Goal: Task Accomplishment & Management: Manage account settings

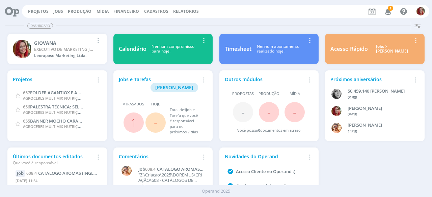
click at [392, 12] on icon "button" at bounding box center [388, 10] width 12 height 11
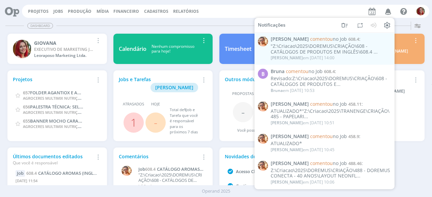
drag, startPoint x: 200, startPoint y: 22, endPoint x: 194, endPoint y: 20, distance: 5.8
click at [200, 22] on div "Dashboard" at bounding box center [215, 26] width 421 height 10
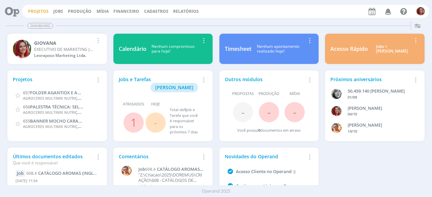
click at [36, 11] on link "Projetos" at bounding box center [38, 11] width 21 height 6
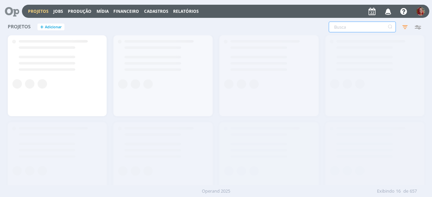
click at [344, 30] on input "text" at bounding box center [362, 27] width 67 height 11
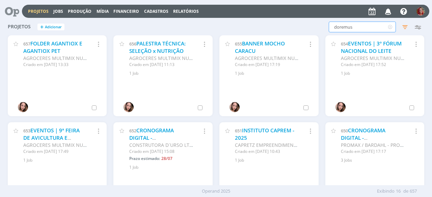
type input "doremus"
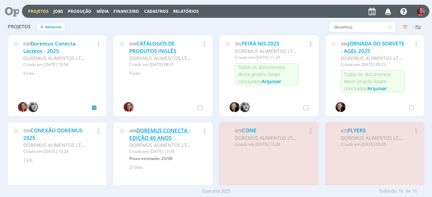
click at [162, 134] on link "DOREMUS CONECTA - EDIÇÃO 40 ANOS" at bounding box center [159, 134] width 61 height 15
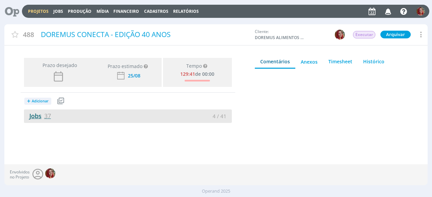
click at [45, 117] on span "37" at bounding box center [47, 116] width 7 height 8
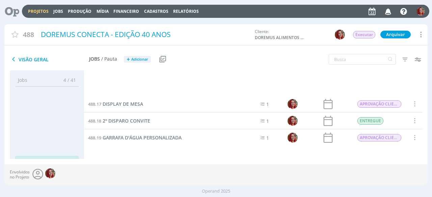
scroll to position [498, 0]
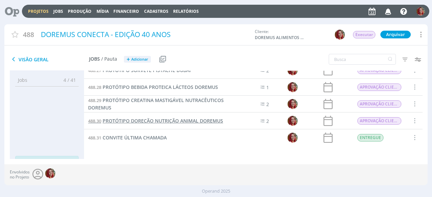
click at [142, 118] on span "PROTÓTIPO DORECÃO NUTRIÇÃO ANIMAL DOREMUS" at bounding box center [163, 121] width 120 height 6
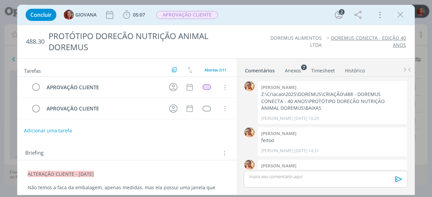
scroll to position [159, 0]
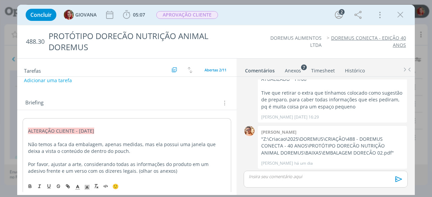
scroll to position [51, 0]
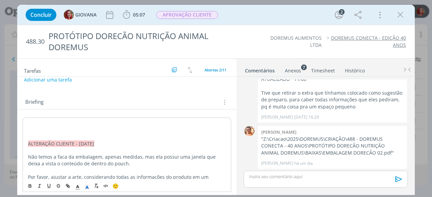
click at [37, 120] on p "dialog" at bounding box center [127, 123] width 198 height 7
click at [33, 122] on p "ALTERAÇÃO CLIENTE - [DATE]" at bounding box center [127, 123] width 198 height 7
click at [86, 186] on rect "dialog" at bounding box center [86, 186] width 0 height 0
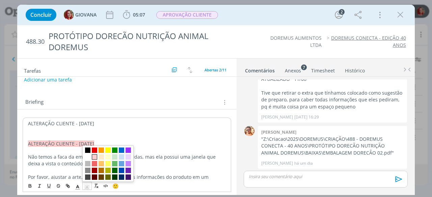
click at [93, 155] on span "dialog" at bounding box center [94, 157] width 5 height 5
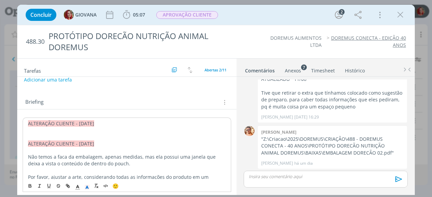
click at [79, 134] on p "dialog" at bounding box center [127, 137] width 198 height 7
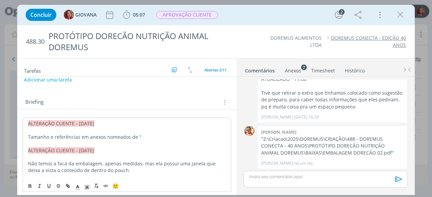
click at [294, 72] on div "Anexos 7" at bounding box center [293, 71] width 16 height 7
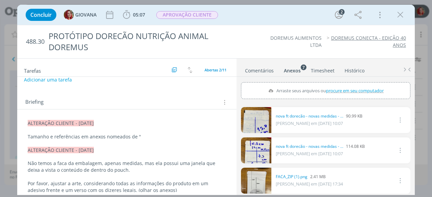
click at [338, 91] on span "procure em seu computador" at bounding box center [355, 90] width 58 height 6
click at [338, 84] on input "Arraste seus arquivos ou procure em seu computador" at bounding box center [325, 83] width 169 height 2
type input "C:\fakepath\adesivação como deve ficar EXEMPLO.jpeg"
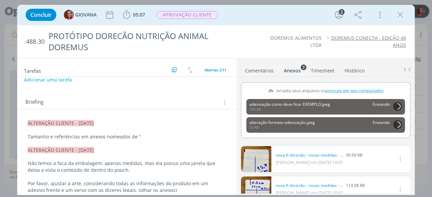
click at [147, 134] on p "Tamanho e referências em anexos nomeados de "" at bounding box center [127, 137] width 198 height 7
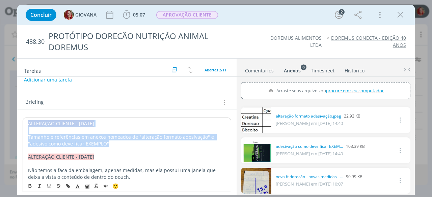
drag, startPoint x: 95, startPoint y: 139, endPoint x: 15, endPoint y: 119, distance: 82.3
click at [15, 119] on div "Concluir GIOVANA 05:07 Iniciar Apontar Data * 22/08/2025 Horas * 00:00 Tarefa S…" at bounding box center [216, 98] width 432 height 197
copy div "ALTERAÇÃO CLIENTE - 22/08/25 Tamanho e referências em anexos nomeados de "alter…"
click at [102, 140] on p "Tamanho e referências em anexos nomeados de "alteração formato adesivação" e "a…" at bounding box center [127, 141] width 198 height 14
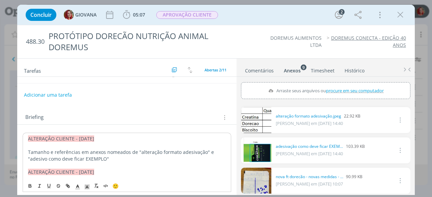
scroll to position [0, 0]
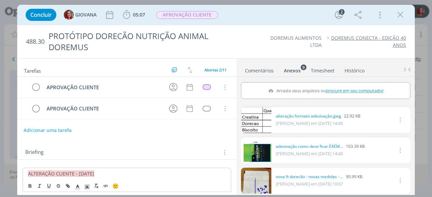
click at [58, 130] on button "Adicionar uma tarefa" at bounding box center [48, 130] width 48 height 11
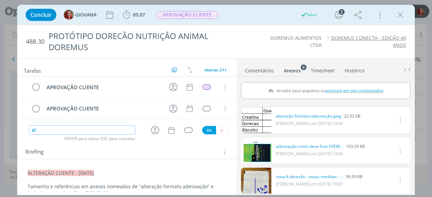
type input "a"
type input "ALTERAÇÃO CLIENTE"
click at [205, 129] on button "Ok" at bounding box center [209, 130] width 14 height 8
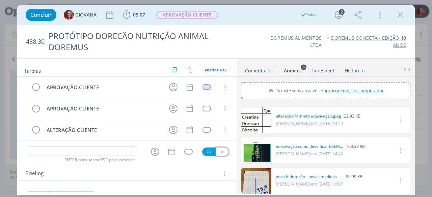
click at [221, 148] on button "dialog" at bounding box center [222, 152] width 12 height 8
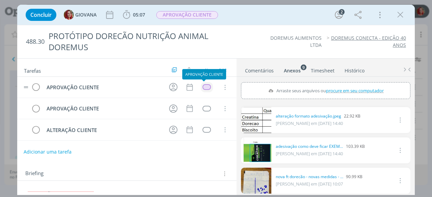
click at [203, 84] on div "dialog" at bounding box center [207, 87] width 8 height 6
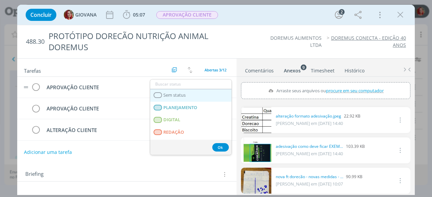
click at [206, 96] on link "Sem status" at bounding box center [190, 95] width 81 height 12
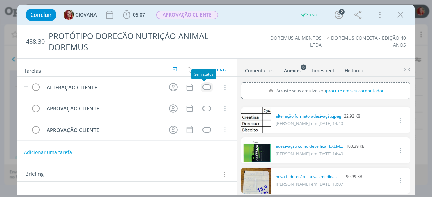
click at [203, 87] on div "dialog" at bounding box center [207, 87] width 8 height 6
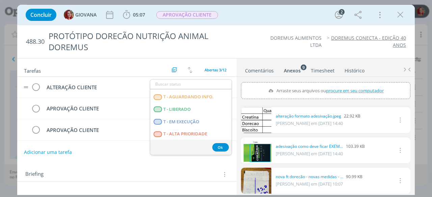
scroll to position [172, 0]
click at [195, 109] on LIBERADO "T - LIBERADO" at bounding box center [190, 109] width 81 height 12
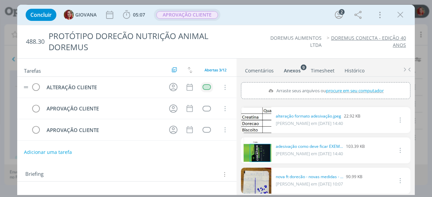
click at [199, 13] on span "APROVAÇÃO CLIENTE" at bounding box center [187, 15] width 62 height 8
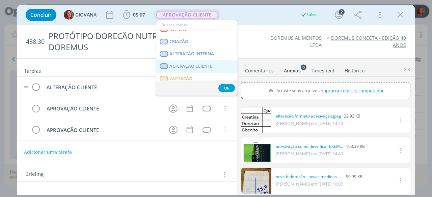
scroll to position [34, 0]
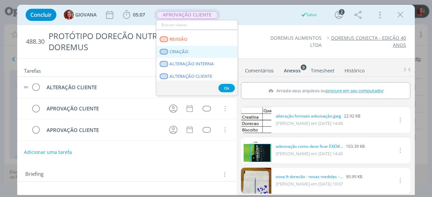
click at [198, 49] on link "CRIAÇÃO" at bounding box center [196, 52] width 81 height 12
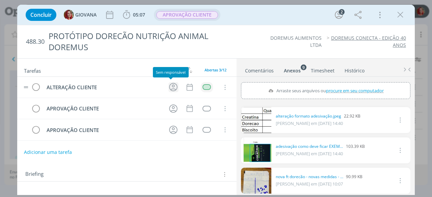
click at [173, 86] on icon "dialog" at bounding box center [173, 87] width 10 height 10
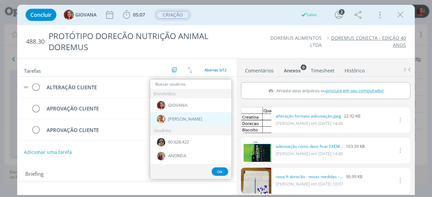
click at [188, 118] on div "[PERSON_NAME]" at bounding box center [190, 119] width 81 height 14
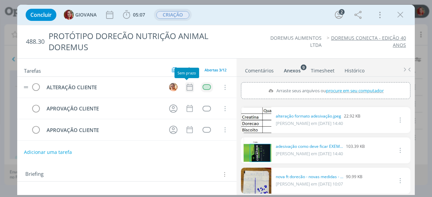
click at [188, 87] on icon "dialog" at bounding box center [189, 87] width 9 height 9
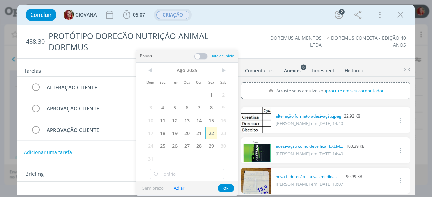
click at [207, 135] on span "22" at bounding box center [211, 133] width 12 height 13
click at [227, 187] on button "Ok" at bounding box center [226, 188] width 17 height 8
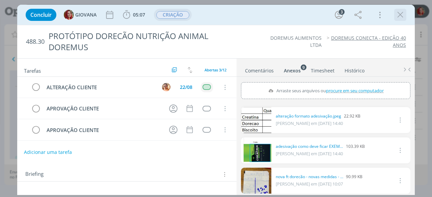
click at [398, 12] on icon "dialog" at bounding box center [400, 15] width 10 height 10
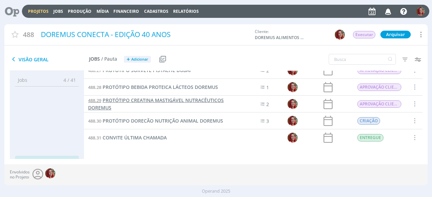
click at [204, 103] on span "PROTÓTIPO CREATINA MASTIGÁVEL NUTRACÊUTICOS DOREMUS" at bounding box center [156, 104] width 136 height 14
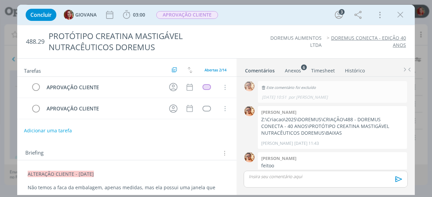
scroll to position [282, 0]
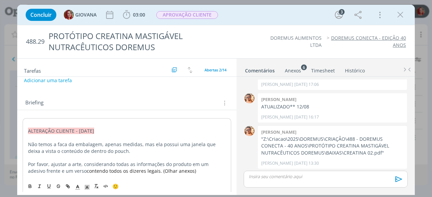
scroll to position [51, 0]
click at [28, 123] on p "dialog" at bounding box center [127, 123] width 198 height 7
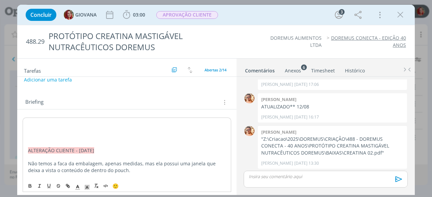
click at [28, 123] on p "dialog" at bounding box center [127, 123] width 198 height 7
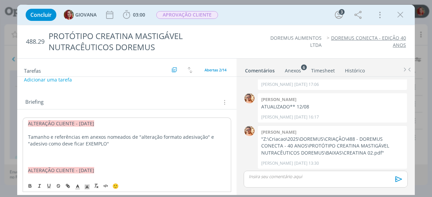
click at [38, 157] on p "dialog" at bounding box center [127, 157] width 198 height 7
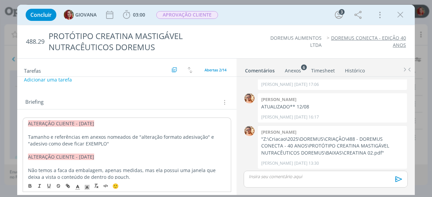
click at [289, 69] on div "Anexos 6" at bounding box center [293, 71] width 16 height 7
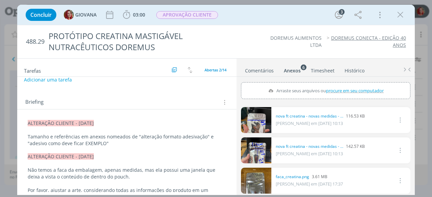
click at [338, 88] on span "procure em seu computador" at bounding box center [355, 90] width 58 height 6
click at [338, 84] on input "Arraste seus arquivos ou procure em seu computador" at bounding box center [325, 83] width 169 height 2
type input "C:\fakepath\adesivação como deve ficar EXEMPLO.jpeg"
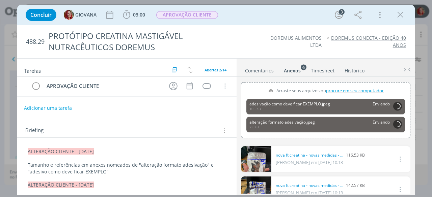
scroll to position [0, 0]
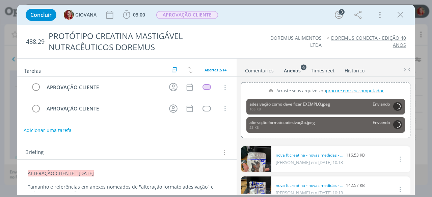
click at [62, 126] on button "Adicionar uma tarefa" at bounding box center [48, 130] width 48 height 11
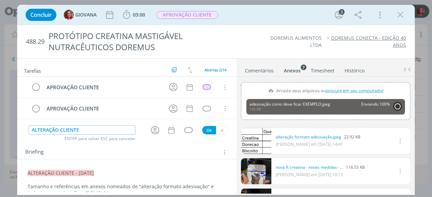
type input "ALTERAÇÃO CLIENTE"
click at [207, 130] on button "Ok" at bounding box center [209, 130] width 14 height 8
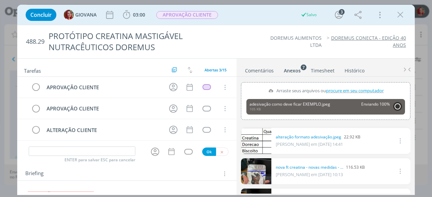
click at [221, 146] on div "ENTER para salvar ESC para cancelar Ok" at bounding box center [126, 151] width 219 height 11
click at [220, 150] on icon "dialog" at bounding box center [222, 152] width 4 height 4
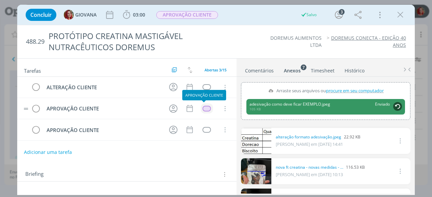
click at [206, 109] on div "dialog" at bounding box center [207, 109] width 8 height 6
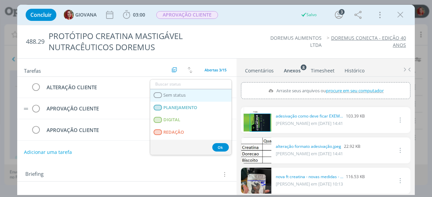
click at [172, 95] on span "Sem status" at bounding box center [175, 95] width 22 height 5
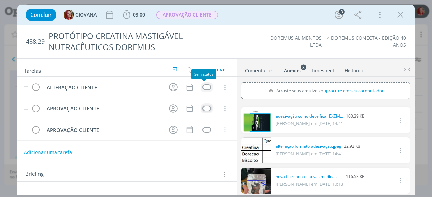
click at [203, 86] on div "dialog" at bounding box center [207, 87] width 8 height 6
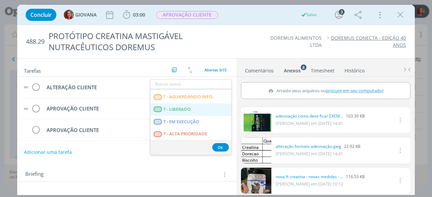
scroll to position [172, 0]
click at [211, 108] on LIBERADO "T - LIBERADO" at bounding box center [190, 109] width 81 height 12
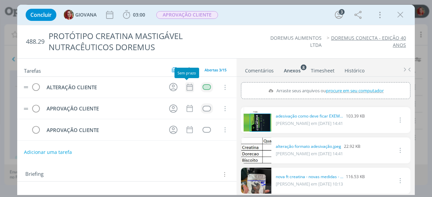
click at [186, 86] on icon "dialog" at bounding box center [189, 87] width 9 height 9
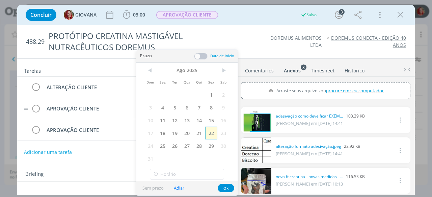
click at [211, 134] on span "22" at bounding box center [211, 133] width 12 height 13
click at [223, 190] on button "Ok" at bounding box center [226, 188] width 17 height 8
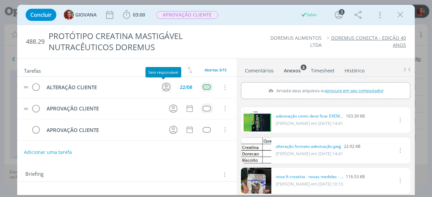
click at [165, 88] on icon "dialog" at bounding box center [166, 87] width 10 height 10
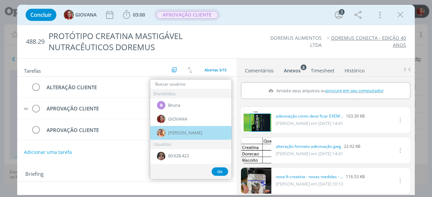
drag, startPoint x: 187, startPoint y: 131, endPoint x: 214, endPoint y: 19, distance: 114.7
click at [186, 131] on div "[PERSON_NAME]" at bounding box center [190, 133] width 81 height 14
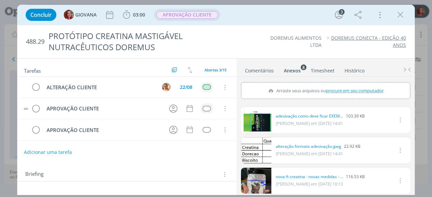
click at [205, 15] on span "APROVAÇÃO CLIENTE" at bounding box center [187, 15] width 62 height 8
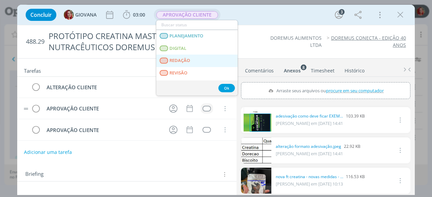
scroll to position [34, 0]
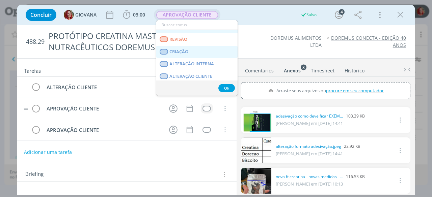
click at [199, 56] on link "CRIAÇÃO" at bounding box center [196, 52] width 81 height 12
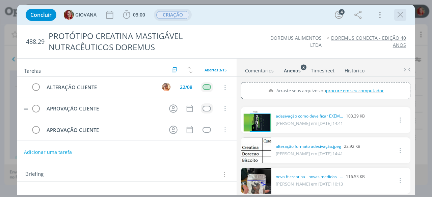
click at [401, 15] on icon "dialog" at bounding box center [400, 15] width 10 height 10
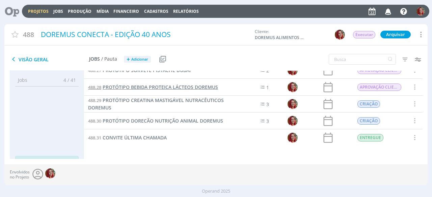
scroll to position [464, 0]
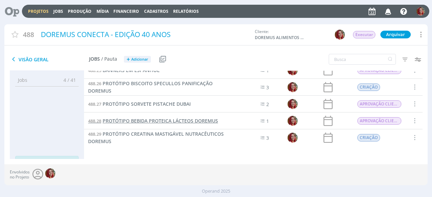
click at [164, 87] on link "488.26 PROTÓTIPO BISCOITO SPECULLOS PANIFICAÇÃO DOREMUS" at bounding box center [157, 87] width 138 height 15
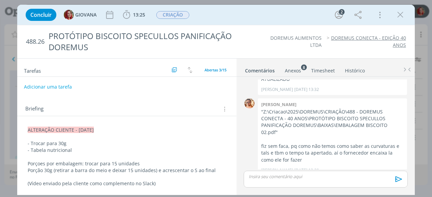
scroll to position [68, 0]
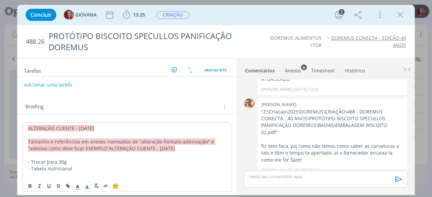
drag, startPoint x: 169, startPoint y: 147, endPoint x: 14, endPoint y: 137, distance: 155.2
click at [14, 137] on div "Concluir GIOVANA 13:25 Iniciar Apontar Data * 22/08/2025 Horas * 00:00 Tarefa S…" at bounding box center [216, 98] width 432 height 197
click at [86, 187] on icon "dialog" at bounding box center [87, 188] width 6 height 6
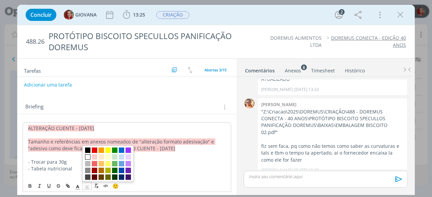
click at [87, 156] on span "dialog" at bounding box center [87, 157] width 5 height 5
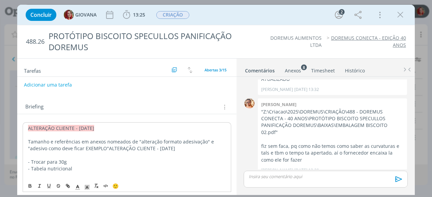
click at [175, 152] on p "dialog" at bounding box center [127, 155] width 198 height 7
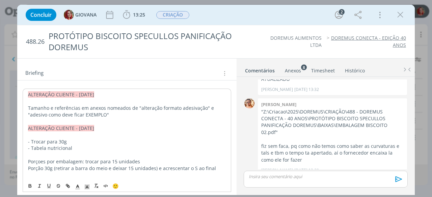
click at [294, 71] on div "Anexos 8" at bounding box center [293, 71] width 16 height 7
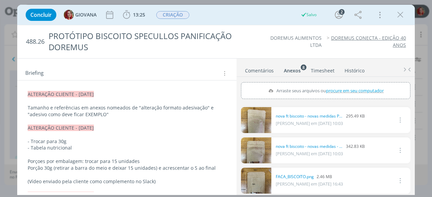
click at [351, 91] on span "procure em seu computador" at bounding box center [355, 90] width 58 height 6
click at [351, 84] on input "Arraste seus arquivos ou procure em seu computador" at bounding box center [325, 83] width 169 height 2
type input "C:\fakepath\adesivação como deve ficar EXEMPLO.jpeg"
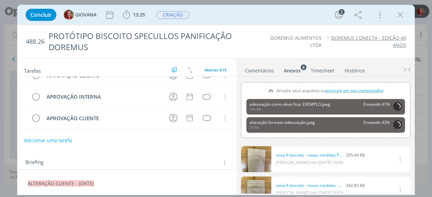
scroll to position [0, 0]
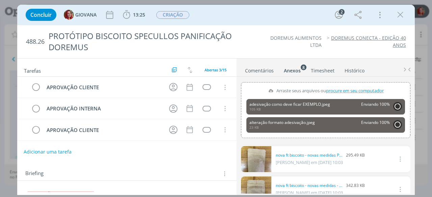
click at [48, 149] on button "Adicionar uma tarefa" at bounding box center [48, 151] width 48 height 11
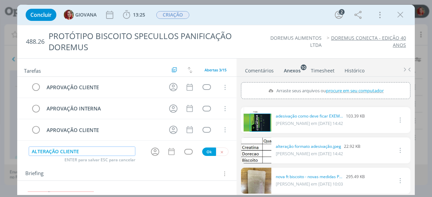
type input "ALTERAÇÃO CLIENTE"
click at [211, 150] on button "Ok" at bounding box center [209, 152] width 14 height 8
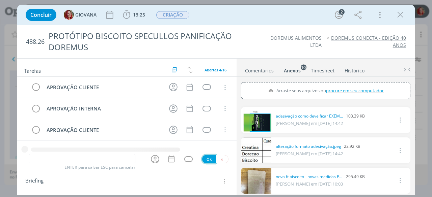
scroll to position [6, 0]
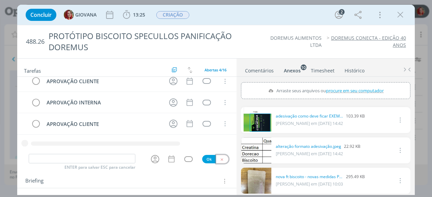
click at [220, 161] on icon "dialog" at bounding box center [222, 160] width 4 height 4
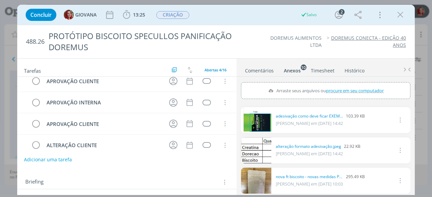
scroll to position [0, 0]
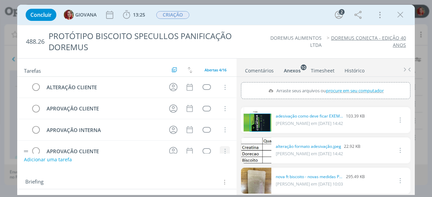
click at [223, 150] on icon "dialog" at bounding box center [224, 152] width 7 height 6
click at [162, 174] on div "Briefing Briefings Predefinidos Versões do Briefing Ver Briefing do Projeto" at bounding box center [126, 180] width 219 height 18
click at [204, 85] on div "dialog" at bounding box center [207, 87] width 8 height 6
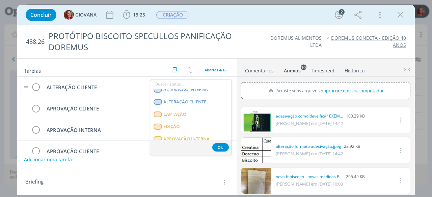
scroll to position [172, 0]
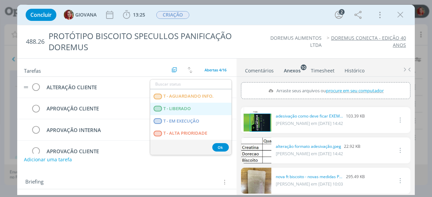
click at [211, 111] on LIBERADO "T - LIBERADO" at bounding box center [190, 109] width 81 height 12
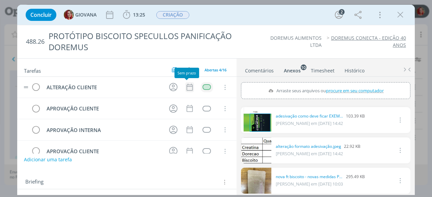
click at [186, 87] on icon "dialog" at bounding box center [189, 87] width 9 height 9
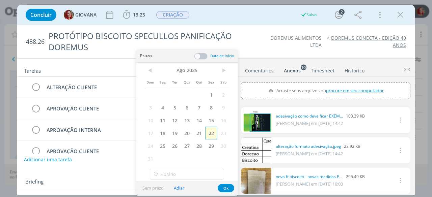
click at [209, 134] on span "22" at bounding box center [211, 133] width 12 height 13
click at [223, 189] on button "Ok" at bounding box center [226, 188] width 17 height 8
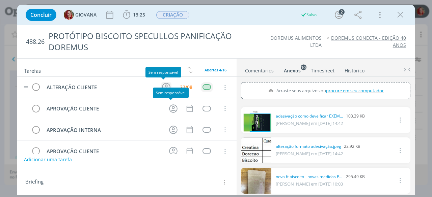
click at [162, 86] on icon "dialog" at bounding box center [166, 87] width 8 height 8
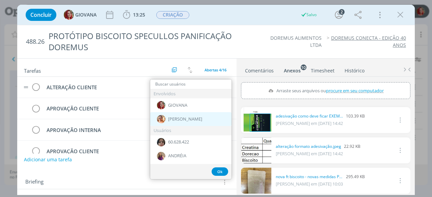
click at [183, 118] on span "[PERSON_NAME]" at bounding box center [185, 119] width 34 height 5
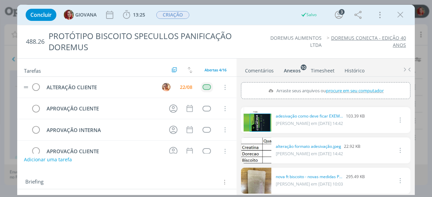
click at [250, 38] on div "DOREMUS ALIMENTOS LTDA DOREMUS CONECTA - EDIÇÃO 40 ANOS" at bounding box center [328, 42] width 161 height 14
click at [403, 16] on icon "dialog" at bounding box center [400, 15] width 10 height 10
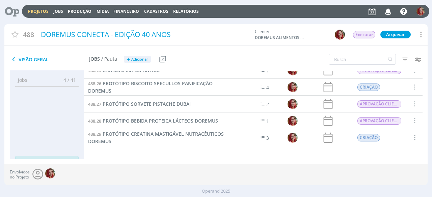
click at [11, 11] on icon at bounding box center [10, 11] width 14 height 13
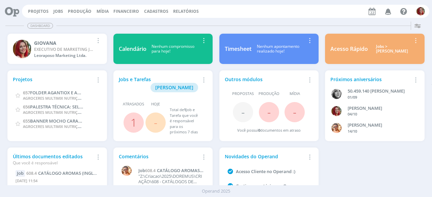
click at [49, 12] on button "Projetos" at bounding box center [38, 11] width 25 height 5
click at [48, 12] on link "Projetos" at bounding box center [38, 11] width 21 height 6
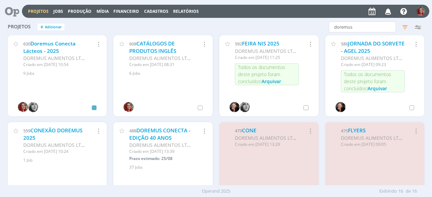
click at [155, 137] on link "DOREMUS CONECTA - EDIÇÃO 40 ANOS" at bounding box center [159, 134] width 61 height 15
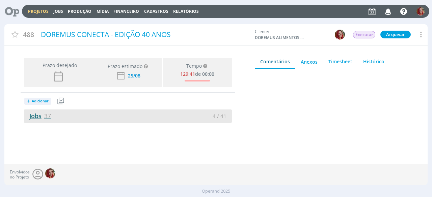
click at [43, 114] on link "Jobs 37" at bounding box center [37, 116] width 27 height 8
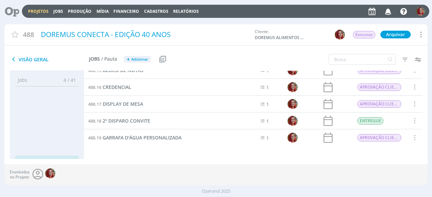
scroll to position [397, 0]
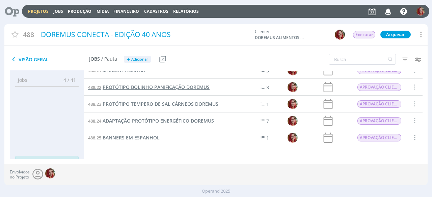
click at [170, 87] on span "PROTÓTIPO BOLINHO PANIFICAÇÃO DOREMUS" at bounding box center [156, 87] width 107 height 6
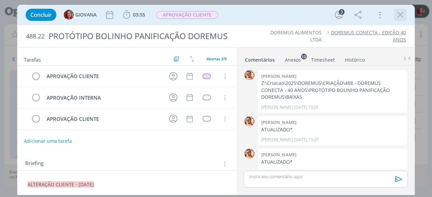
scroll to position [155, 0]
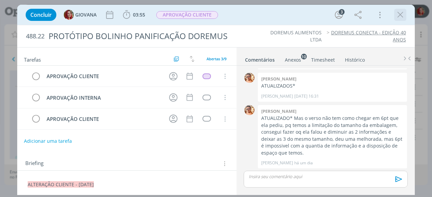
click at [402, 14] on icon "dialog" at bounding box center [400, 15] width 10 height 10
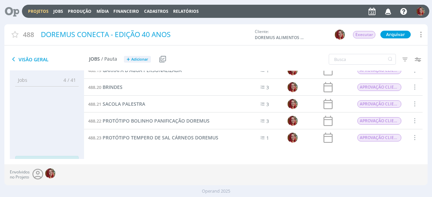
scroll to position [464, 0]
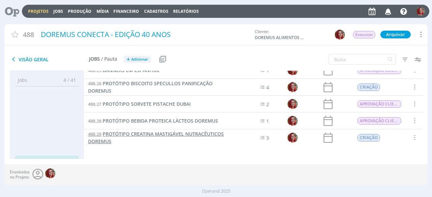
click at [155, 133] on span "PROTÓTIPO CREATINA MASTIGÁVEL NUTRACÊUTICOS DOREMUS" at bounding box center [156, 138] width 136 height 14
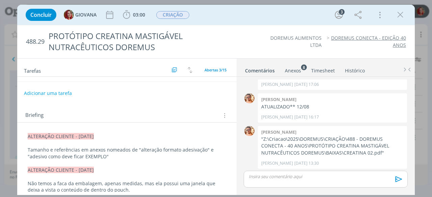
scroll to position [68, 0]
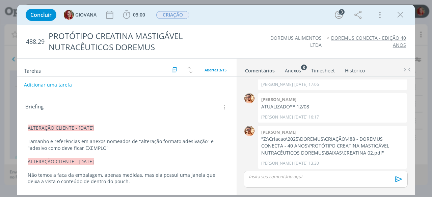
click at [101, 144] on p "Tamanho e referências em anexos nomeados de "alteração formato adesivação" e "a…" at bounding box center [127, 145] width 198 height 14
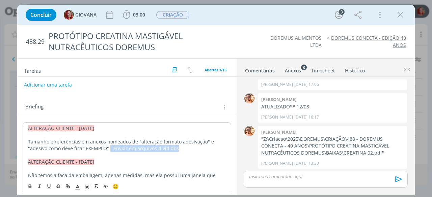
drag, startPoint x: 159, startPoint y: 147, endPoint x: 99, endPoint y: 147, distance: 60.4
click at [99, 147] on p "Tamanho e referências em anexos nomeados de "alteração formato adesivação" e "a…" at bounding box center [127, 146] width 198 height 14
copy p "- Enviar em arquivos divididos"
click at [196, 165] on p "dialog" at bounding box center [127, 168] width 198 height 7
click at [403, 16] on icon "dialog" at bounding box center [400, 15] width 10 height 10
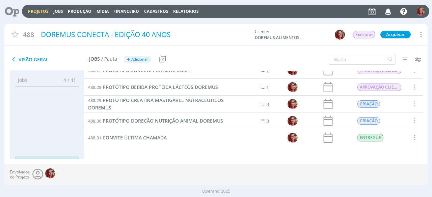
scroll to position [464, 0]
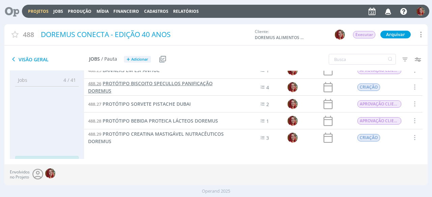
click at [193, 84] on span "PROTÓTIPO BISCOITO SPECULLOS PANIFICAÇÃO DOREMUS" at bounding box center [150, 87] width 125 height 14
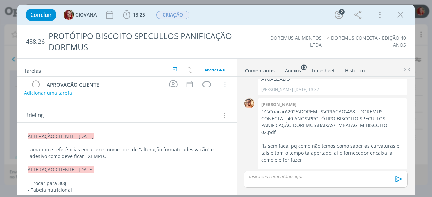
scroll to position [68, 0]
click at [119, 154] on p "Tamanho e referências em anexos nomeados de "alteração formato adesivação" e "a…" at bounding box center [127, 153] width 198 height 14
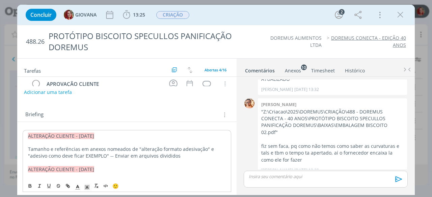
drag, startPoint x: 101, startPoint y: 154, endPoint x: 152, endPoint y: 152, distance: 50.7
click at [112, 155] on span "- Enviar em arquivos divididos" at bounding box center [146, 156] width 69 height 6
click at [278, 52] on div "488.26 PROTÓTIPO BISCOITO SPECULLOS PANIFICAÇÃO DOREMUS DOREMUS ALIMENTOS LTDA …" at bounding box center [216, 41] width 398 height 33
click at [403, 13] on icon "dialog" at bounding box center [400, 15] width 10 height 10
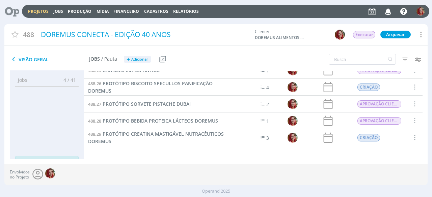
scroll to position [532, 0]
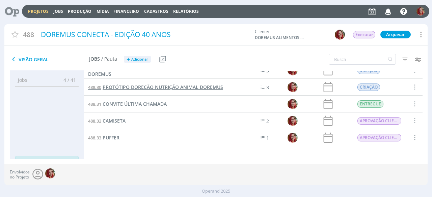
click at [173, 84] on span "PROTÓTIPO DORECÃO NUTRIÇÃO ANIMAL DOREMUS" at bounding box center [163, 87] width 120 height 6
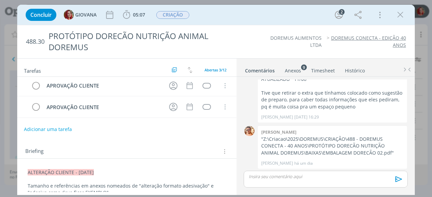
scroll to position [34, 0]
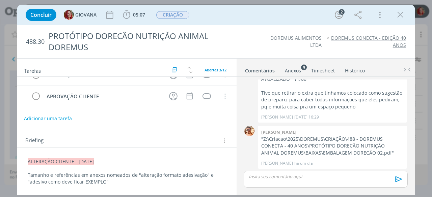
click at [106, 186] on p "dialog" at bounding box center [127, 189] width 198 height 7
click at [109, 181] on div "🙂" at bounding box center [127, 186] width 208 height 12
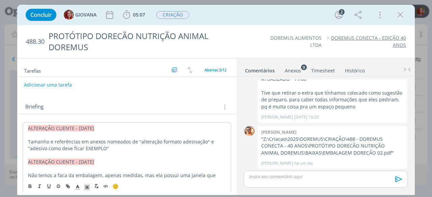
click at [122, 148] on p "Tamanho e referências em anexos nomeados de "alteração formato adesivação" e "a…" at bounding box center [127, 146] width 198 height 14
click at [97, 146] on p "Tamanho e referências em anexos nomeados de "alteração formato adesivação" e "a…" at bounding box center [127, 146] width 198 height 14
click at [277, 53] on div "488.30 PROTÓTIPO DORECÃO NUTRIÇÃO ANIMAL DOREMUS DOREMUS ALIMENTOS LTDA DOREMUS…" at bounding box center [216, 41] width 398 height 33
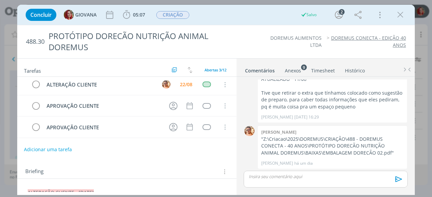
scroll to position [0, 0]
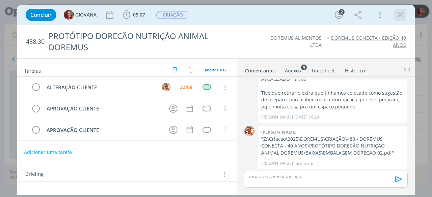
click at [403, 12] on icon "dialog" at bounding box center [400, 15] width 10 height 10
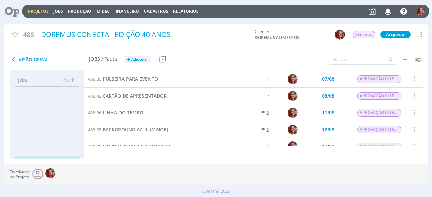
click at [15, 10] on icon at bounding box center [10, 11] width 14 height 13
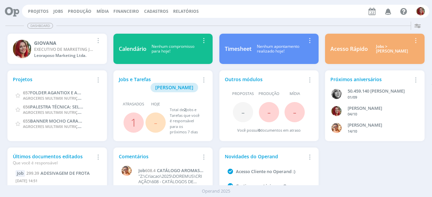
drag, startPoint x: 34, startPoint y: 13, endPoint x: 369, endPoint y: 18, distance: 334.9
click at [34, 13] on link "Projetos" at bounding box center [38, 11] width 21 height 6
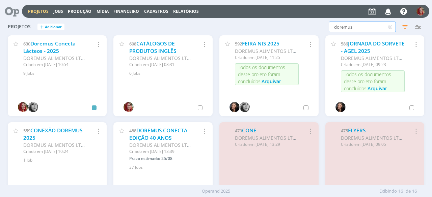
drag, startPoint x: 380, startPoint y: 26, endPoint x: 222, endPoint y: 50, distance: 159.8
click at [222, 50] on div "Projetos + Adicionar doremus Filtros Filtrar Limpar doremus Status Clientes Sel…" at bounding box center [215, 102] width 423 height 167
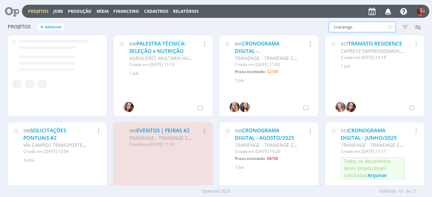
type input "tranenge"
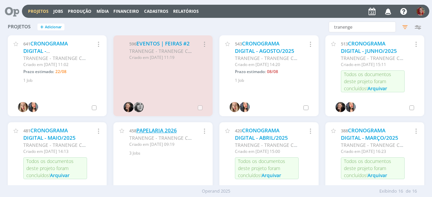
click at [169, 130] on link "PAPELARIA 2026" at bounding box center [156, 130] width 41 height 7
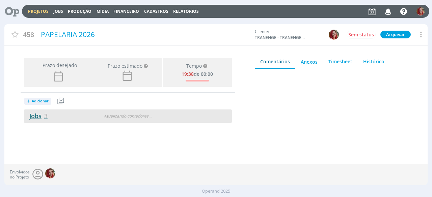
click at [41, 115] on link "Jobs 3" at bounding box center [36, 116] width 24 height 8
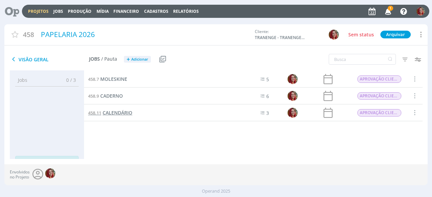
click at [122, 113] on span "CALENDÁRIO" at bounding box center [118, 113] width 30 height 6
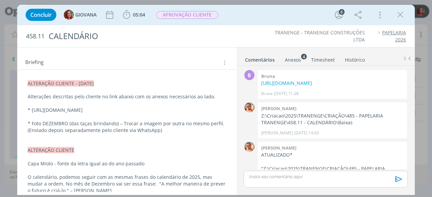
scroll to position [37, 0]
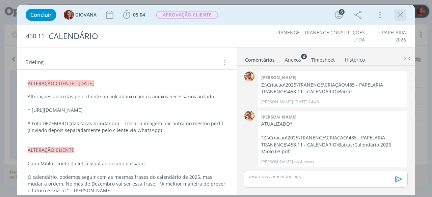
click at [398, 14] on icon "dialog" at bounding box center [400, 15] width 10 height 10
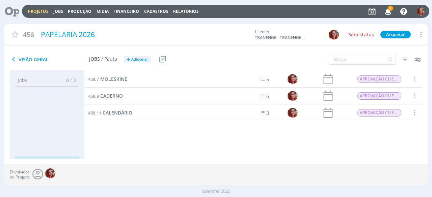
click at [127, 112] on span "CALENDÁRIO" at bounding box center [118, 113] width 30 height 6
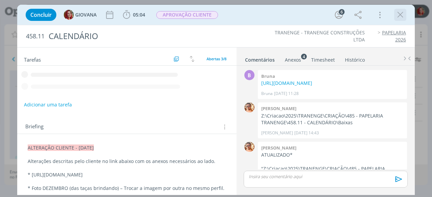
scroll to position [37, 0]
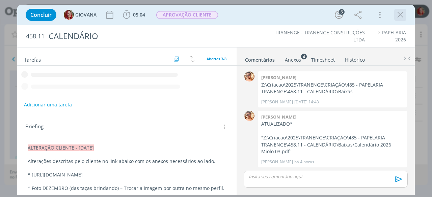
click at [404, 16] on icon "dialog" at bounding box center [400, 15] width 10 height 10
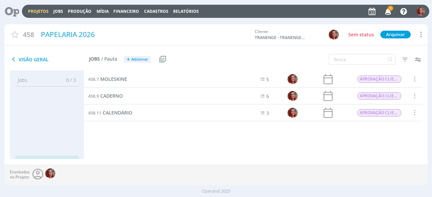
click at [389, 11] on icon "button" at bounding box center [388, 10] width 12 height 11
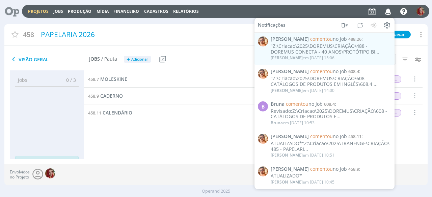
click at [109, 95] on span "CADERNO" at bounding box center [111, 96] width 23 height 6
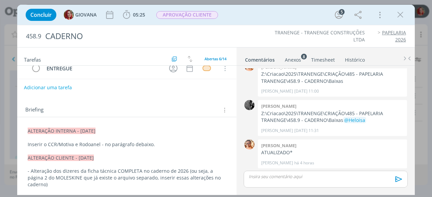
scroll to position [68, 0]
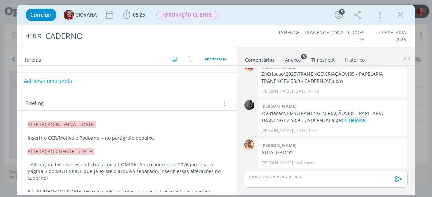
click at [28, 124] on span "ALTERAÇÃO INTERNA - 22/08/25" at bounding box center [62, 125] width 68 height 6
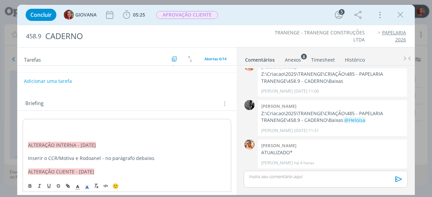
click at [38, 123] on p "dialog" at bounding box center [127, 125] width 198 height 7
click at [73, 126] on p "ALTERAÇÃO CLIENTE - [DATE]" at bounding box center [127, 125] width 198 height 7
click at [86, 188] on line "dialog" at bounding box center [87, 188] width 2 height 0
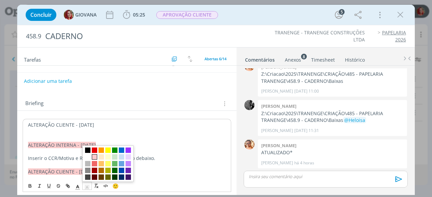
click at [95, 155] on span "dialog" at bounding box center [94, 157] width 5 height 5
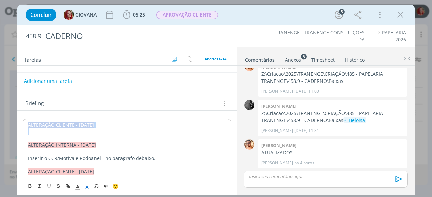
click at [95, 130] on p "dialog" at bounding box center [127, 132] width 198 height 7
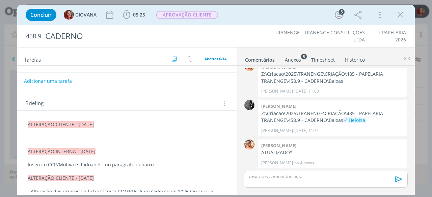
click at [56, 139] on p "dialog" at bounding box center [127, 138] width 198 height 7
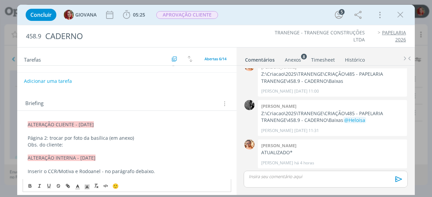
click at [80, 146] on p "Obs. do cliente:" at bounding box center [127, 145] width 198 height 7
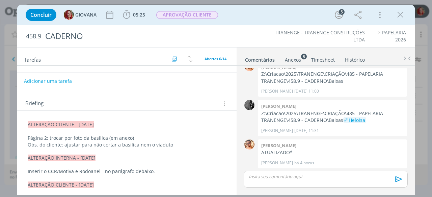
click at [173, 144] on p "Obs. do cliente: ajustar para não cortar a basílica nem o viaduto" at bounding box center [127, 145] width 198 height 7
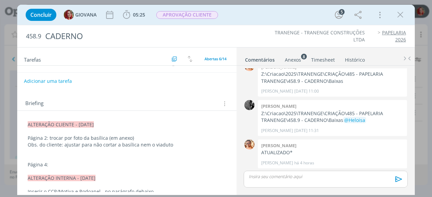
click at [61, 164] on p "Página 4:" at bounding box center [127, 165] width 198 height 7
click at [184, 165] on p "Página 4: trocar foto de cima pela anexada ao lado nomeada de "" at bounding box center [127, 165] width 198 height 7
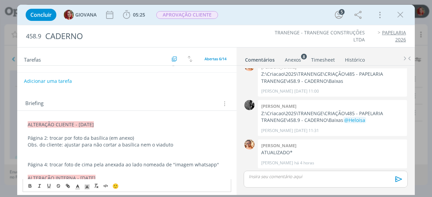
click at [140, 137] on p "Página 2: trocar por foto da basílica (em anexo)" at bounding box center [127, 138] width 198 height 7
click at [130, 137] on p "Página 2: trocar por foto da basílica (em anexo)" at bounding box center [127, 138] width 198 height 7
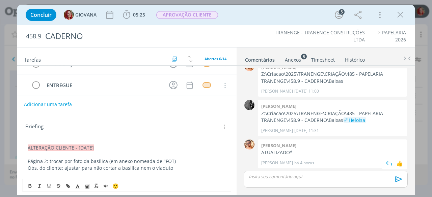
scroll to position [34, 0]
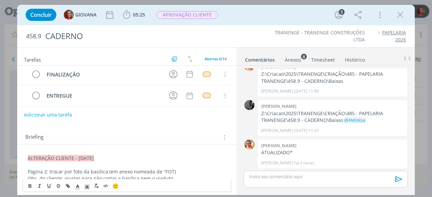
click at [169, 170] on p "Página 2: trocar por foto da basílica (em anexo nomeada de "FOT)" at bounding box center [127, 172] width 198 height 7
click at [296, 57] on div "Anexos 8" at bounding box center [293, 60] width 16 height 7
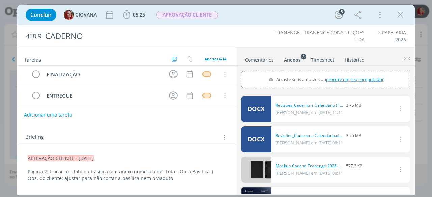
click at [346, 80] on span "procure em seu computador" at bounding box center [355, 80] width 58 height 6
click at [346, 73] on input "Arraste seus arquivos ou procure em seu computador" at bounding box center [325, 72] width 169 height 2
type input "C:\fakepath\Foto - Obra Basilica.JPG"
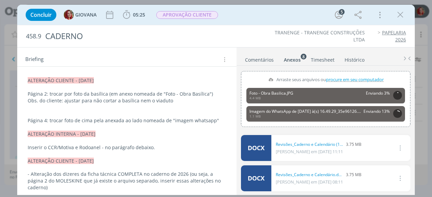
scroll to position [101, 0]
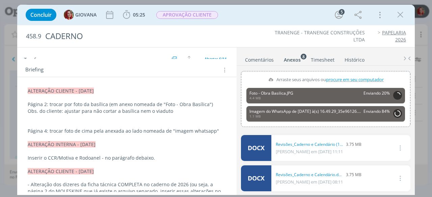
click at [220, 129] on p "Página 4: trocar foto de cima pela anexada ao lado nomeada de "imagem whatsapp"" at bounding box center [127, 131] width 198 height 7
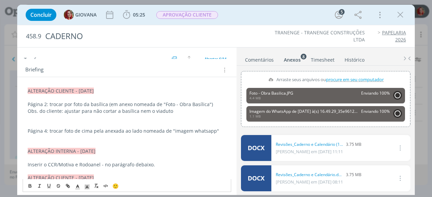
click at [50, 131] on p "Página 4: trocar foto de cima pela anexada ao lado nomeada de "imagem whatsapp"" at bounding box center [127, 131] width 198 height 7
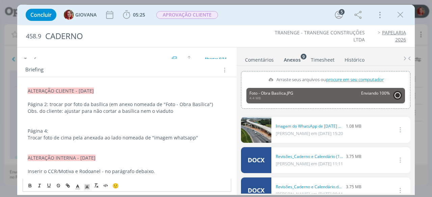
click at [204, 136] on p "Trocar foto de cima pela anexada ao lado nomeada de "imagem whatsapp"" at bounding box center [127, 138] width 198 height 7
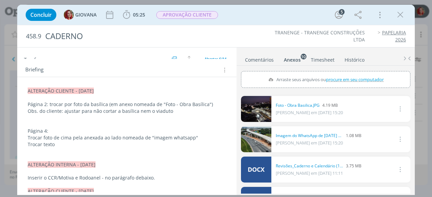
click at [65, 146] on p "Trocar texto" at bounding box center [127, 144] width 198 height 7
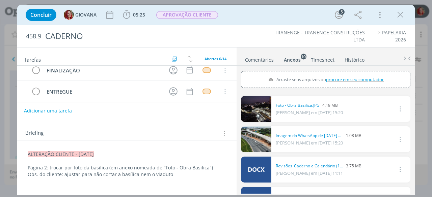
scroll to position [27, 0]
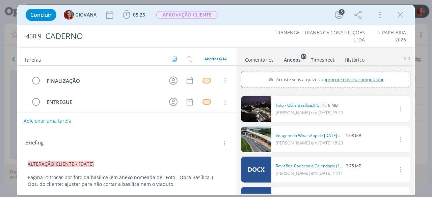
click at [48, 117] on button "Adicionar uma tarefa" at bounding box center [48, 120] width 48 height 11
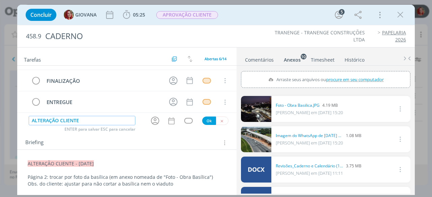
type input "ALTERAÇÃO CLIENTE"
click at [208, 120] on button "Ok" at bounding box center [209, 121] width 14 height 8
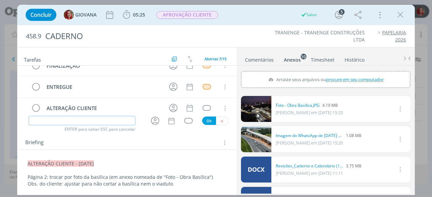
scroll to position [43, 0]
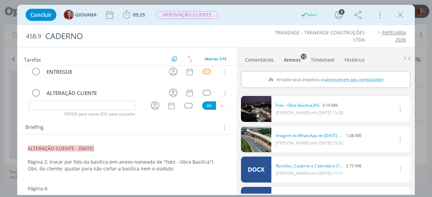
click at [220, 121] on div "Briefing Briefings Predefinidos Versões do Briefing Ver Briefing do Projeto" at bounding box center [126, 126] width 219 height 18
click at [220, 106] on icon "dialog" at bounding box center [222, 106] width 4 height 4
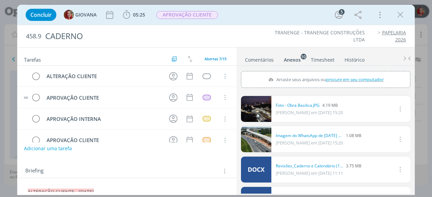
scroll to position [0, 0]
click at [206, 95] on div "dialog" at bounding box center [207, 98] width 8 height 6
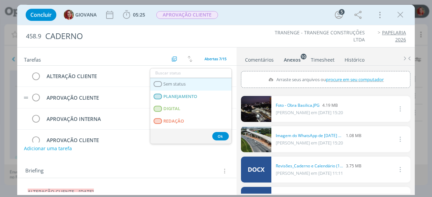
click at [191, 84] on link "Sem status" at bounding box center [190, 84] width 81 height 12
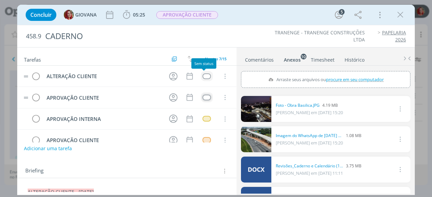
click at [203, 75] on div "dialog" at bounding box center [207, 77] width 8 height 6
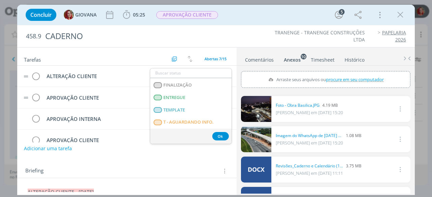
scroll to position [169, 0]
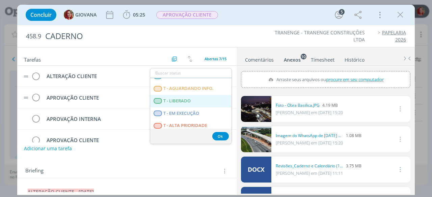
click at [196, 97] on LIBERADO "T - LIBERADO" at bounding box center [190, 101] width 81 height 12
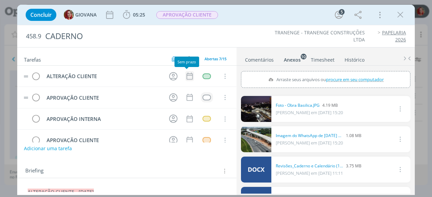
click at [186, 76] on icon "dialog" at bounding box center [189, 76] width 9 height 9
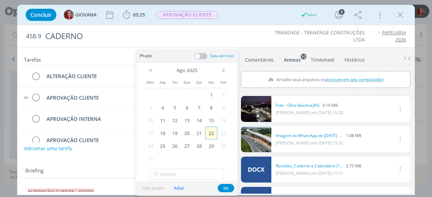
click at [212, 131] on span "22" at bounding box center [211, 133] width 12 height 13
click at [224, 187] on button "Ok" at bounding box center [226, 188] width 17 height 8
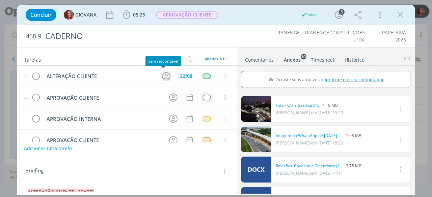
click at [162, 72] on icon "dialog" at bounding box center [166, 76] width 8 height 8
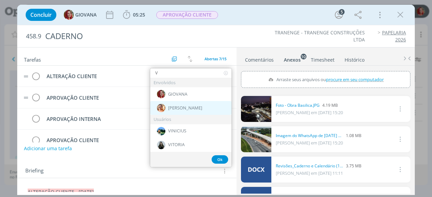
type input "V"
click at [188, 105] on div "[PERSON_NAME]" at bounding box center [190, 108] width 81 height 14
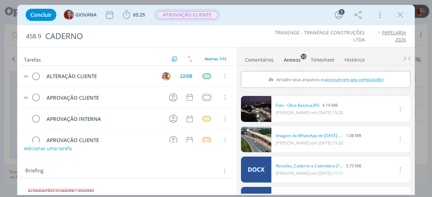
click at [193, 17] on span "APROVAÇÃO CLIENTE" at bounding box center [187, 15] width 62 height 8
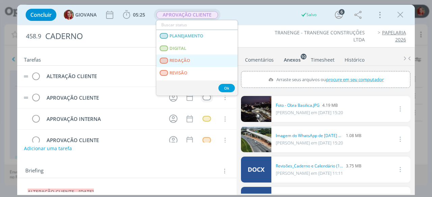
scroll to position [34, 0]
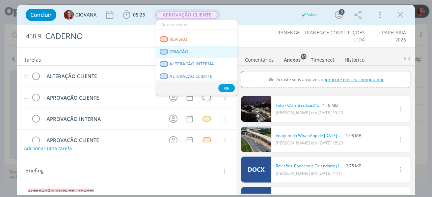
click at [209, 51] on link "CRIAÇÃO" at bounding box center [196, 52] width 81 height 12
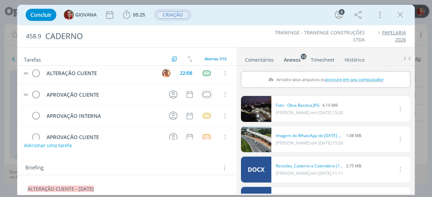
scroll to position [0, 0]
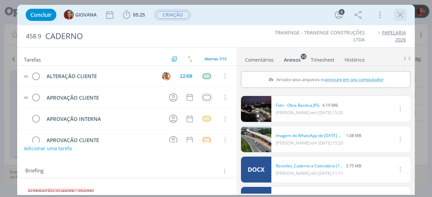
click at [401, 14] on icon "dialog" at bounding box center [400, 15] width 10 height 10
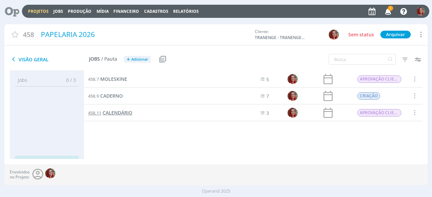
click at [127, 111] on span "CALENDÁRIO" at bounding box center [118, 113] width 30 height 6
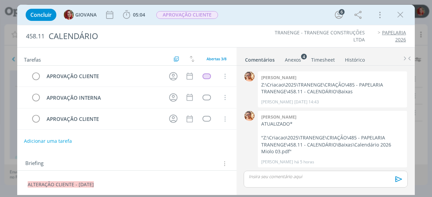
scroll to position [34, 0]
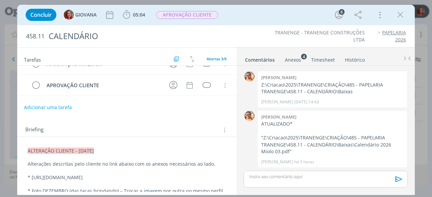
click at [29, 149] on span "ALTERAÇÃO CLIENTE - [DATE]" at bounding box center [61, 151] width 66 height 6
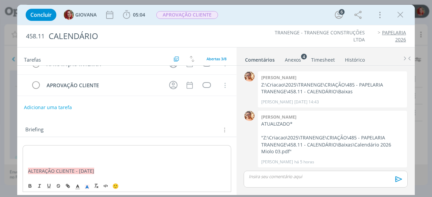
click at [34, 152] on p "dialog" at bounding box center [127, 151] width 198 height 7
drag, startPoint x: 120, startPoint y: 149, endPoint x: 23, endPoint y: 149, distance: 97.5
click at [87, 184] on icon "dialog" at bounding box center [87, 187] width 6 height 6
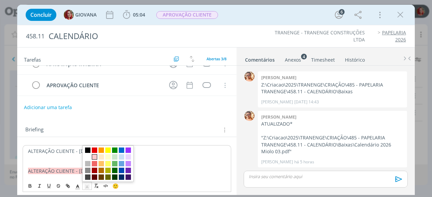
click at [92, 158] on span "dialog" at bounding box center [94, 157] width 5 height 5
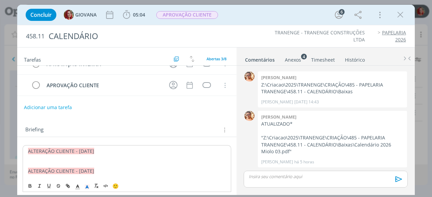
click at [57, 157] on p "dialog" at bounding box center [127, 158] width 198 height 7
click at [101, 151] on p "ALTERAÇÃO CLIENTE - 22/08/25" at bounding box center [127, 151] width 198 height 7
click at [42, 165] on p "dialog" at bounding box center [127, 164] width 198 height 7
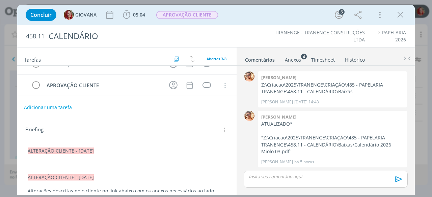
click at [36, 164] on p "dialog" at bounding box center [127, 164] width 198 height 7
click at [137, 161] on p "Página 20: Trocar por foto anexada nomeada de "KM 69"" at bounding box center [127, 164] width 198 height 7
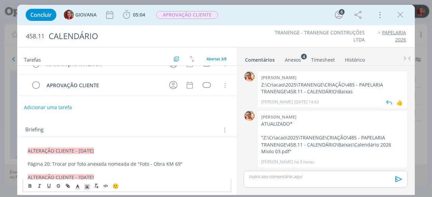
scroll to position [3, 0]
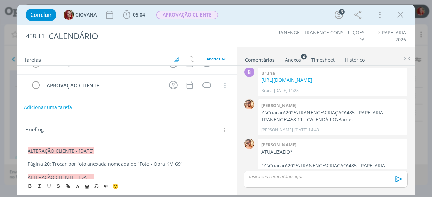
click at [295, 57] on div "Anexos 4" at bounding box center [293, 60] width 16 height 7
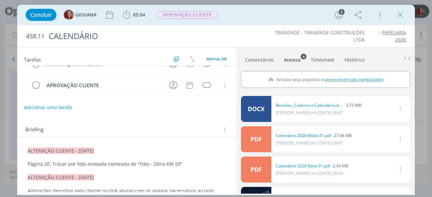
click at [333, 78] on span "procure em seu computador" at bounding box center [355, 80] width 58 height 6
click at [333, 73] on input "Arraste seus arquivos ou procure em seu computador" at bounding box center [325, 72] width 169 height 2
type input "C:\fakepath\Foto - Obra KM 69.JPG"
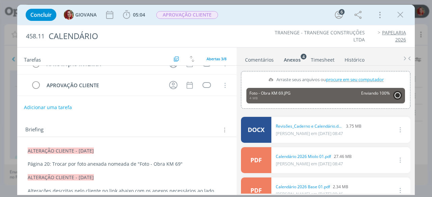
scroll to position [0, 0]
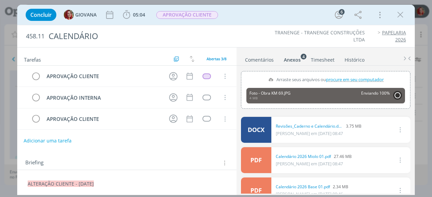
click at [55, 139] on button "Adicionar uma tarefa" at bounding box center [48, 140] width 48 height 11
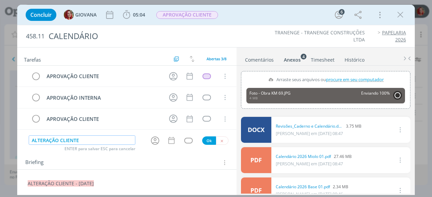
type input "ALTERAÇÃO CLIENTE"
click at [209, 140] on button "Ok" at bounding box center [209, 141] width 14 height 8
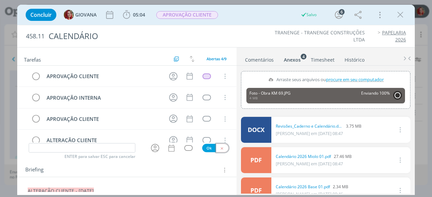
click at [220, 150] on icon "dialog" at bounding box center [222, 148] width 4 height 4
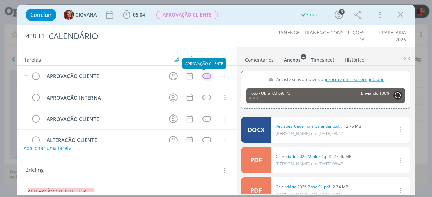
click at [204, 75] on div "dialog" at bounding box center [207, 77] width 8 height 6
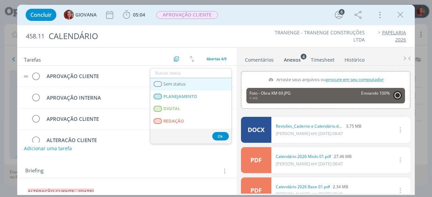
click at [211, 83] on link "Sem status" at bounding box center [190, 84] width 81 height 12
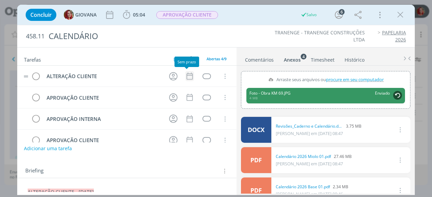
click at [187, 74] on icon "dialog" at bounding box center [189, 76] width 9 height 9
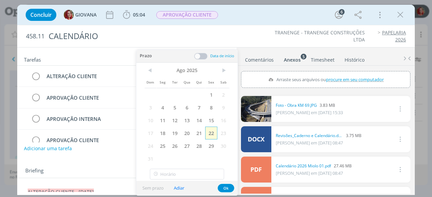
click at [210, 133] on span "22" at bounding box center [211, 133] width 12 height 13
click at [222, 187] on button "Ok" at bounding box center [226, 188] width 17 height 8
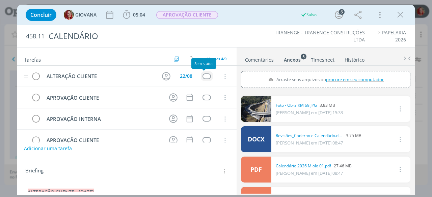
click at [206, 74] on div "dialog" at bounding box center [207, 77] width 8 height 6
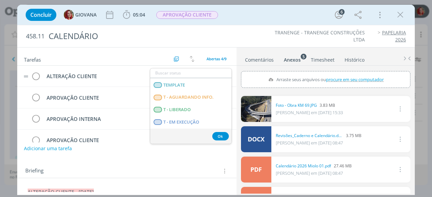
scroll to position [172, 0]
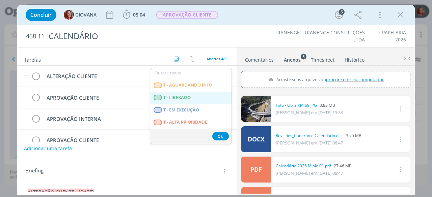
click at [198, 92] on LIBERADO "T - LIBERADO" at bounding box center [190, 98] width 81 height 12
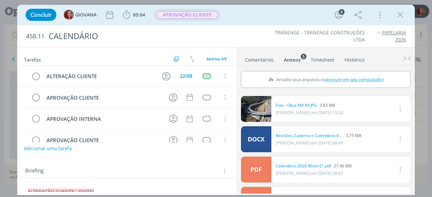
click at [192, 14] on span "APROVAÇÃO CLIENTE" at bounding box center [187, 15] width 62 height 8
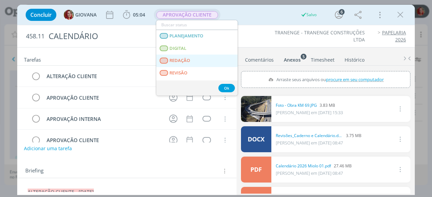
scroll to position [34, 0]
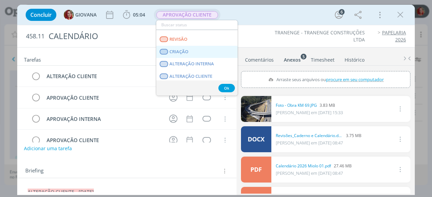
click at [195, 52] on link "CRIAÇÃO" at bounding box center [196, 52] width 81 height 12
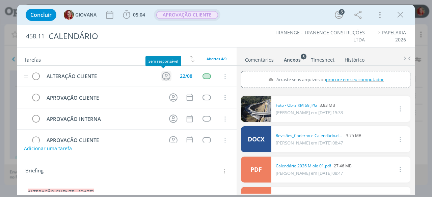
click at [166, 73] on icon "dialog" at bounding box center [166, 76] width 10 height 10
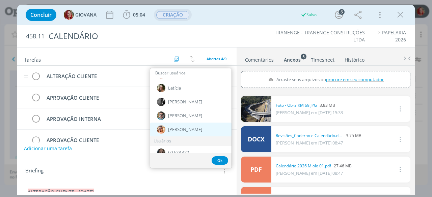
click at [200, 129] on div "[PERSON_NAME]" at bounding box center [190, 130] width 81 height 14
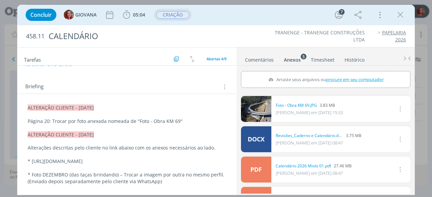
scroll to position [101, 0]
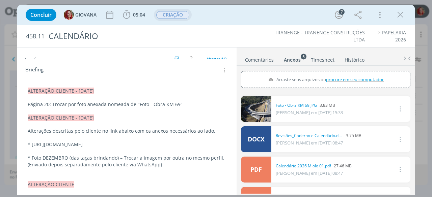
click at [194, 106] on p "Página 20: Trocar por foto anexada nomeada de "Foto - Obra KM 69"" at bounding box center [127, 104] width 198 height 7
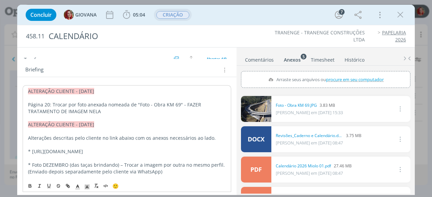
click at [264, 48] on ul "Comentários Anexos 5 Timesheet Histórico" at bounding box center [326, 57] width 178 height 18
click at [404, 14] on icon "dialog" at bounding box center [400, 15] width 10 height 10
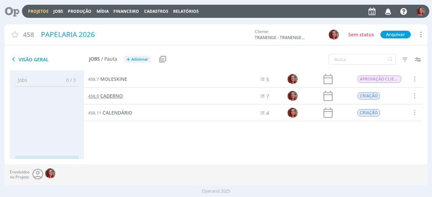
click at [117, 97] on span "CADERNO" at bounding box center [111, 96] width 23 height 6
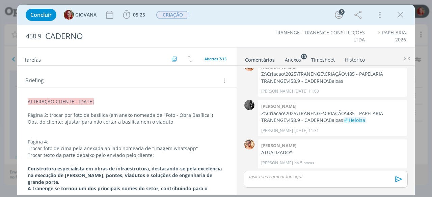
scroll to position [101, 0]
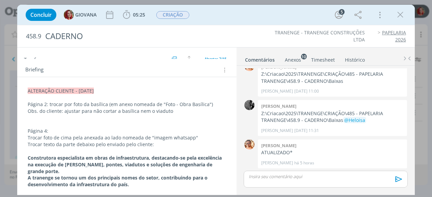
click at [128, 95] on p "dialog" at bounding box center [127, 98] width 198 height 7
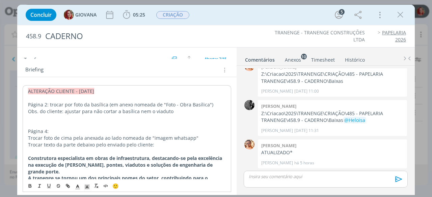
click at [47, 124] on p "dialog" at bounding box center [127, 125] width 198 height 7
click at [125, 95] on p "dialog" at bounding box center [127, 98] width 198 height 7
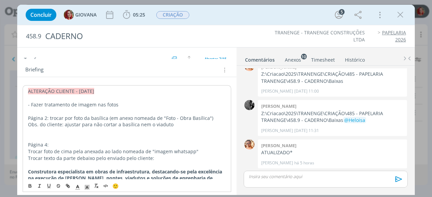
click at [256, 37] on ul "TRANENGE - TRANENGE CONSTRUÇÕES LTDA PAPELARIA 2026" at bounding box center [328, 36] width 154 height 14
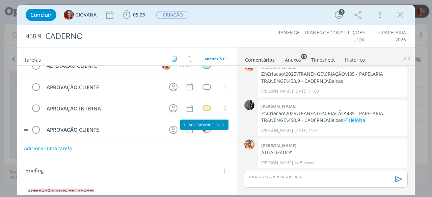
scroll to position [0, 0]
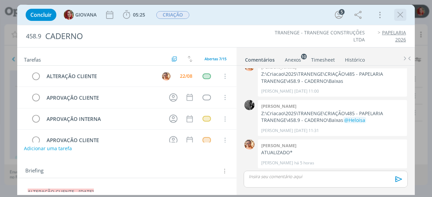
click at [398, 16] on icon "dialog" at bounding box center [400, 15] width 10 height 10
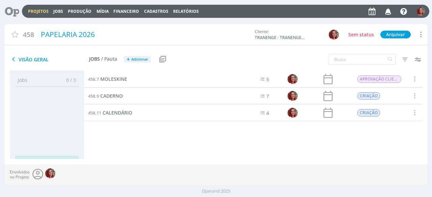
click at [11, 14] on icon at bounding box center [10, 11] width 14 height 13
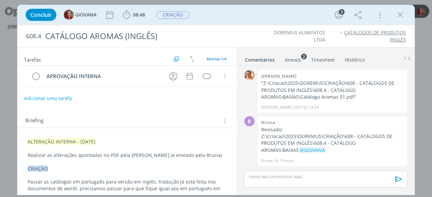
scroll to position [44, 0]
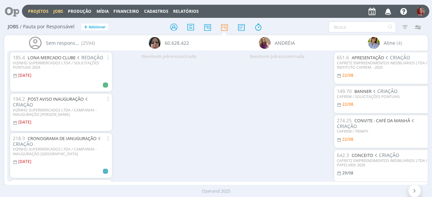
click at [43, 11] on link "Projetos" at bounding box center [38, 11] width 21 height 6
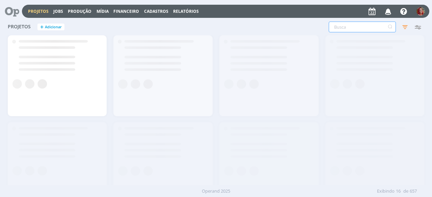
click at [363, 29] on input "text" at bounding box center [362, 27] width 67 height 11
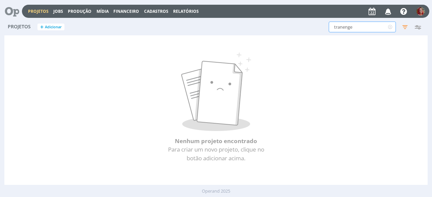
type input "tranenge"
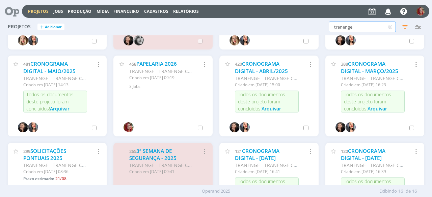
scroll to position [101, 0]
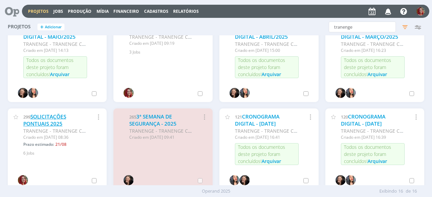
click at [59, 122] on link "SOLICITAÇÕES PONTUAIS 2025" at bounding box center [44, 120] width 43 height 15
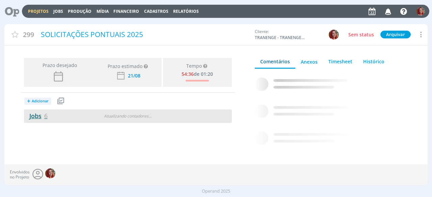
click at [42, 115] on link "Jobs 6" at bounding box center [36, 116] width 24 height 8
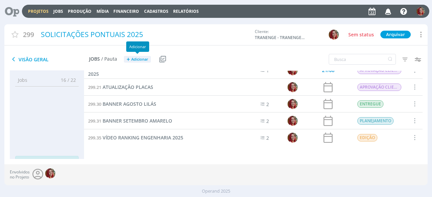
click at [132, 58] on span "Adicionar" at bounding box center [139, 59] width 17 height 4
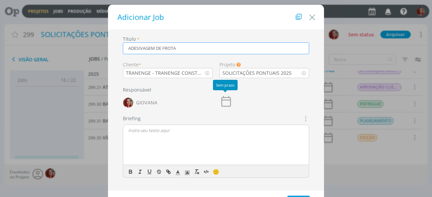
type input "ADESIVAGEM DE FROTA"
click at [227, 97] on icon "dialog" at bounding box center [226, 102] width 14 height 14
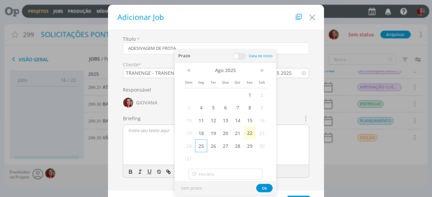
click at [202, 146] on span "25" at bounding box center [201, 146] width 12 height 13
click at [265, 188] on button "Ok" at bounding box center [264, 188] width 17 height 8
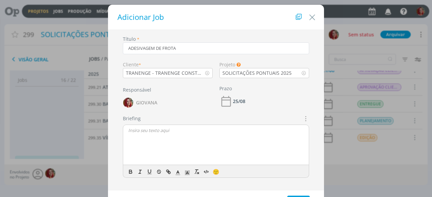
click at [305, 118] on icon "dialog" at bounding box center [304, 119] width 7 height 8
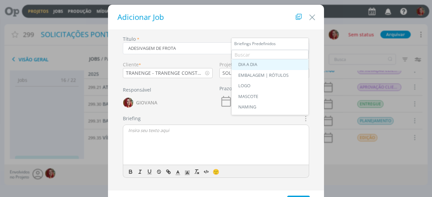
click at [275, 66] on div "DIA A DIA" at bounding box center [269, 64] width 63 height 5
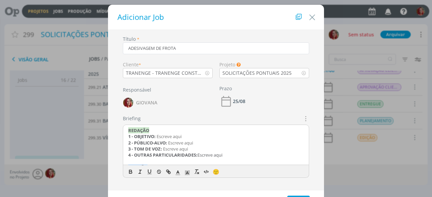
drag, startPoint x: 233, startPoint y: 156, endPoint x: 123, endPoint y: 125, distance: 114.2
click at [123, 125] on div "REDAÇÃO 1 - OBJETIVO: Escreve aqui 2 - PÚBLICO-ALVO: Escreve aqui 3 - TOM DE VO…" at bounding box center [216, 145] width 186 height 41
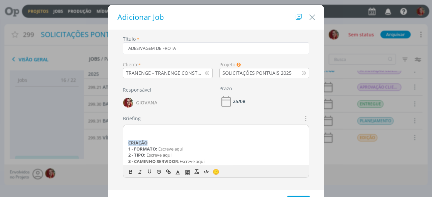
click at [124, 140] on div "CRIAÇÃO 1 - FORMATO: Escreve aqui 2 - TIPO: Escreve aqui 3 - CAMINHO SERVIDOR: …" at bounding box center [216, 145] width 186 height 41
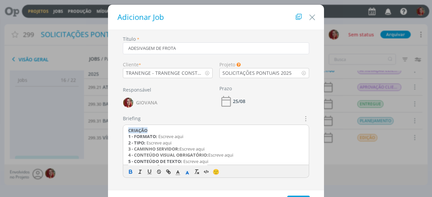
click at [148, 130] on strong "CRIAÇÃO" at bounding box center [137, 131] width 19 height 6
click at [146, 130] on strong "CRIAÇÃO" at bounding box center [137, 131] width 19 height 6
click at [165, 130] on strong "CRIAÇÃO - 22/08/25" at bounding box center [146, 131] width 37 height 6
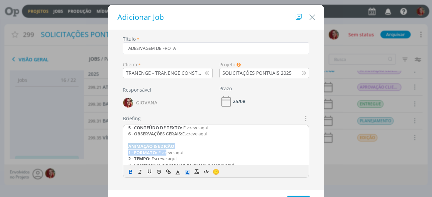
scroll to position [68, 0]
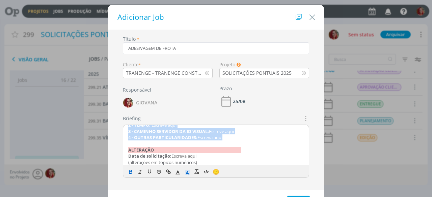
drag, startPoint x: 126, startPoint y: 146, endPoint x: 232, endPoint y: 139, distance: 106.2
click at [232, 139] on div "CRIAÇÃO - 22/08/25 1 - FORMATO: Escreve aqui 2 - TIPO: Escreve aqui 3 - CAMINHO…" at bounding box center [216, 145] width 186 height 41
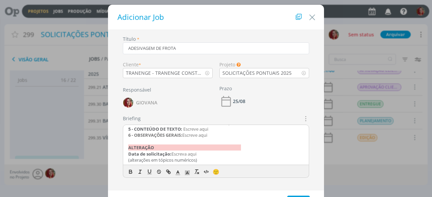
scroll to position [30, 0]
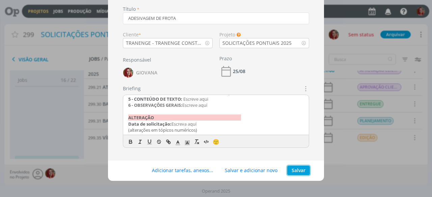
click at [303, 168] on button "Salvar" at bounding box center [298, 170] width 23 height 9
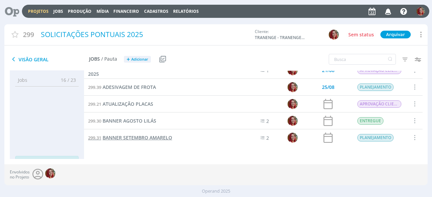
click at [132, 135] on span "BANNER SETEMBRO AMARELO" at bounding box center [138, 138] width 70 height 6
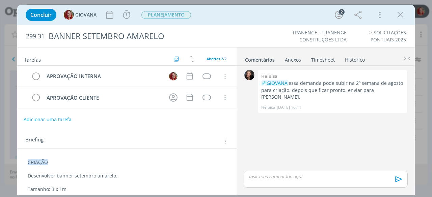
click at [64, 117] on button "Adicionar uma tarefa" at bounding box center [48, 119] width 48 height 11
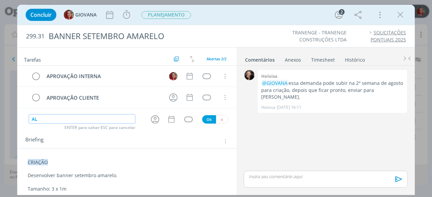
type input "A"
click at [216, 116] on button "dialog" at bounding box center [222, 119] width 12 height 8
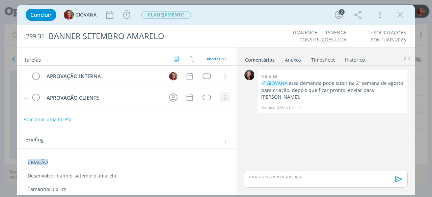
click at [223, 95] on icon "dialog" at bounding box center [224, 98] width 7 height 6
click at [208, 86] on link "Cancelar" at bounding box center [202, 87] width 53 height 11
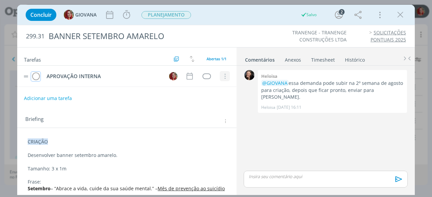
click at [221, 77] on icon "dialog" at bounding box center [224, 77] width 7 height 6
click at [193, 113] on div "Briefing Briefings Predefinidos Versões do Briefing Ver Briefing do Projeto" at bounding box center [126, 119] width 219 height 18
click at [57, 97] on button "Adicionar uma tarefa" at bounding box center [48, 97] width 48 height 11
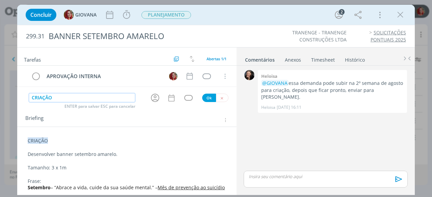
type input "CRIAÇÃO"
click at [208, 98] on button "Ok" at bounding box center [209, 98] width 14 height 8
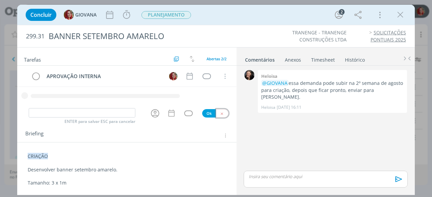
click at [220, 113] on icon "dialog" at bounding box center [222, 114] width 4 height 4
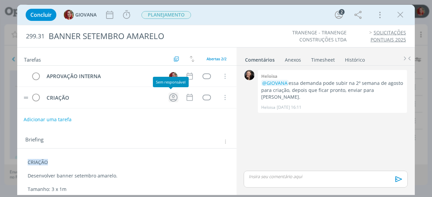
click at [171, 97] on icon "dialog" at bounding box center [173, 97] width 8 height 8
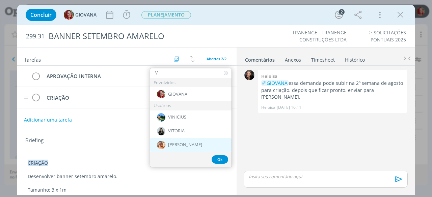
type input "V"
click at [184, 142] on span "[PERSON_NAME]" at bounding box center [185, 144] width 34 height 5
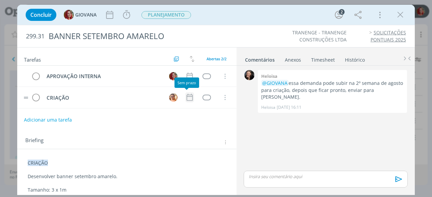
click at [189, 97] on icon "dialog" at bounding box center [189, 97] width 9 height 9
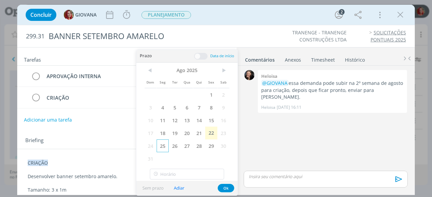
click at [161, 144] on span "25" at bounding box center [163, 146] width 12 height 13
click at [227, 188] on button "Ok" at bounding box center [226, 188] width 17 height 8
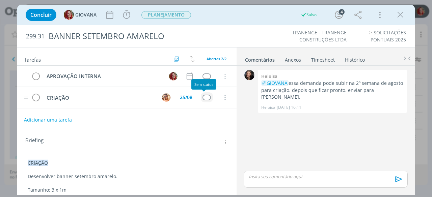
click at [203, 96] on div "dialog" at bounding box center [207, 98] width 8 height 6
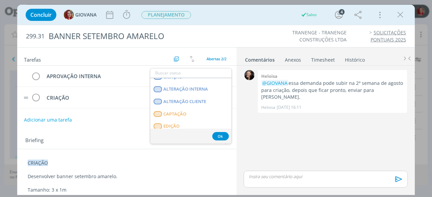
scroll to position [172, 0]
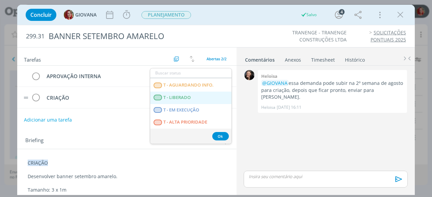
click at [204, 97] on LIBERADO "T - LIBERADO" at bounding box center [190, 98] width 81 height 12
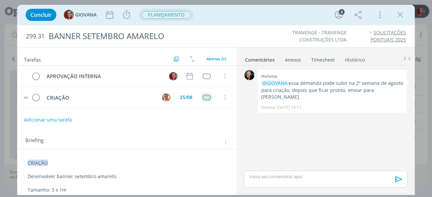
click at [176, 16] on span "PLANEJAMENTO" at bounding box center [166, 15] width 50 height 8
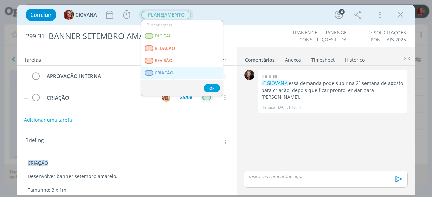
click at [180, 75] on link "CRIAÇÃO" at bounding box center [181, 73] width 81 height 12
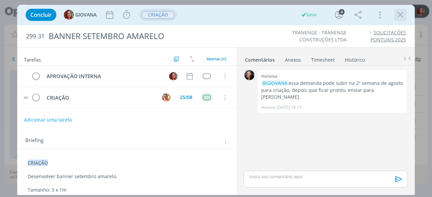
click at [398, 15] on icon "dialog" at bounding box center [400, 15] width 10 height 10
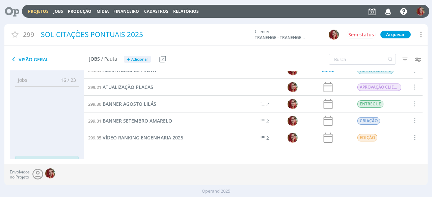
scroll to position [11, 0]
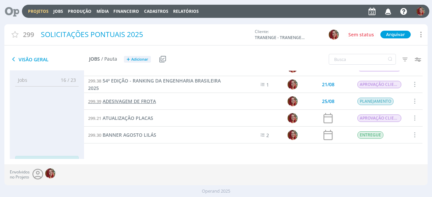
click at [147, 102] on span "ADESIVAGEM DE FROTA" at bounding box center [129, 101] width 53 height 6
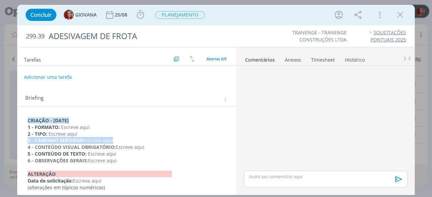
drag, startPoint x: 127, startPoint y: 141, endPoint x: 25, endPoint y: 139, distance: 101.6
click at [25, 139] on div "CRIAÇÃO - 22/08/25 1 - FORMATO: Escreve aqui 2 - TIPO: Escreve aqui 3 - CAMINHO…" at bounding box center [127, 154] width 209 height 79
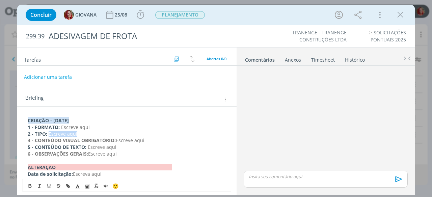
drag, startPoint x: 80, startPoint y: 133, endPoint x: 49, endPoint y: 133, distance: 31.7
click at [49, 133] on p "2 - TIPO: Escreve aqui" at bounding box center [127, 134] width 198 height 7
click at [289, 58] on div "Anexos 0" at bounding box center [293, 60] width 16 height 7
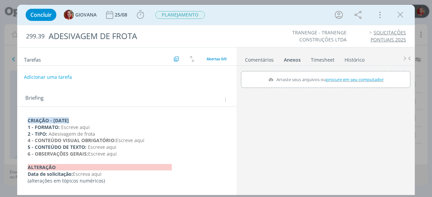
click at [332, 81] on span "procure em seu computador" at bounding box center [355, 80] width 58 height 6
click at [332, 73] on input "Arraste seus arquivos ou procure em seu computador" at bounding box center [325, 72] width 169 height 2
type input "C:\fakepath\V.1-ago.2024 - Manual de Sinalizacao Temporaria de Obras e Serviços…"
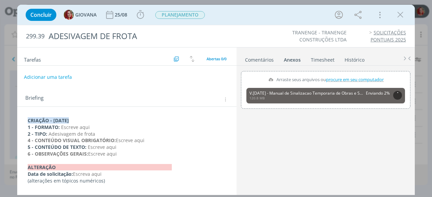
drag, startPoint x: 121, startPoint y: 155, endPoint x: 88, endPoint y: 153, distance: 32.8
click at [88, 153] on p "6 - OBSERVAÇÕES GERAIS: Escreve aqui" at bounding box center [127, 154] width 198 height 7
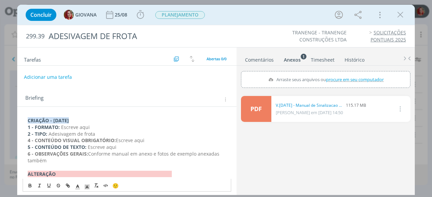
click at [342, 78] on span "procure em seu computador" at bounding box center [355, 80] width 58 height 6
click at [342, 73] on input "Arraste seus arquivos ou procure em seu computador" at bounding box center [325, 72] width 169 height 2
type input "C:\fakepath\Foto Argo 3.jpg"
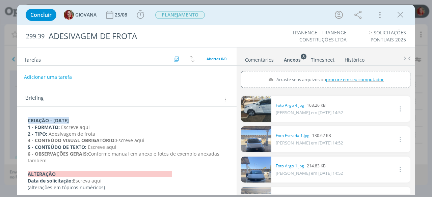
drag, startPoint x: 88, startPoint y: 152, endPoint x: 100, endPoint y: 160, distance: 13.9
click at [100, 160] on p "6 - OBSERVAÇÕES GERAIS: Conforme manual em anexo e fotos de exemplo anexadas ta…" at bounding box center [127, 158] width 198 height 14
copy span "Conforme manual em anexo e fotos de exemplo anexadas também"
click at [88, 154] on span "Conforme manual em anexo e fotos de exemplo anexadas também" at bounding box center [124, 157] width 193 height 13
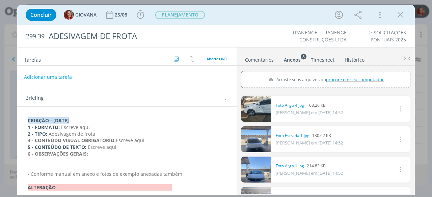
click at [28, 111] on div "CRIAÇÃO - 22/08/25 1 - FORMATO: Escreve aqui 2 - TIPO: Adesivagem de frota 4 - …" at bounding box center [126, 164] width 219 height 115
click at [28, 111] on div "CRIAÇÃO - 22/08/25 1 - FORMATO: Escreve aqui 2 - TIPO: Adesivagem de frota 4 - …" at bounding box center [126, 158] width 219 height 103
click at [27, 118] on div "CRIAÇÃO - 22/08/25 1 - FORMATO: Escreve aqui 2 - TIPO: Adesivagem de frota 4 - …" at bounding box center [127, 161] width 209 height 92
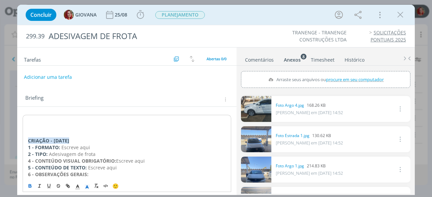
click at [28, 118] on p "dialog" at bounding box center [127, 121] width 198 height 7
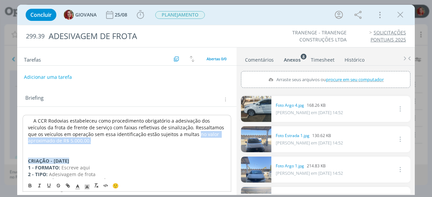
drag, startPoint x: 89, startPoint y: 140, endPoint x: 180, endPoint y: 134, distance: 91.7
click at [180, 134] on p "A CCR Rodovias estabeleceu como procedimento obrigatório a adesivação dos veícu…" at bounding box center [127, 131] width 198 height 27
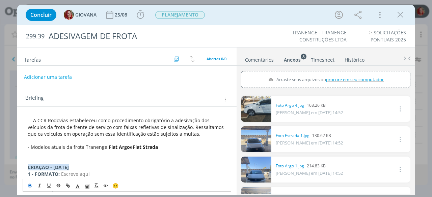
scroll to position [68, 0]
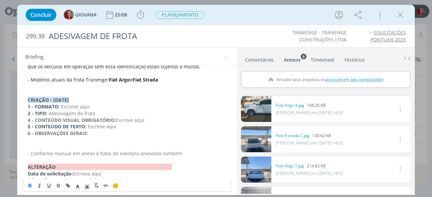
click at [99, 133] on p "6 - OBSERVAÇÕES GERAIS:" at bounding box center [127, 133] width 198 height 7
click at [32, 145] on p "dialog" at bounding box center [127, 147] width 198 height 7
click at [30, 144] on p "dialog" at bounding box center [127, 147] width 198 height 7
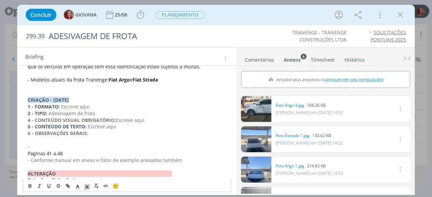
click at [29, 153] on span "Paginas 41 a 48" at bounding box center [45, 154] width 35 height 6
click at [28, 153] on span "Paginas 41 a 48" at bounding box center [45, 154] width 35 height 6
click at [29, 153] on span "Paginas 41 a 48" at bounding box center [45, 154] width 35 height 6
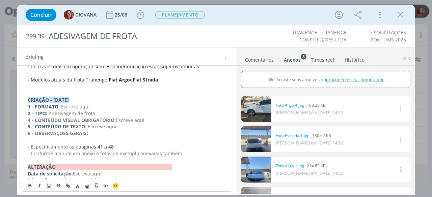
click at [81, 147] on span "aginas 41 a 48" at bounding box center [97, 147] width 32 height 6
click at [150, 135] on p "6 - OBSERVAÇÕES GERAIS:" at bounding box center [127, 133] width 198 height 7
click at [147, 144] on p "- Especificamente as pá ginas 41 a 48" at bounding box center [127, 147] width 198 height 7
drag, startPoint x: 146, startPoint y: 119, endPoint x: 116, endPoint y: 118, distance: 30.1
click at [116, 118] on p "4 - CONTEÚDO VISUAL OBRIGATÓRIO: Escreve aqui" at bounding box center [127, 120] width 198 height 7
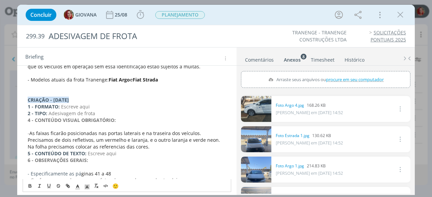
click at [67, 140] on span "As faixas ficarão posicionadas nas portas laterais e na traseira dos veículos. …" at bounding box center [125, 140] width 194 height 20
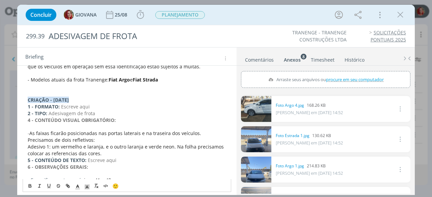
click at [103, 146] on span "Adesivo 1: um vermelho e laranja, e o outro laranja e verde neon. Na folha prec…" at bounding box center [126, 150] width 197 height 13
drag, startPoint x: 122, startPoint y: 147, endPoint x: 101, endPoint y: 147, distance: 20.3
click at [101, 147] on span "Adesivo 1: um vermelho e laranja, e o outro laranja e verde neon. Na folha prec…" at bounding box center [126, 150] width 197 height 13
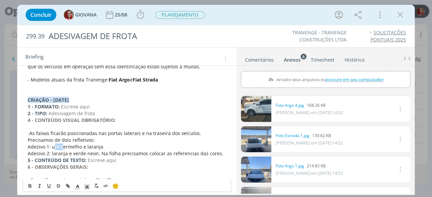
drag, startPoint x: 61, startPoint y: 148, endPoint x: 55, endPoint y: 147, distance: 6.4
click at [55, 147] on span "Adesivo 1: um vermelho e laranja" at bounding box center [66, 147] width 76 height 6
click at [60, 147] on span "Adesivo 1: um vermelho e laranja" at bounding box center [66, 147] width 76 height 6
drag, startPoint x: 60, startPoint y: 147, endPoint x: 52, endPoint y: 147, distance: 8.1
click at [52, 147] on span "Adesivo 1: um vermelho e laranja" at bounding box center [66, 147] width 76 height 6
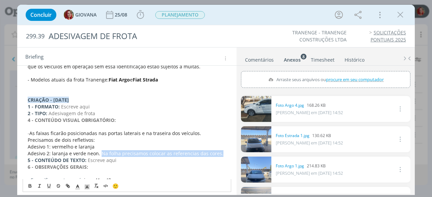
drag, startPoint x: 99, startPoint y: 152, endPoint x: 217, endPoint y: 152, distance: 118.1
click at [217, 152] on p "Adesivo 2: laranja e verde neon. Na folha precisamos colocar as referencias das…" at bounding box center [127, 154] width 198 height 7
copy span "Na folha precisamos colocar as referencias das cores."
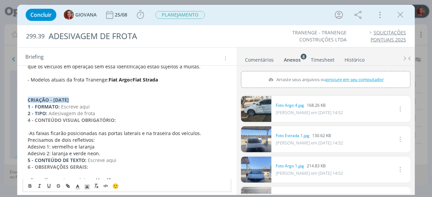
scroll to position [101, 0]
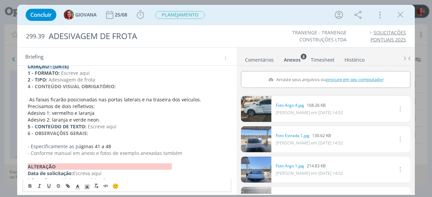
click at [36, 141] on p "dialog" at bounding box center [127, 140] width 198 height 7
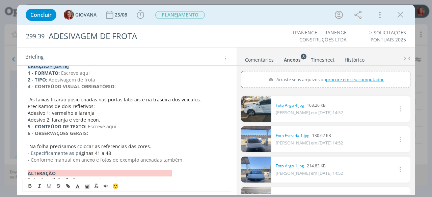
click at [67, 146] on span "Na folha precisamos colocar as referencias das cores." at bounding box center [90, 146] width 122 height 6
click at [32, 153] on p "- Especificamente as pá ginas 41 a 48" at bounding box center [127, 153] width 198 height 7
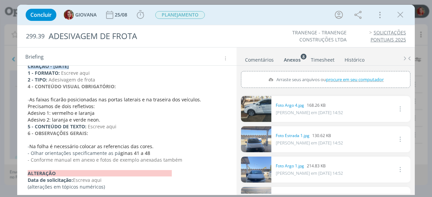
click at [70, 152] on p "- Olhar orientações specificamente as pá ginas 41 a 48" at bounding box center [127, 153] width 198 height 7
click at [108, 155] on p "- Olhar orientações especificamente as pá ginas 41 a 48" at bounding box center [127, 153] width 198 height 7
click at [155, 153] on p "- Olhar orientações especificamente das pá ginas 41 a 48" at bounding box center [127, 153] width 198 height 7
drag, startPoint x: 182, startPoint y: 161, endPoint x: 26, endPoint y: 144, distance: 156.8
click at [26, 144] on div "A CCR Rodovias estabeleceu como procedimento obrigatório a adesivação dos veícu…" at bounding box center [127, 103] width 209 height 179
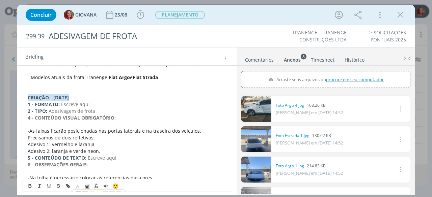
click at [78, 184] on icon "dialog" at bounding box center [78, 187] width 6 height 6
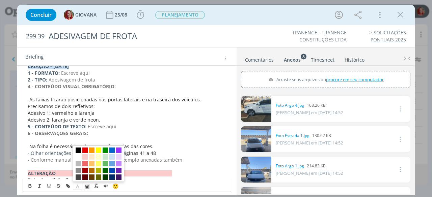
click at [77, 150] on span "dialog" at bounding box center [78, 150] width 5 height 5
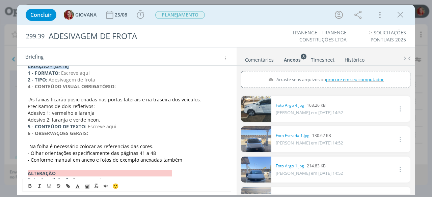
click at [102, 150] on span "- Olhar orientações especificamente das pá" at bounding box center [77, 153] width 99 height 6
click at [187, 160] on p "- Conforme manual em anexo e fotos de exemplo anexadas também" at bounding box center [127, 160] width 198 height 7
click at [165, 157] on span "- Conforme manual em anexo e fotos de exemplo anexadas também" at bounding box center [105, 160] width 155 height 6
click at [159, 152] on p "- Olhar orientações especificamente das pá ginas 41 a 48" at bounding box center [127, 153] width 198 height 7
click at [180, 160] on p "- Conforme manual em anexo e fotos de exemplo anexadas também" at bounding box center [127, 160] width 198 height 7
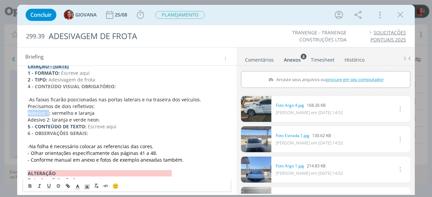
drag, startPoint x: 28, startPoint y: 112, endPoint x: 48, endPoint y: 113, distance: 19.9
click at [48, 113] on span "Adesivo 1: vermelho e laranja" at bounding box center [61, 113] width 67 height 6
drag, startPoint x: 49, startPoint y: 113, endPoint x: 28, endPoint y: 111, distance: 21.4
click at [28, 111] on span "Adesivo 1: vermelho e laranja" at bounding box center [61, 113] width 67 height 6
click at [51, 188] on icon "dialog" at bounding box center [48, 186] width 5 height 5
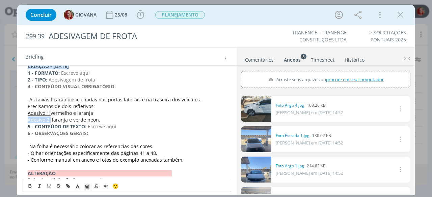
drag, startPoint x: 26, startPoint y: 117, endPoint x: 50, endPoint y: 119, distance: 23.4
click at [50, 119] on div "A CCR Rodovias estabeleceu como procedimento obrigatório a adesivação dos veícu…" at bounding box center [127, 103] width 209 height 179
click at [49, 186] on icon "dialog" at bounding box center [48, 186] width 5 height 5
click at [92, 110] on span "vermelho e laranja" at bounding box center [72, 113] width 43 height 6
click at [31, 99] on span "As faixas ficarão posicionadas nas portas laterais e na traseira dos veículos. …" at bounding box center [115, 103] width 175 height 13
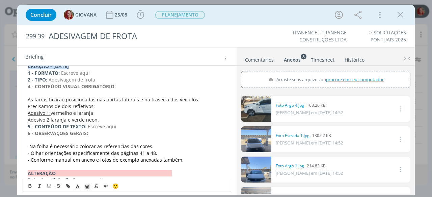
click at [101, 118] on p "Adesivo 2: laranja e verde neon." at bounding box center [127, 120] width 198 height 7
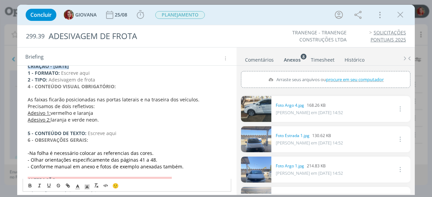
click at [57, 105] on span "As faixas ficarão posicionadas nas portas laterais e na traseira dos veículos. …" at bounding box center [114, 103] width 173 height 13
click at [31, 187] on icon "dialog" at bounding box center [30, 186] width 2 height 1
click at [98, 115] on p "Adesivo 1: vermelho e laranja" at bounding box center [127, 113] width 198 height 7
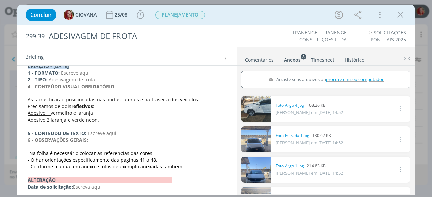
click at [52, 112] on span "vermelho e laranja" at bounding box center [72, 113] width 43 height 6
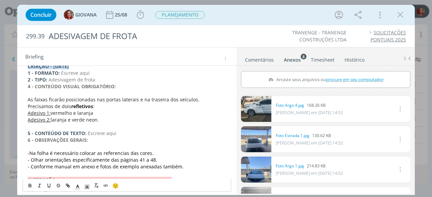
click at [51, 119] on span "laranja e verde neon." at bounding box center [75, 120] width 48 height 6
click at [145, 119] on p "Adesivo 2: laranja e verde neon." at bounding box center [127, 120] width 198 height 7
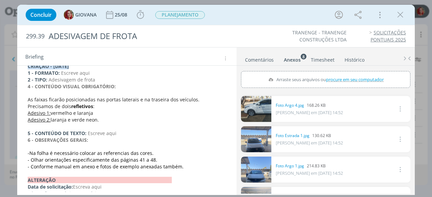
click at [335, 78] on span "procure em seu computador" at bounding box center [355, 80] width 58 height 6
click at [335, 73] on input "Arraste seus arquivos ou procure em seu computador" at bounding box center [325, 72] width 169 height 2
type input "C:\fakepath\AREA A SER ADESIVADA.png"
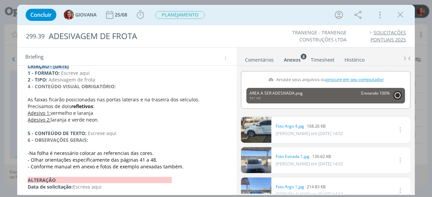
click at [29, 149] on p "dialog" at bounding box center [127, 146] width 198 height 7
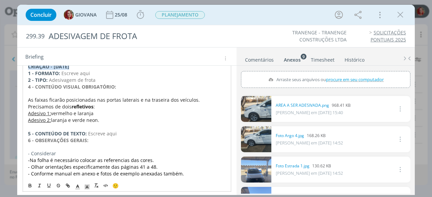
drag, startPoint x: 59, startPoint y: 151, endPoint x: 27, endPoint y: 151, distance: 32.1
click at [27, 151] on div "A CCR Rodovias estabeleceu como procedimento obrigatório a adesivação dos veícu…" at bounding box center [127, 110] width 209 height 193
click at [78, 188] on icon "dialog" at bounding box center [78, 187] width 6 height 6
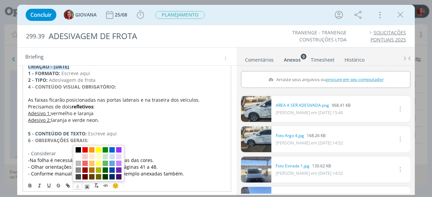
click at [78, 149] on span "dialog" at bounding box center [78, 150] width 5 height 5
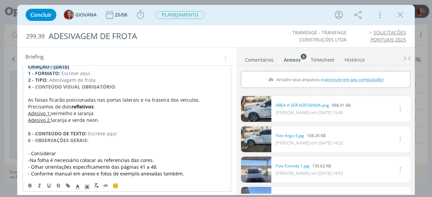
click at [62, 153] on p "- Considerar" at bounding box center [127, 154] width 198 height 7
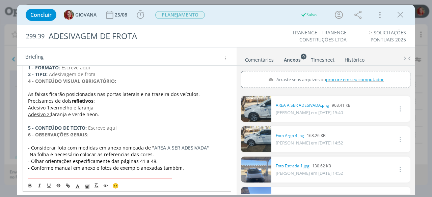
scroll to position [97, 0]
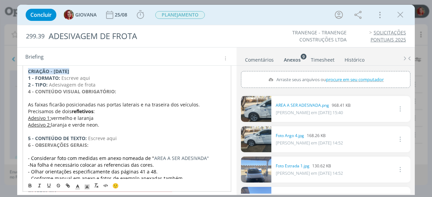
click at [123, 137] on p "5 - CONTEÚDO DE TEXTO: Escreve aqui" at bounding box center [127, 138] width 198 height 7
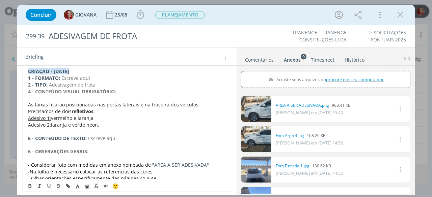
click at [97, 84] on p "2 - TIPO: Adesivagem de frota" at bounding box center [127, 85] width 198 height 7
click at [126, 142] on p "dialog" at bounding box center [127, 145] width 198 height 7
drag, startPoint x: 122, startPoint y: 138, endPoint x: 88, endPoint y: 137, distance: 33.4
click at [88, 137] on p "5 - CONTEÚDO DE TEXTO: Escreve aqui" at bounding box center [127, 138] width 198 height 7
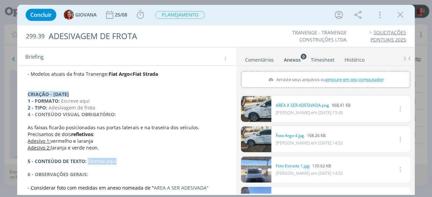
scroll to position [63, 0]
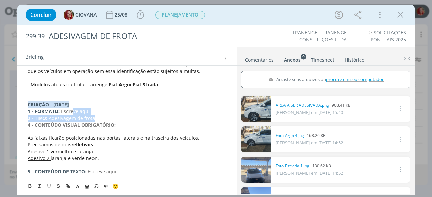
drag, startPoint x: 100, startPoint y: 115, endPoint x: 73, endPoint y: 112, distance: 27.2
click at [73, 112] on div "A CCR Rodovias estabeleceu como procedimento obrigatório a adesivação dos veícu…" at bounding box center [127, 151] width 209 height 199
click at [73, 112] on span "Escreve aqui" at bounding box center [75, 111] width 29 height 6
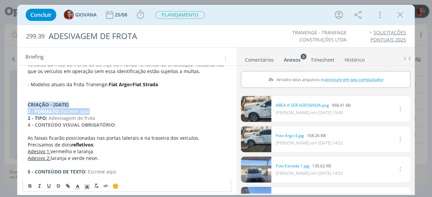
click at [88, 111] on p "1 - FORMATO: Escreve aqui" at bounding box center [127, 111] width 198 height 7
drag, startPoint x: 91, startPoint y: 110, endPoint x: 62, endPoint y: 109, distance: 29.4
click at [62, 109] on p "1 - FORMATO: Escreve aqui" at bounding box center [127, 111] width 198 height 7
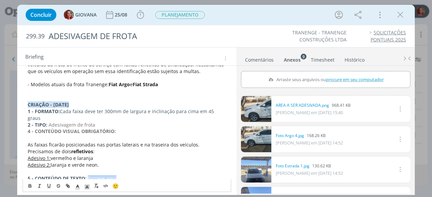
drag, startPoint x: 119, startPoint y: 172, endPoint x: 88, endPoint y: 170, distance: 30.4
click at [88, 176] on p "5 - CONTEÚDO DE TEXTO: Escreve aqui" at bounding box center [127, 179] width 198 height 7
click at [261, 110] on link "dialog" at bounding box center [256, 109] width 30 height 26
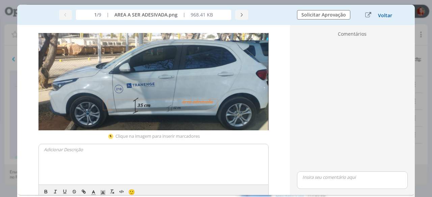
click at [385, 15] on button "Voltar" at bounding box center [385, 15] width 15 height 5
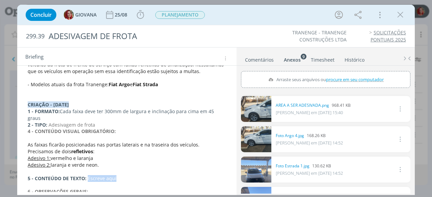
click at [125, 176] on p "5 - CONTEÚDO DE TEXTO: Escreve aqui" at bounding box center [127, 179] width 198 height 7
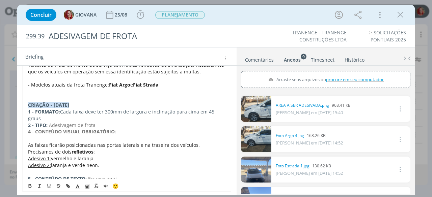
scroll to position [97, 0]
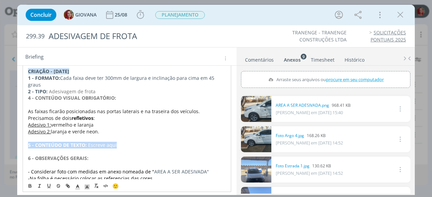
drag, startPoint x: 130, startPoint y: 146, endPoint x: 24, endPoint y: 145, distance: 105.7
click at [24, 145] on div "A CCR Rodovias estabeleceu como procedimento obrigatório a adesivação dos veícu…" at bounding box center [127, 122] width 209 height 206
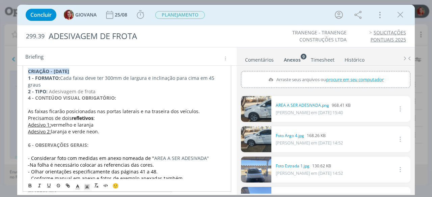
click at [101, 142] on p "6 - OBSERVAÇÕES GERAIS:" at bounding box center [127, 145] width 198 height 7
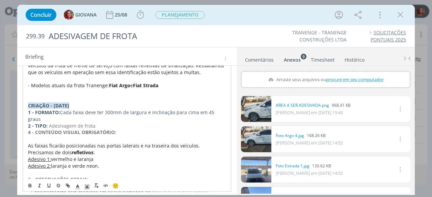
scroll to position [0, 0]
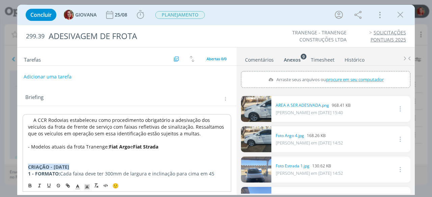
click at [50, 79] on button "Adicionar uma tarefa" at bounding box center [48, 76] width 48 height 11
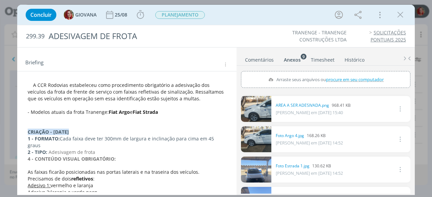
scroll to position [68, 0]
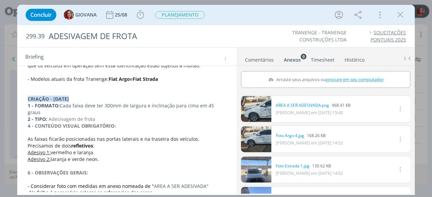
click at [30, 123] on strong "4 - CONTEÚDO VISUAL OBRIGATÓRIO:" at bounding box center [72, 126] width 88 height 6
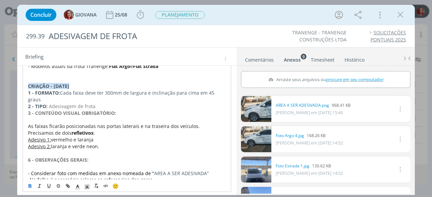
scroll to position [101, 0]
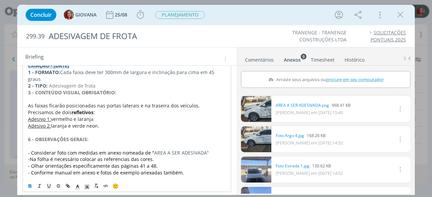
click at [30, 140] on strong "6 - OBSERVAÇÕES GERAIS:" at bounding box center [58, 139] width 60 height 6
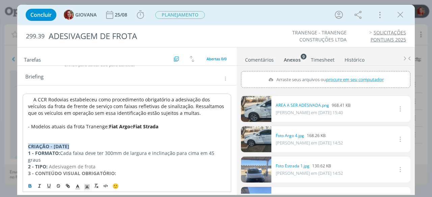
scroll to position [0, 0]
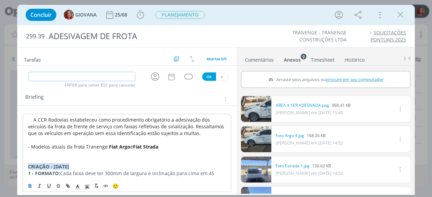
click at [61, 75] on input "dialog" at bounding box center [82, 76] width 106 height 9
type input "CRIAÇÃO"
click at [206, 76] on button "Ok" at bounding box center [209, 77] width 14 height 8
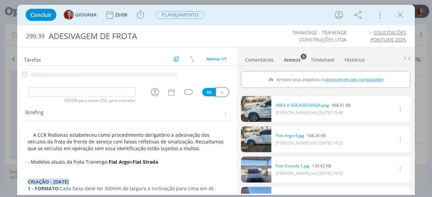
click at [222, 89] on button "dialog" at bounding box center [222, 92] width 12 height 8
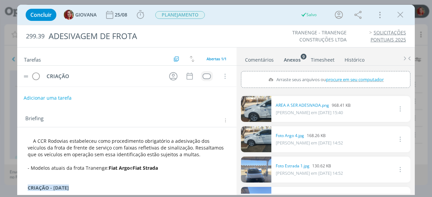
click at [203, 75] on div "dialog" at bounding box center [207, 77] width 8 height 6
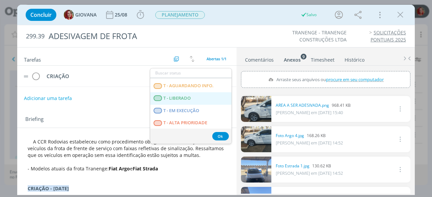
scroll to position [172, 0]
click at [204, 96] on LIBERADO "T - LIBERADO" at bounding box center [190, 98] width 81 height 12
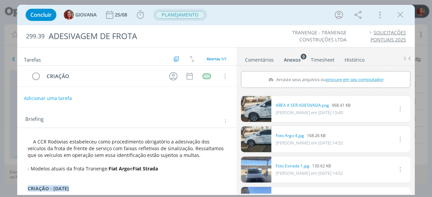
click at [194, 19] on span "PLANEJAMENTO" at bounding box center [180, 15] width 50 height 8
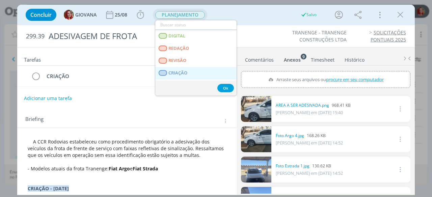
click at [187, 73] on span "CRIAÇÃO" at bounding box center [178, 73] width 19 height 5
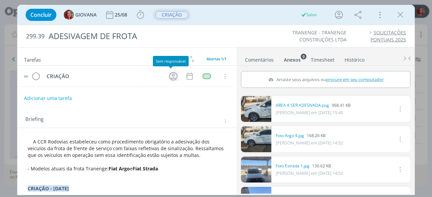
click at [173, 75] on icon "dialog" at bounding box center [173, 76] width 10 height 10
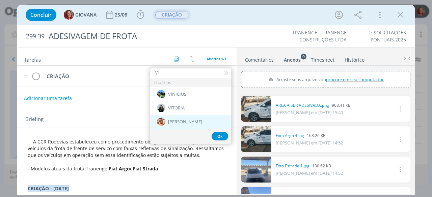
type input "VI"
click at [189, 124] on div "[PERSON_NAME]" at bounding box center [190, 122] width 81 height 14
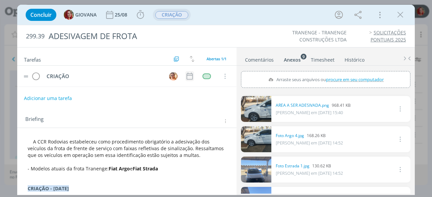
click at [186, 71] on td "dialog" at bounding box center [189, 76] width 9 height 10
click at [186, 74] on icon "dialog" at bounding box center [189, 76] width 9 height 9
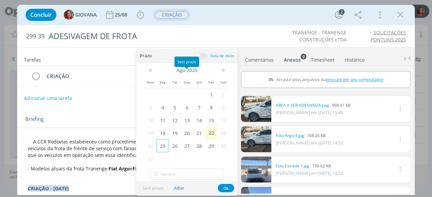
click at [159, 146] on span "25" at bounding box center [163, 146] width 12 height 13
click at [229, 189] on button "Ok" at bounding box center [226, 188] width 17 height 8
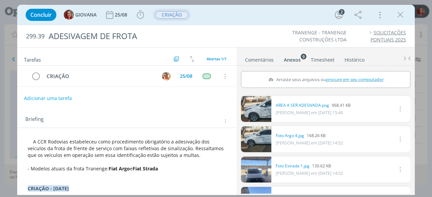
click at [198, 106] on div "Tarefas Usar Job de template Criar template a partir deste job Visualizar Templ…" at bounding box center [126, 120] width 219 height 145
click at [400, 16] on icon "dialog" at bounding box center [400, 15] width 10 height 10
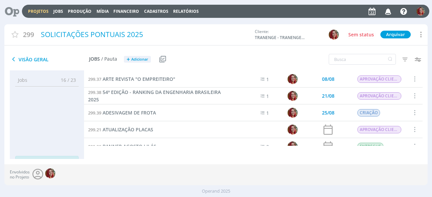
click at [14, 9] on icon at bounding box center [10, 11] width 14 height 13
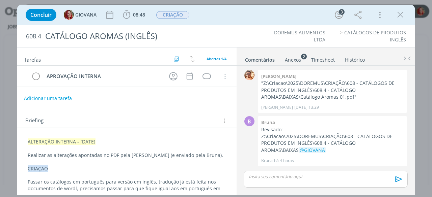
scroll to position [44, 0]
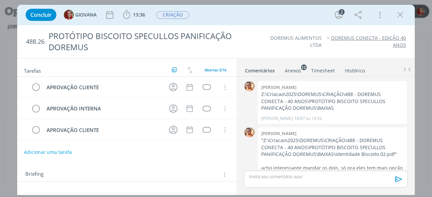
scroll to position [444, 0]
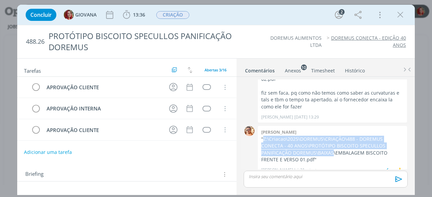
drag, startPoint x: 263, startPoint y: 130, endPoint x: 312, endPoint y: 142, distance: 50.4
click at [312, 142] on p ""Z:\Criacao\2025\DOREMUS\CRIAÇÃO\488 - DOREMUS CONECTA - 40 ANOS\PROTÓTIPO BISC…" at bounding box center [332, 150] width 142 height 28
copy p "Z:\Criacao\2025\DOREMUS\CRIAÇÃO\488 - DOREMUS CONECTA - 40 ANOS\PROTÓTIPO BISCO…"
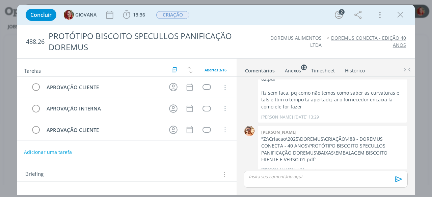
click at [257, 52] on div "488.26 PROTÓTIPO BISCOITO SPECULLOS PANIFICAÇÃO DOREMUS DOREMUS ALIMENTOS LTDA …" at bounding box center [216, 41] width 398 height 33
click at [205, 87] on div "dialog" at bounding box center [207, 87] width 8 height 6
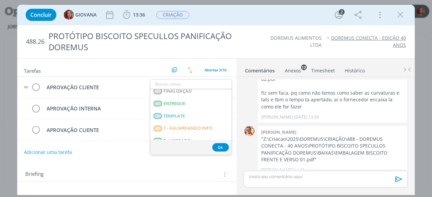
scroll to position [105, 0]
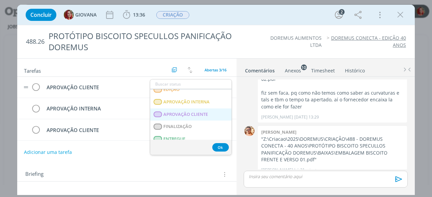
click at [180, 116] on span "APROVAÇÃO CLIENTE" at bounding box center [186, 114] width 45 height 5
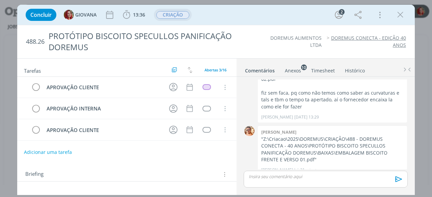
click at [178, 18] on span "CRIAÇÃO" at bounding box center [172, 15] width 33 height 8
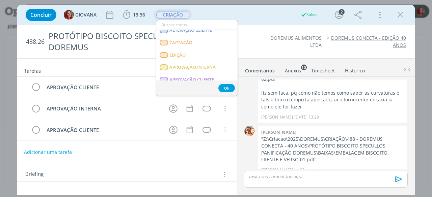
scroll to position [101, 0]
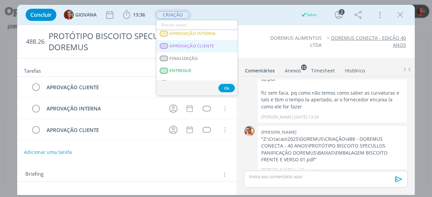
click at [205, 46] on span "APROVAÇÃO CLIENTE" at bounding box center [192, 46] width 45 height 5
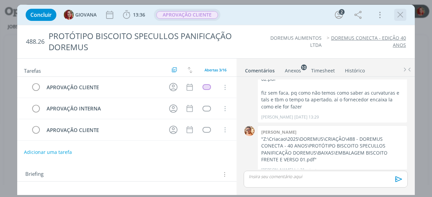
click at [400, 12] on icon "dialog" at bounding box center [400, 15] width 10 height 10
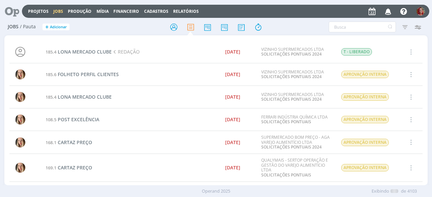
click at [8, 9] on div at bounding box center [216, 98] width 432 height 197
click at [11, 14] on icon at bounding box center [10, 11] width 14 height 13
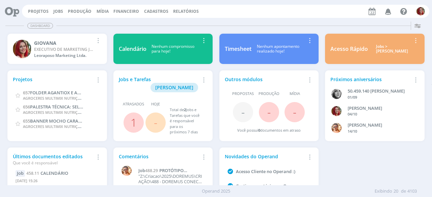
click at [392, 7] on icon "button" at bounding box center [388, 10] width 12 height 11
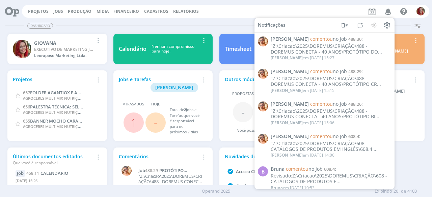
click at [200, 25] on div "Dashboard" at bounding box center [215, 26] width 421 height 10
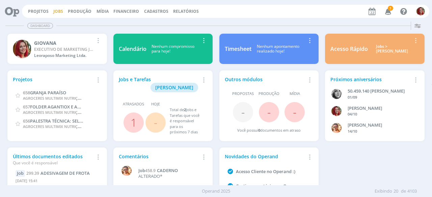
click at [53, 14] on link "Jobs" at bounding box center [58, 11] width 10 height 6
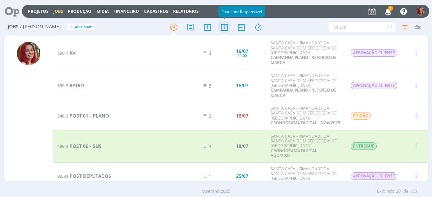
click at [224, 31] on icon at bounding box center [224, 27] width 12 height 13
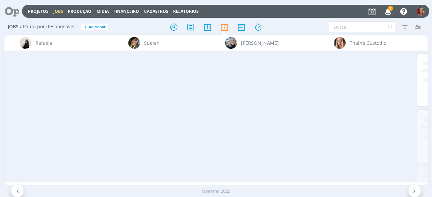
scroll to position [0, 2498]
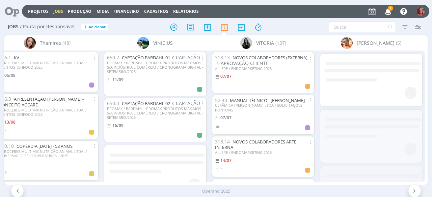
click at [392, 11] on icon "button" at bounding box center [388, 10] width 12 height 11
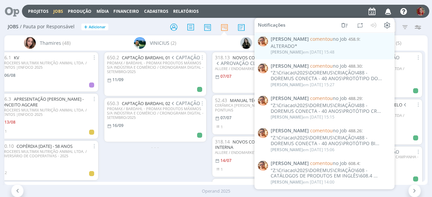
click at [167, 161] on div "650.2 CAPTAÇÃO BARDAHL 01 CAPTAÇÃO PROMAX / BARDAHL - PROMAX PRODUTOS MÁXIMOS S…" at bounding box center [155, 116] width 108 height 131
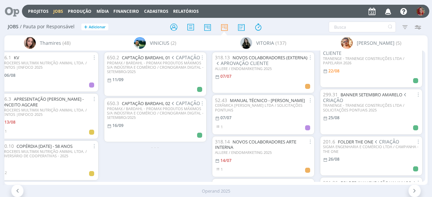
scroll to position [0, 0]
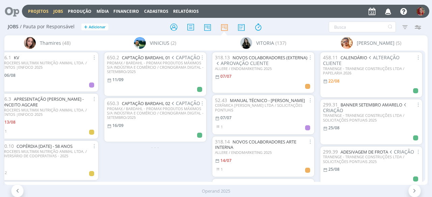
click at [32, 12] on link "Projetos" at bounding box center [38, 11] width 21 height 6
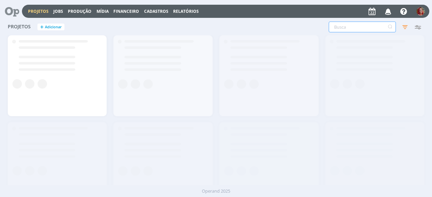
click at [352, 27] on input "text" at bounding box center [362, 27] width 67 height 11
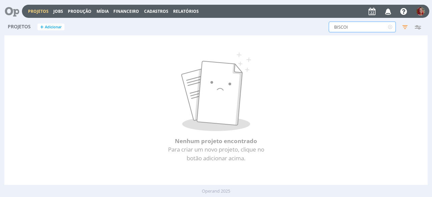
drag, startPoint x: 354, startPoint y: 26, endPoint x: 278, endPoint y: 28, distance: 75.6
click at [280, 30] on div "BISCOI Filtros Filtrar Limpar BISCOI Status Clientes Selecione Data de criação …" at bounding box center [348, 27] width 152 height 11
type input "DOREMUS"
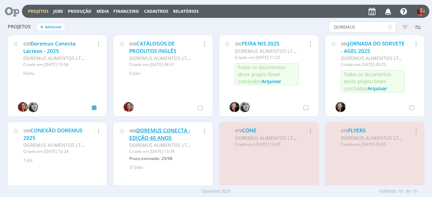
click at [163, 133] on link "DOREMUS CONECTA - EDIÇÃO 40 ANOS" at bounding box center [159, 134] width 61 height 15
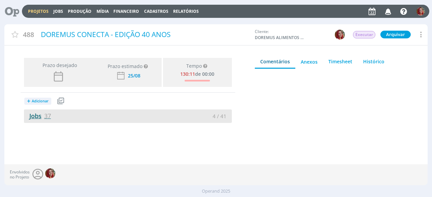
click at [42, 114] on link "Jobs 37" at bounding box center [37, 116] width 27 height 8
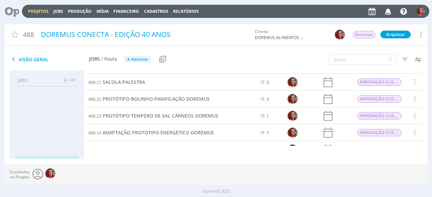
scroll to position [419, 0]
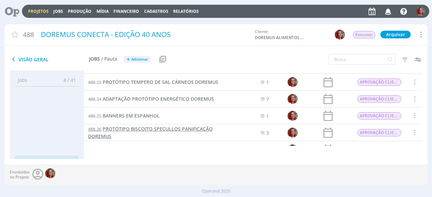
click at [152, 131] on span "PROTÓTIPO BISCOITO SPECULLOS PANIFICAÇÃO DOREMUS" at bounding box center [150, 133] width 125 height 14
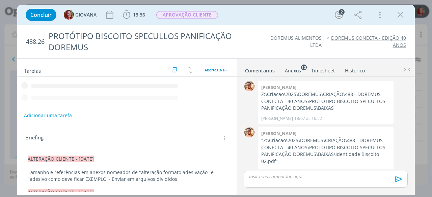
scroll to position [457, 0]
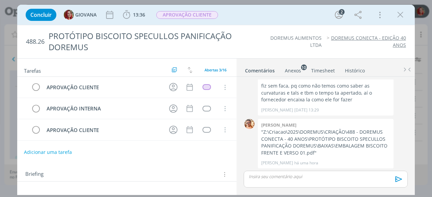
click at [296, 71] on div "Anexos 10" at bounding box center [293, 71] width 16 height 7
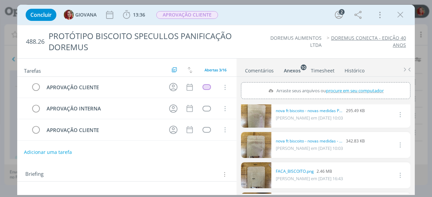
scroll to position [68, 0]
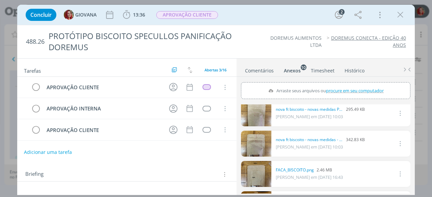
click at [258, 137] on link "dialog" at bounding box center [256, 144] width 30 height 26
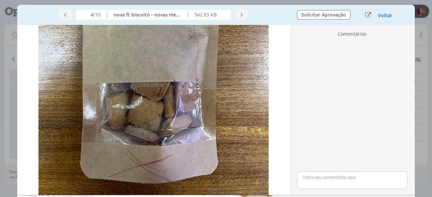
scroll to position [101, 0]
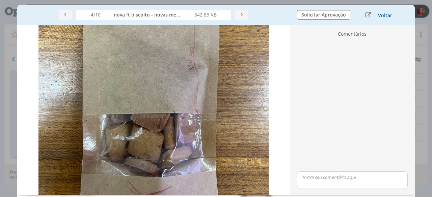
click at [383, 14] on button "Voltar" at bounding box center [385, 15] width 15 height 5
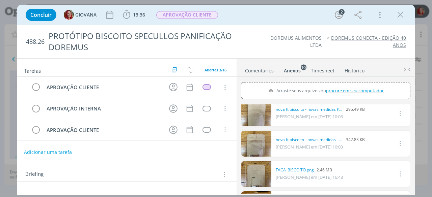
click at [13, 10] on div "Concluir GIOVANA 13:36 Iniciar Apontar Data * 22/08/2025 Horas * 00:00 Tarefa S…" at bounding box center [216, 98] width 432 height 197
drag, startPoint x: 401, startPoint y: 12, endPoint x: 11, endPoint y: 22, distance: 389.6
click at [401, 12] on icon "dialog" at bounding box center [400, 15] width 10 height 10
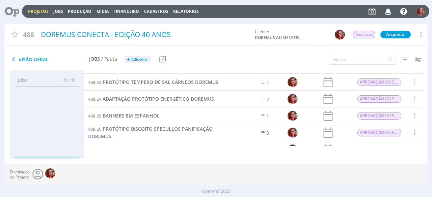
click at [13, 12] on icon at bounding box center [10, 11] width 14 height 13
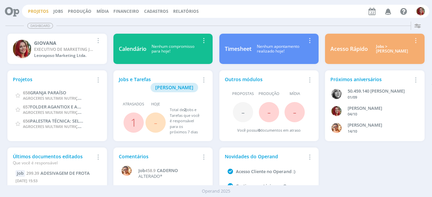
click at [34, 8] on link "Projetos" at bounding box center [38, 11] width 21 height 6
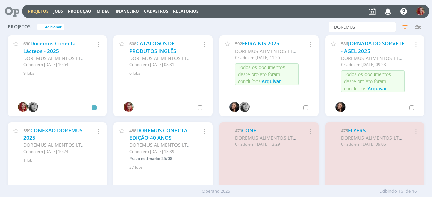
click at [170, 128] on link "DOREMUS CONECTA - EDIÇÃO 40 ANOS" at bounding box center [159, 134] width 61 height 15
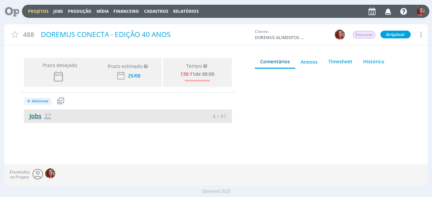
click at [30, 116] on link "Jobs 37" at bounding box center [37, 116] width 27 height 8
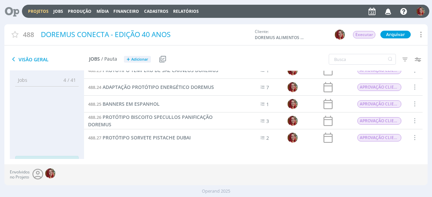
scroll to position [464, 0]
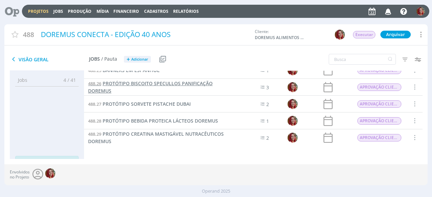
click at [168, 85] on span "PROTÓTIPO BISCOITO SPECULLOS PANIFICAÇÃO DOREMUS" at bounding box center [150, 87] width 125 height 14
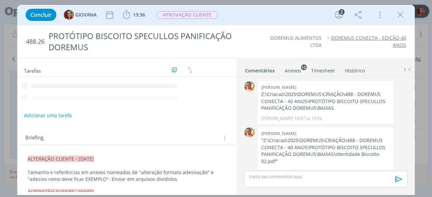
scroll to position [457, 0]
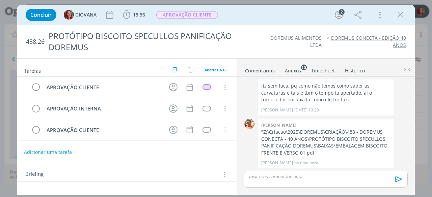
click at [291, 71] on div "Anexos 10" at bounding box center [293, 71] width 16 height 7
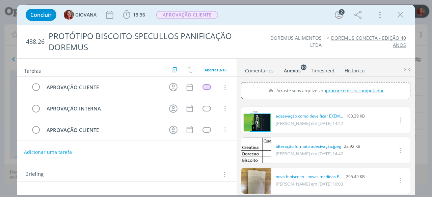
click at [257, 151] on link "dialog" at bounding box center [256, 151] width 30 height 26
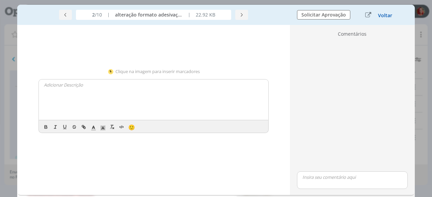
click at [386, 13] on button "Voltar" at bounding box center [385, 15] width 15 height 5
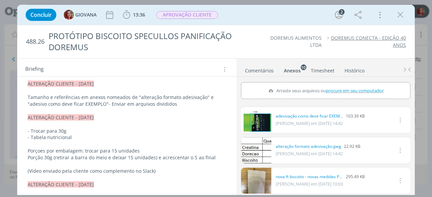
scroll to position [101, 0]
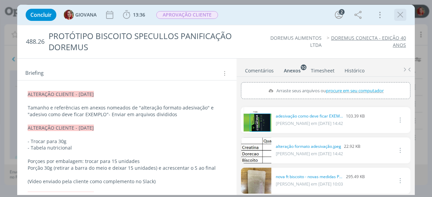
click at [398, 17] on icon "dialog" at bounding box center [400, 15] width 10 height 10
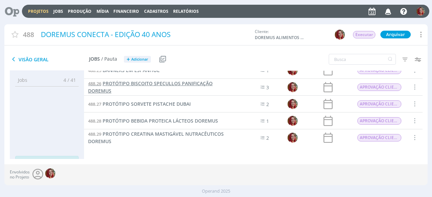
click at [177, 84] on span "PROTÓTIPO BISCOITO SPECULLOS PANIFICAÇÃO DOREMUS" at bounding box center [150, 87] width 125 height 14
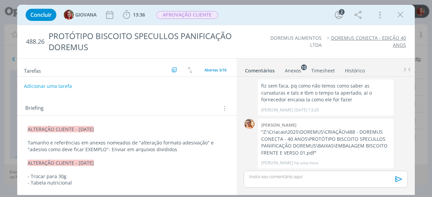
scroll to position [68, 0]
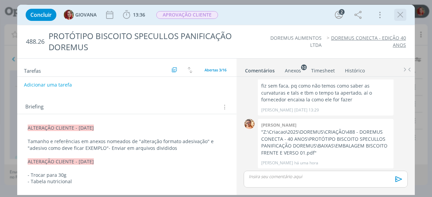
click at [399, 12] on icon "dialog" at bounding box center [400, 15] width 10 height 10
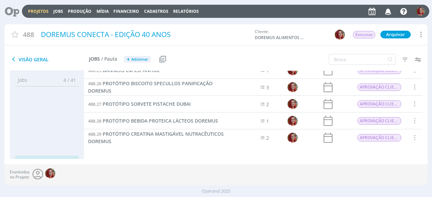
click at [17, 10] on icon at bounding box center [10, 11] width 14 height 13
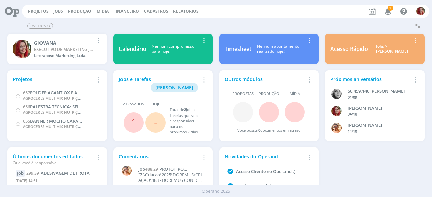
click at [388, 13] on icon "button" at bounding box center [388, 10] width 12 height 11
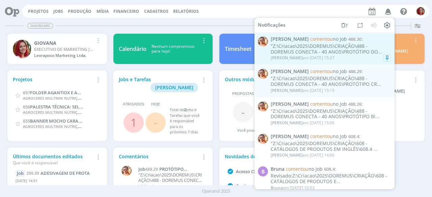
click at [291, 52] on div ""Z:\Criacao\2025\DOREMUS\CRIAÇÃO\488 - DOREMUS CONECTA - 40 ANOS\PROTÓTIPO DO..." at bounding box center [331, 49] width 120 height 11
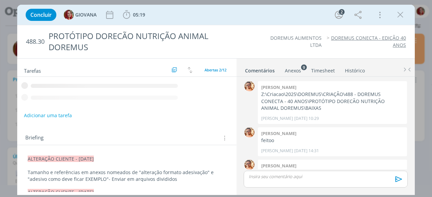
scroll to position [212, 0]
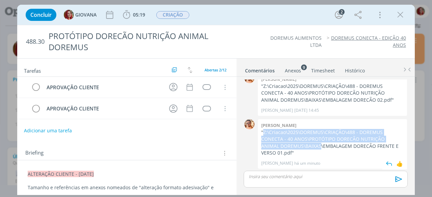
drag, startPoint x: 263, startPoint y: 133, endPoint x: 301, endPoint y: 144, distance: 39.7
click at [301, 144] on p ""Z:\Criacao\2025\DOREMUS\CRIAÇÃO\488 - DOREMUS CONECTA - 40 ANOS\PROTÓTIPO DORE…" at bounding box center [332, 143] width 142 height 28
copy p "Z:\Criacao\2025\DOREMUS\CRIAÇÃO\488 - DOREMUS CONECTA - 40 ANOS\PROTÓTIPO DOREC…"
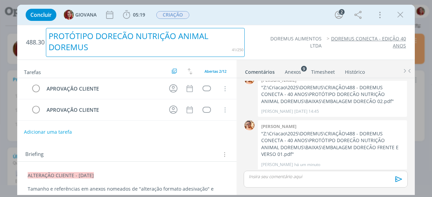
click at [247, 46] on div "488.30 PROTÓTIPO DORECÃO NUTRIÇÃO ANIMAL DOREMUS" at bounding box center [135, 42] width 225 height 34
click at [204, 88] on div "dialog" at bounding box center [207, 89] width 8 height 6
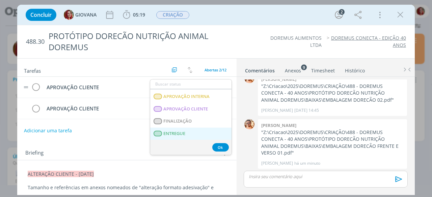
scroll to position [101, 0]
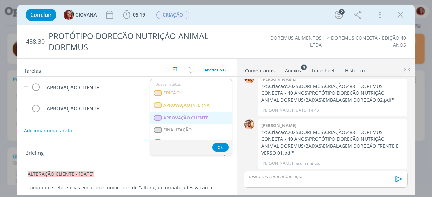
click at [193, 115] on span "APROVAÇÃO CLIENTE" at bounding box center [186, 117] width 45 height 5
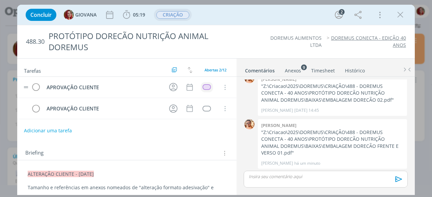
click at [185, 15] on span "CRIAÇÃO" at bounding box center [172, 15] width 33 height 8
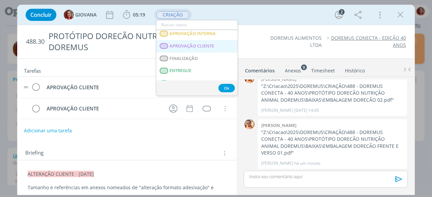
click at [216, 46] on CLIENTE "APROVAÇÃO CLIENTE" at bounding box center [196, 46] width 81 height 12
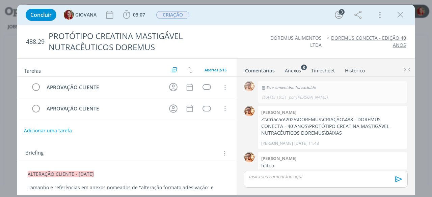
scroll to position [334, 0]
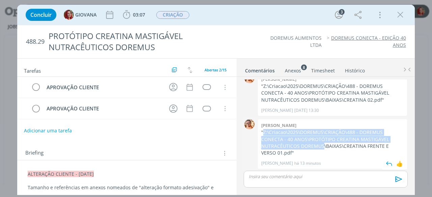
drag, startPoint x: 264, startPoint y: 131, endPoint x: 307, endPoint y: 144, distance: 45.2
click at [307, 144] on p ""Z:\Criacao\2025\DOREMUS\CRIAÇÃO\488 - DOREMUS CONECTA - 40 ANOS\PROTÓTIPO CREA…" at bounding box center [332, 143] width 142 height 28
copy p "Z:\Criacao\2025\DOREMUS\CRIAÇÃO\488 - DOREMUS CONECTA - 40 ANOS\PROTÓTIPO CREAT…"
click at [281, 143] on p ""Z:\Criacao\2025\DOREMUS\CRIAÇÃO\488 - DOREMUS CONECTA - 40 ANOS\PROTÓTIPO CREA…" at bounding box center [332, 143] width 142 height 28
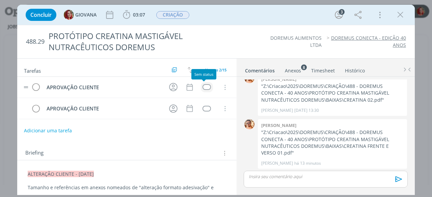
click at [204, 86] on div "dialog" at bounding box center [207, 87] width 8 height 6
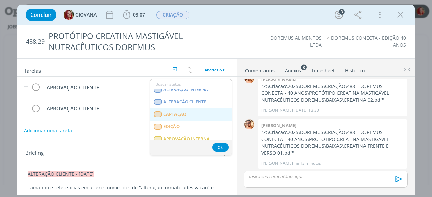
scroll to position [101, 0]
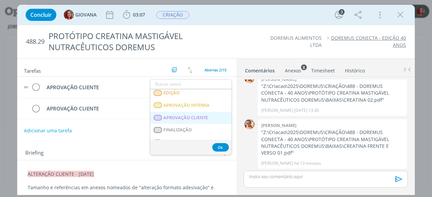
click at [194, 115] on span "APROVAÇÃO CLIENTE" at bounding box center [186, 117] width 45 height 5
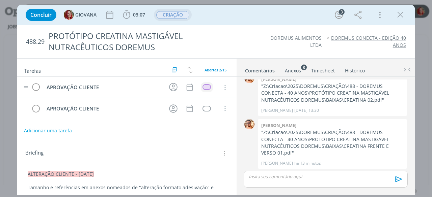
click at [179, 17] on span "CRIAÇÃO" at bounding box center [172, 15] width 33 height 8
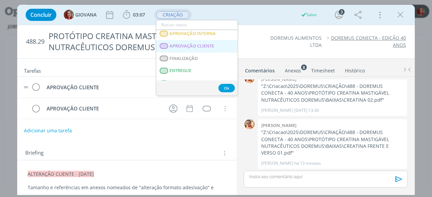
click at [202, 48] on span "APROVAÇÃO CLIENTE" at bounding box center [192, 46] width 45 height 5
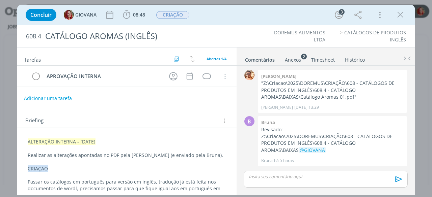
scroll to position [44, 0]
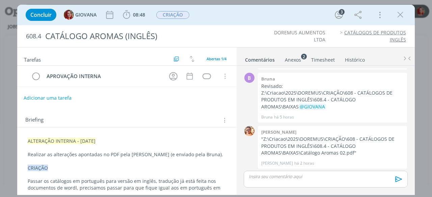
click at [62, 97] on button "Adicionar uma tarefa" at bounding box center [48, 97] width 48 height 11
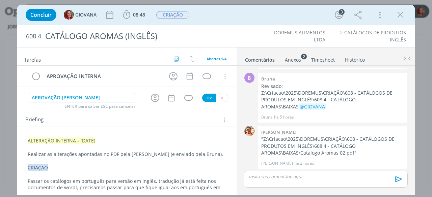
click at [68, 97] on input "APROVAÇÃO [PERSON_NAME]" at bounding box center [82, 97] width 106 height 9
type input "APROVAÇÃO CLIENTE"
click at [202, 96] on button "Ok" at bounding box center [209, 98] width 14 height 8
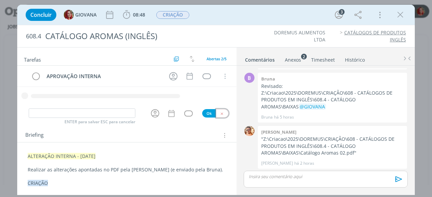
click at [220, 113] on icon "dialog" at bounding box center [222, 114] width 4 height 4
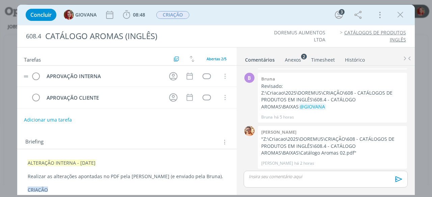
drag, startPoint x: 28, startPoint y: 97, endPoint x: 30, endPoint y: 74, distance: 22.7
click at [30, 74] on div "APROVAÇÃO INTERNA Cancelar APROVAÇÃO CLIENTE Cancelar" at bounding box center [126, 87] width 219 height 43
click at [207, 76] on div "dialog" at bounding box center [207, 77] width 8 height 6
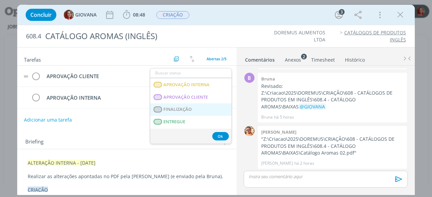
scroll to position [101, 0]
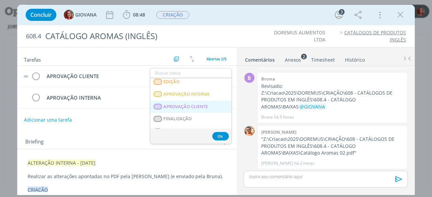
click at [203, 106] on span "APROVAÇÃO CLIENTE" at bounding box center [186, 106] width 45 height 5
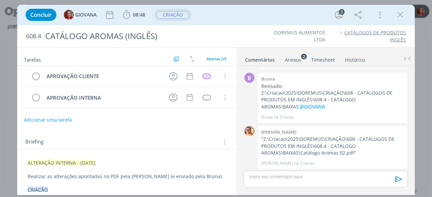
click at [173, 17] on span "CRIAÇÃO" at bounding box center [172, 15] width 33 height 8
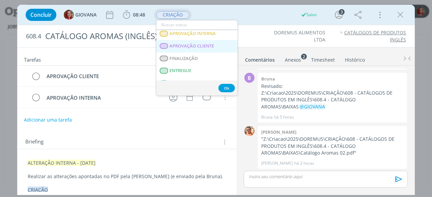
click at [211, 44] on span "APROVAÇÃO CLIENTE" at bounding box center [192, 46] width 45 height 5
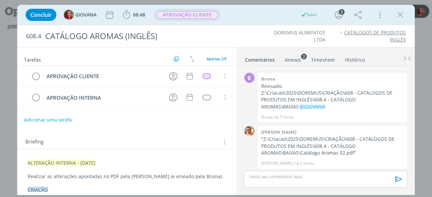
click at [261, 34] on ul "DOREMUS ALIMENTOS LTDA CATÁLOGOS DE PRODUTOS INGLÊS" at bounding box center [328, 36] width 154 height 14
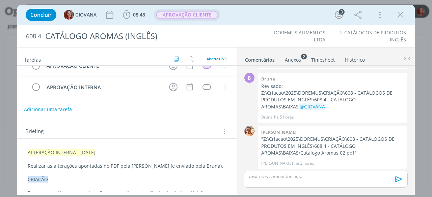
scroll to position [0, 0]
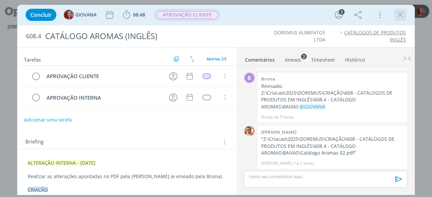
click at [400, 14] on icon "dialog" at bounding box center [400, 15] width 10 height 10
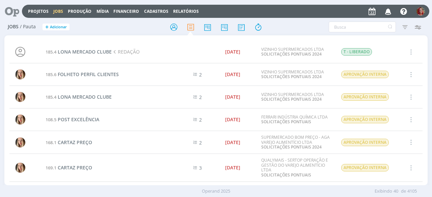
click at [13, 15] on icon at bounding box center [10, 11] width 14 height 13
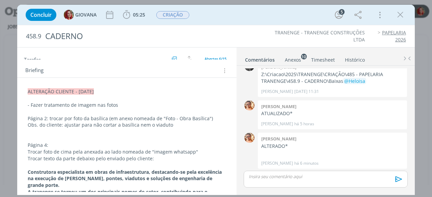
scroll to position [68, 0]
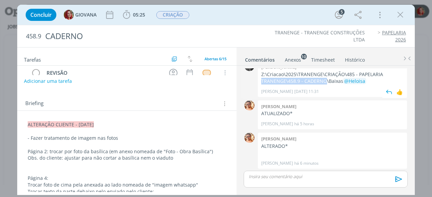
drag, startPoint x: 324, startPoint y: 79, endPoint x: 308, endPoint y: 78, distance: 16.3
click at [261, 79] on p "Z:\Criacao\2025\TRANENGE\CRIAÇÃO\485 - PAPELARIA TRANENGE\458.9 - CADERNO\Baixa…" at bounding box center [332, 78] width 142 height 14
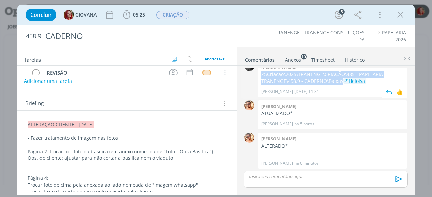
drag, startPoint x: 338, startPoint y: 81, endPoint x: 259, endPoint y: 74, distance: 78.9
click at [259, 74] on div "[PERSON_NAME]:\Criacao\2025\TRANENGE\CRIAÇÃO\485 - PAPELARIA TRANENGE\458.9 - C…" at bounding box center [332, 79] width 149 height 36
copy p "Z:\Criacao\2025\TRANENGE\CRIAÇÃO\485 - PAPELARIA TRANENGE\458.9 - CADERNO\Baixas"
click at [313, 76] on p "Z:\Criacao\2025\TRANENGE\CRIAÇÃO\485 - PAPELARIA TRANENGE\458.9 - CADERNO\Baixa…" at bounding box center [332, 78] width 142 height 14
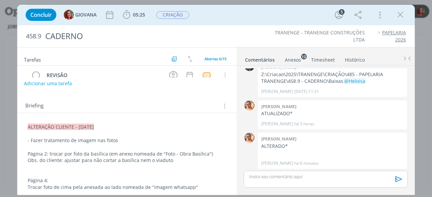
scroll to position [0, 0]
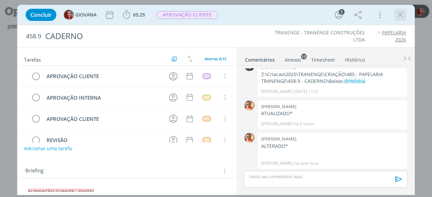
click at [402, 15] on icon "dialog" at bounding box center [400, 15] width 10 height 10
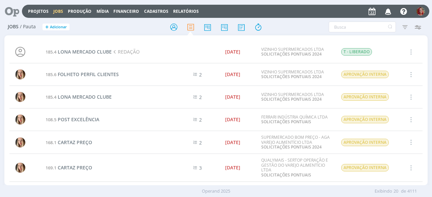
click at [14, 10] on icon at bounding box center [10, 11] width 14 height 13
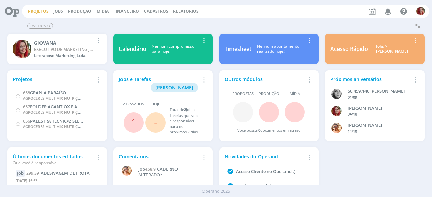
click at [44, 10] on link "Projetos" at bounding box center [38, 11] width 21 height 6
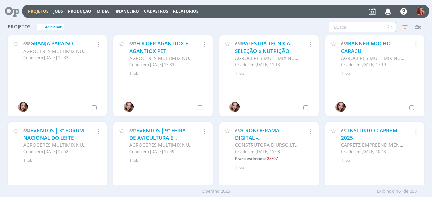
click at [348, 27] on input "text" at bounding box center [362, 27] width 67 height 11
type input "DOREMUS"
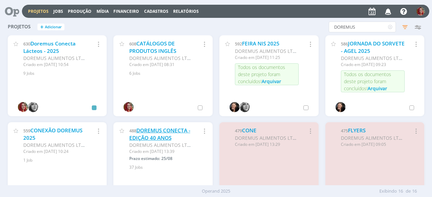
click at [174, 130] on link "DOREMUS CONECTA - EDIÇÃO 40 ANOS" at bounding box center [159, 134] width 61 height 15
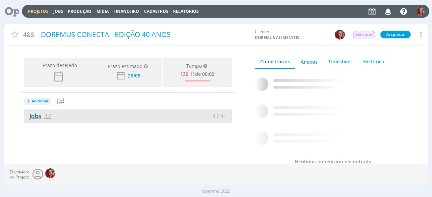
click at [47, 117] on span "37" at bounding box center [47, 116] width 7 height 8
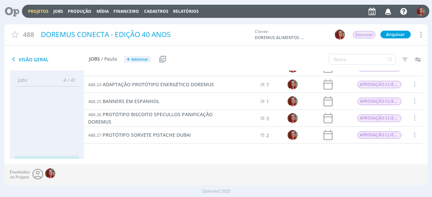
scroll to position [467, 0]
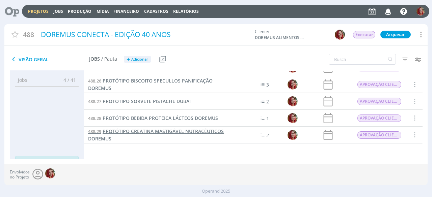
click at [161, 131] on span "PROTÓTIPO CREATINA MASTIGÁVEL NUTRACÊUTICOS DOREMUS" at bounding box center [156, 135] width 136 height 14
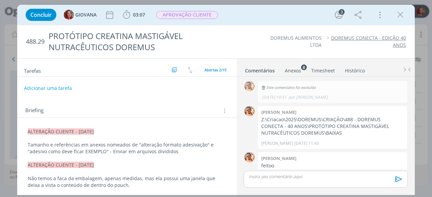
scroll to position [334, 0]
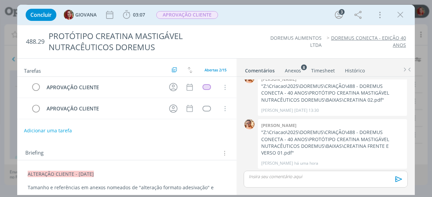
click at [290, 71] on div "Anexos 8" at bounding box center [293, 71] width 16 height 7
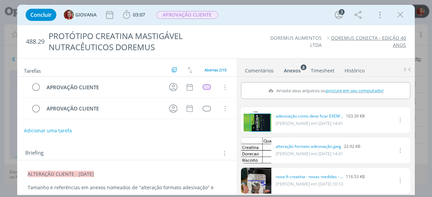
click at [354, 89] on span "procure em seu computador" at bounding box center [355, 90] width 58 height 6
click at [354, 84] on input "Arraste seus arquivos ou procure em seu computador" at bounding box center [325, 83] width 169 height 2
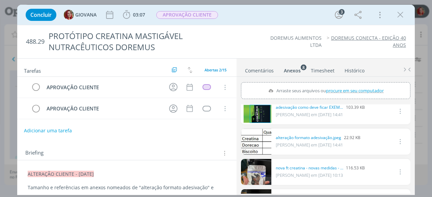
scroll to position [0, 0]
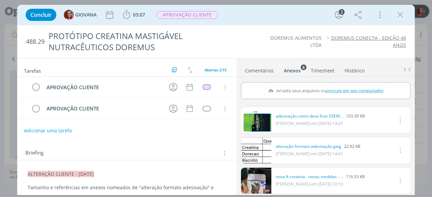
click at [253, 153] on link "dialog" at bounding box center [256, 151] width 30 height 26
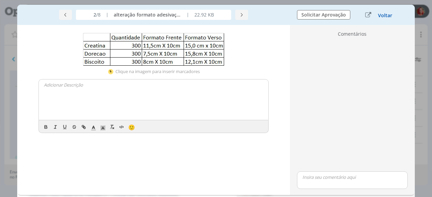
click at [386, 15] on button "Voltar" at bounding box center [385, 15] width 15 height 5
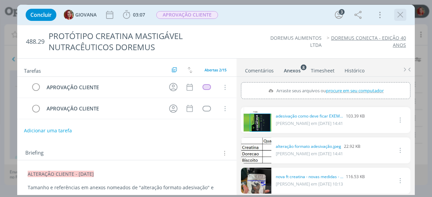
click at [401, 12] on icon "dialog" at bounding box center [400, 15] width 10 height 10
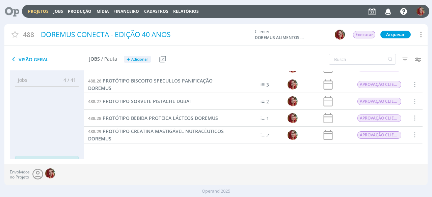
click at [13, 15] on icon at bounding box center [10, 11] width 14 height 13
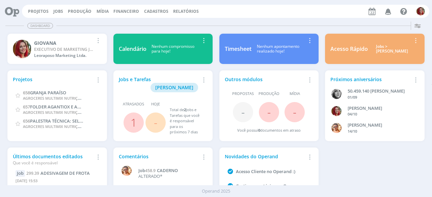
click at [389, 11] on icon "button" at bounding box center [388, 10] width 12 height 11
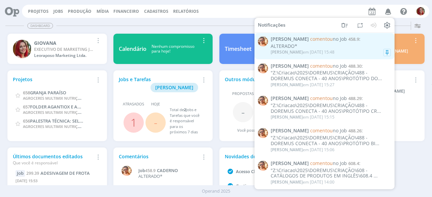
click at [328, 42] on div "Victor M. comentou no Job 458.9 : ALTERADO* Victor M. em 22/08 às 15:48" at bounding box center [331, 46] width 120 height 20
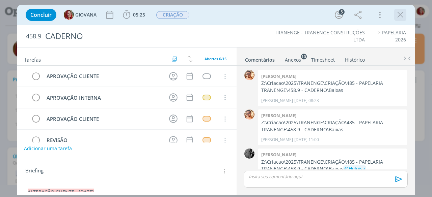
scroll to position [88, 0]
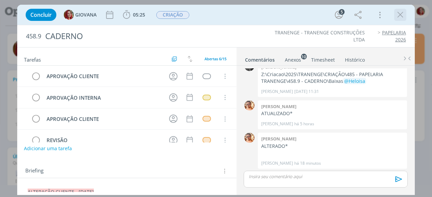
click at [402, 19] on icon "dialog" at bounding box center [400, 15] width 10 height 10
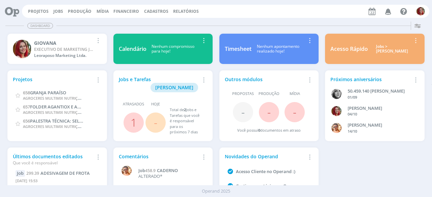
click at [17, 15] on icon at bounding box center [10, 11] width 14 height 13
click at [36, 14] on link "Projetos" at bounding box center [38, 11] width 21 height 6
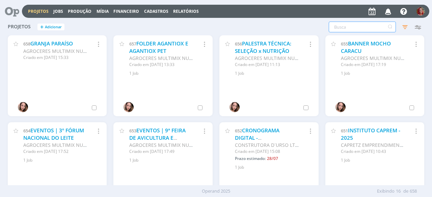
click at [352, 26] on input "text" at bounding box center [362, 27] width 67 height 11
type input "DOREMUS"
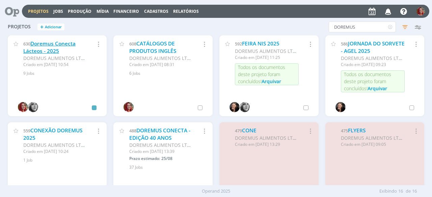
click at [33, 48] on link "Doremus Conecta Lácteos - 2025" at bounding box center [49, 47] width 52 height 15
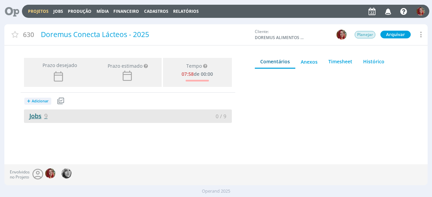
click at [41, 114] on link "Jobs 9" at bounding box center [36, 116] width 24 height 8
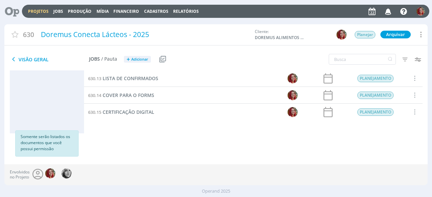
scroll to position [76, 0]
click at [135, 57] on span "Adicionar" at bounding box center [139, 59] width 17 height 4
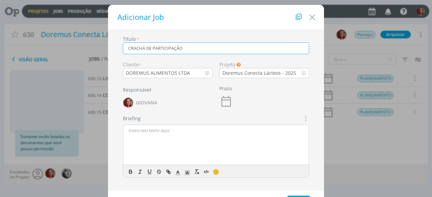
click at [305, 117] on icon "dialog" at bounding box center [304, 119] width 7 height 8
type input "CRACHÁ DE PARTICIPAÇÃO"
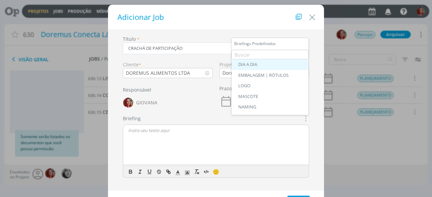
click at [277, 60] on link "DIA A DIA" at bounding box center [270, 64] width 77 height 11
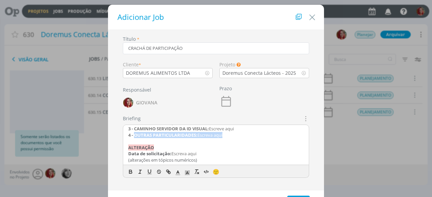
scroll to position [74, 0]
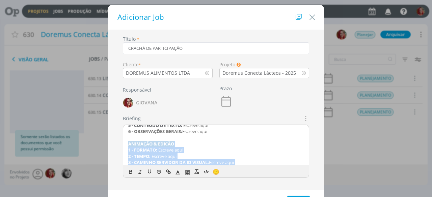
drag, startPoint x: 216, startPoint y: 132, endPoint x: 126, endPoint y: 144, distance: 91.7
click at [126, 144] on div "REDAÇÃO 1 - OBJETIVO: Escreve aqui 2 - PÚBLICO-ALVO: Escreve aqui 3 - TOM DE VO…" at bounding box center [216, 145] width 186 height 41
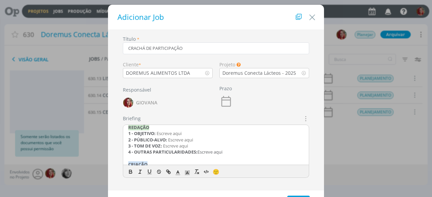
scroll to position [0, 0]
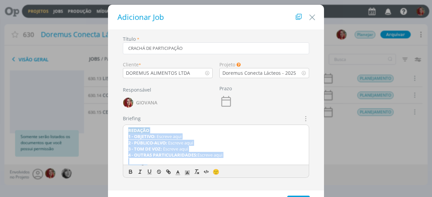
drag, startPoint x: 231, startPoint y: 158, endPoint x: 115, endPoint y: 129, distance: 120.2
click at [115, 129] on div "Título * CRACHÁ DE PARTICIPAÇÃO Cliente * DOREMUS ALIMENTOS LTDA Projeto Os Job…" at bounding box center [215, 112] width 209 height 154
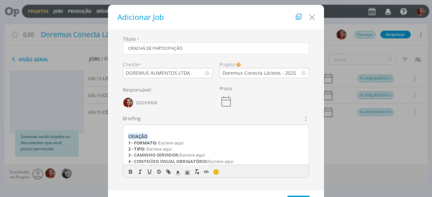
click at [126, 130] on div "CRIAÇÃO 1 - FORMATO: Escreve aqui 2 - TIPO: Escreve aqui 3 - CAMINHO SERVIDOR: …" at bounding box center [216, 145] width 186 height 41
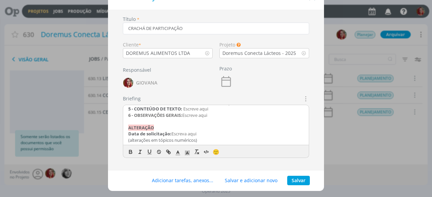
scroll to position [30, 0]
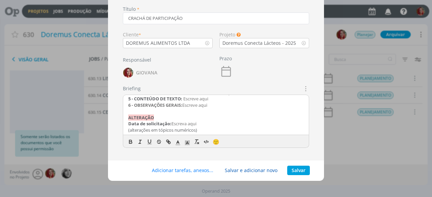
click at [266, 171] on button "Salvar e adicionar novo" at bounding box center [250, 170] width 61 height 9
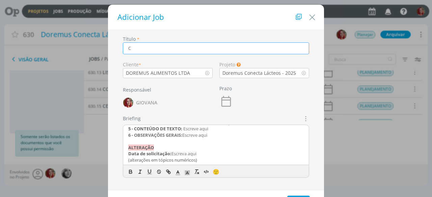
scroll to position [76, 0]
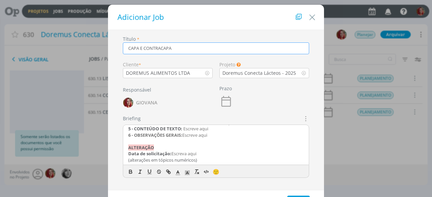
click at [128, 47] on input "CAPA E CONTRACAPA" at bounding box center [216, 49] width 186 height 12
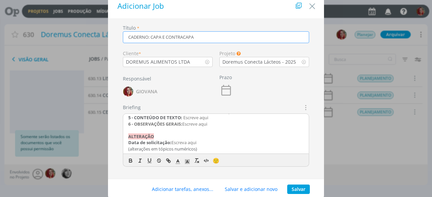
scroll to position [30, 0]
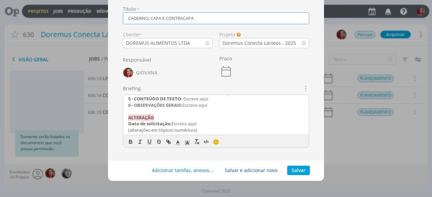
type input "CADERNO: CAPA E CONTRACAPA"
click at [251, 168] on button "Salvar e adicionar novo" at bounding box center [250, 170] width 61 height 9
type input "BACKDROP PARA FOTOS"
drag, startPoint x: 242, startPoint y: 171, endPoint x: 241, endPoint y: 152, distance: 18.6
click at [242, 166] on button "Salvar e adicionar novo" at bounding box center [250, 170] width 61 height 9
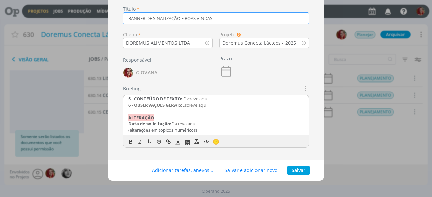
type input "BANNER DE SINALIZAÇÃO E BOAS VINDAS"
click at [298, 168] on button "Salvar" at bounding box center [298, 170] width 23 height 9
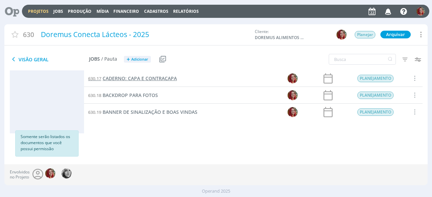
scroll to position [110, 0]
click at [142, 109] on span "CADERNO: CAPA E CONTRACAPA" at bounding box center [140, 112] width 74 height 6
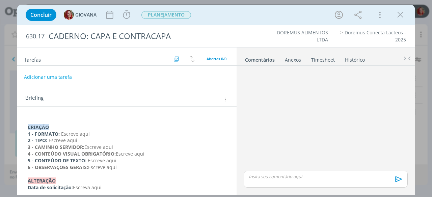
click at [292, 59] on div "Anexos 0" at bounding box center [293, 60] width 16 height 7
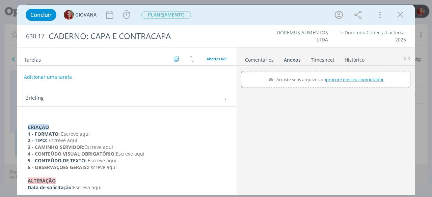
drag, startPoint x: 122, startPoint y: 168, endPoint x: 88, endPoint y: 165, distance: 34.6
click at [88, 165] on p "6 - OBSERVAÇÕES GERAIS: Escreve aqui" at bounding box center [127, 167] width 198 height 7
click at [337, 79] on span "procure em seu computador" at bounding box center [355, 80] width 58 height 6
click at [337, 73] on input "Arraste seus arquivos ou procure em seu computador" at bounding box center [325, 72] width 169 height 2
type input "C:\fakepath\20240411_143136.jpeg"
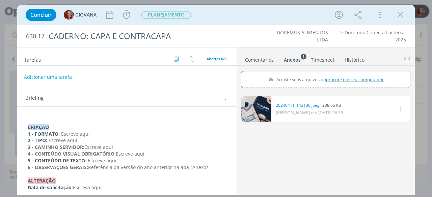
drag, startPoint x: 209, startPoint y: 165, endPoint x: 88, endPoint y: 166, distance: 120.8
click at [88, 166] on p "6 - OBSERVAÇÕES GERAIS: Referência da versão do ano anterior na aba "Anexos"" at bounding box center [127, 167] width 198 height 7
copy span "Referência da versão do ano anterior na aba "Anexos""
click at [192, 142] on p "2 - TIPO: Escreve aqui" at bounding box center [127, 141] width 198 height 7
click at [402, 19] on icon "dialog" at bounding box center [400, 15] width 10 height 10
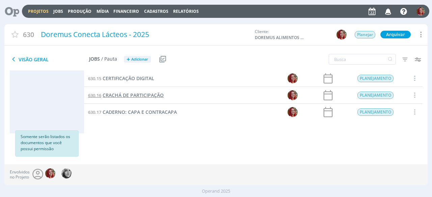
click at [142, 96] on span "CRACHÁ DE PARTICIPAÇÃO" at bounding box center [133, 95] width 61 height 6
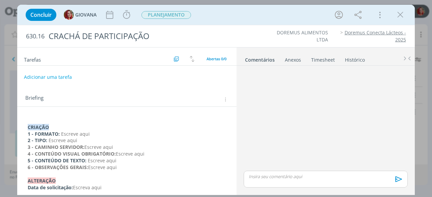
drag, startPoint x: 123, startPoint y: 169, endPoint x: 89, endPoint y: 165, distance: 33.7
click at [89, 165] on p "6 - OBSERVAÇÕES GERAIS: Escreve aqui" at bounding box center [127, 167] width 198 height 7
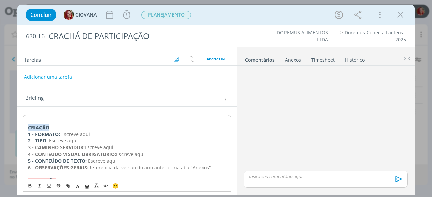
click at [297, 57] on div "Anexos 0" at bounding box center [293, 60] width 16 height 7
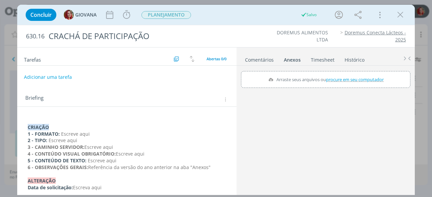
click at [346, 81] on span "procure em seu computador" at bounding box center [355, 80] width 58 height 6
click at [346, 73] on input "Arraste seus arquivos ou procure em seu computador" at bounding box center [325, 72] width 169 height 2
type input "C:\fakepath\20240411_143136.jpeg"
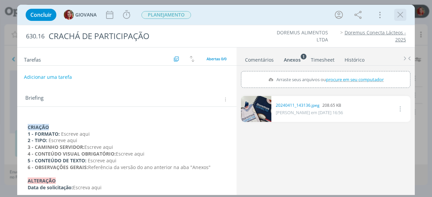
click at [397, 15] on icon "dialog" at bounding box center [400, 15] width 10 height 10
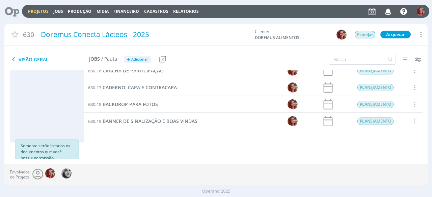
scroll to position [26, 0]
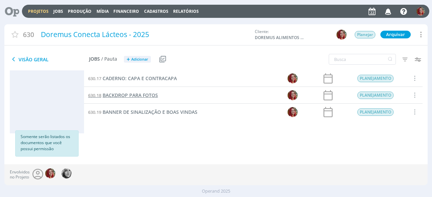
click at [145, 92] on span "BACKDROP PARA FOTOS" at bounding box center [130, 95] width 55 height 6
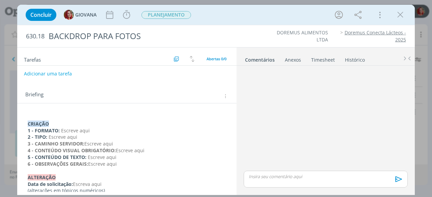
scroll to position [10, 0]
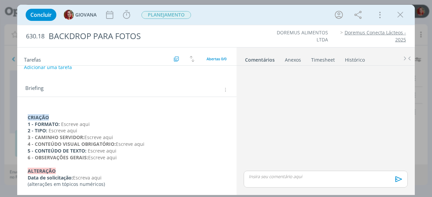
drag, startPoint x: 119, startPoint y: 157, endPoint x: 89, endPoint y: 158, distance: 29.4
click at [89, 158] on p "6 - OBSERVAÇÕES GERAIS: Escreve aqui" at bounding box center [127, 158] width 198 height 7
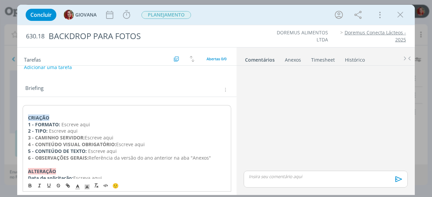
click at [291, 59] on div "Anexos 0" at bounding box center [293, 60] width 16 height 7
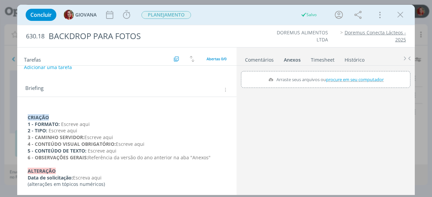
click at [359, 77] on span "procure em seu computador" at bounding box center [355, 80] width 58 height 6
click at [359, 73] on input "Arraste seus arquivos ou procure em seu computador" at bounding box center [325, 72] width 169 height 2
type input "C:\fakepath\20240410_145138.jpeg"
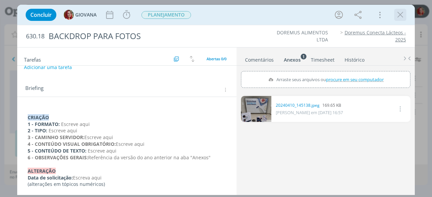
click at [403, 16] on icon "dialog" at bounding box center [400, 15] width 10 height 10
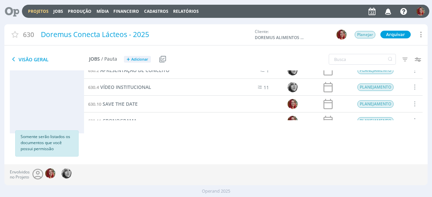
scroll to position [68, 0]
click at [126, 104] on span "COVER PARA O FORMS" at bounding box center [129, 104] width 52 height 6
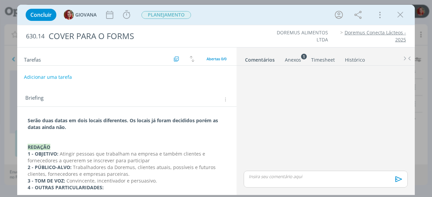
click at [292, 60] on div "Anexos 1" at bounding box center [293, 60] width 16 height 7
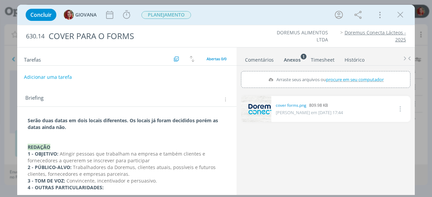
click at [258, 105] on link "dialog" at bounding box center [256, 109] width 30 height 26
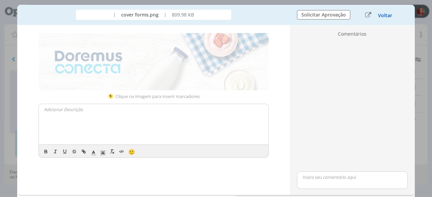
click at [384, 13] on button "Voltar" at bounding box center [385, 15] width 15 height 5
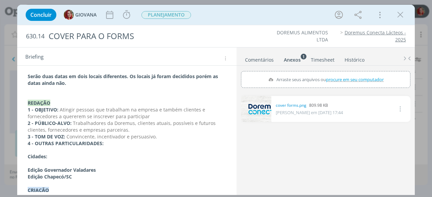
scroll to position [34, 0]
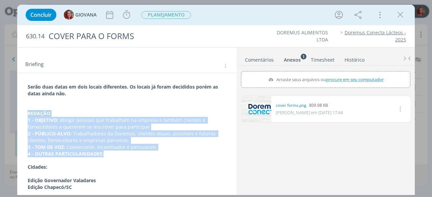
drag, startPoint x: 117, startPoint y: 153, endPoint x: 25, endPoint y: 110, distance: 100.9
click at [25, 110] on div "Serão duas datas em dois locais diferentes. Os locais já foram decididos porém …" at bounding box center [127, 184] width 209 height 206
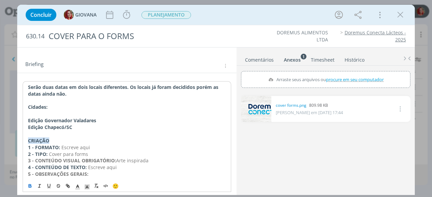
scroll to position [68, 0]
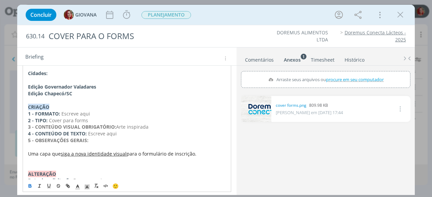
click at [105, 141] on p "5 - OBSERVAÇÕES GERAIS:" at bounding box center [127, 140] width 198 height 7
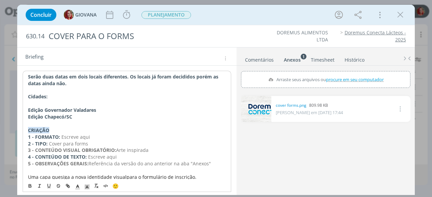
scroll to position [34, 0]
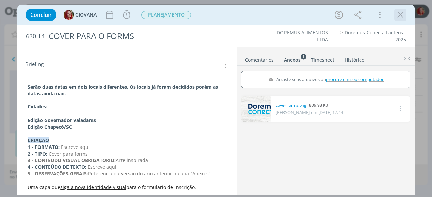
click at [398, 14] on icon "dialog" at bounding box center [400, 15] width 10 height 10
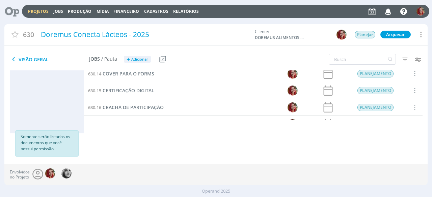
scroll to position [101, 0]
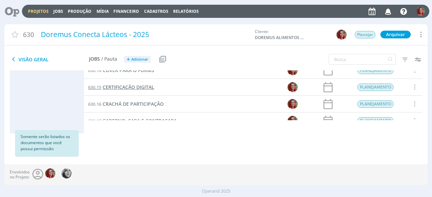
click at [138, 84] on span "CERTIFICAÇÃO DIGITAL" at bounding box center [129, 87] width 52 height 6
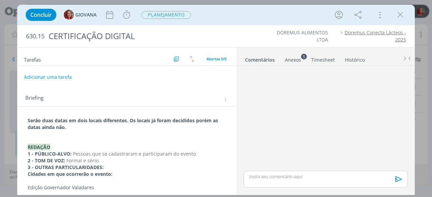
click at [298, 57] on div "Anexos 1" at bounding box center [293, 60] width 16 height 7
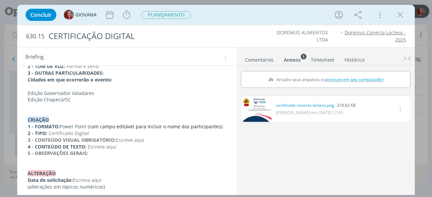
scroll to position [97, 0]
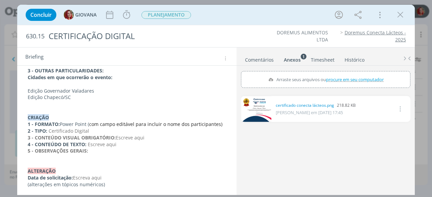
click at [124, 152] on p "5 - OBSERVAÇÕES GERAIS:" at bounding box center [127, 151] width 198 height 7
click at [331, 78] on span "procure em seu computador" at bounding box center [355, 80] width 58 height 6
click at [331, 73] on input "Arraste seus arquivos ou procure em seu computador" at bounding box center [325, 72] width 169 height 2
drag, startPoint x: 268, startPoint y: 17, endPoint x: 274, endPoint y: 26, distance: 10.8
click at [268, 17] on div "Concluir GIOVANA Iniciar Apontar Data * [DATE] Horas * 00:00 Tarefa Selecione a…" at bounding box center [215, 15] width 387 height 16
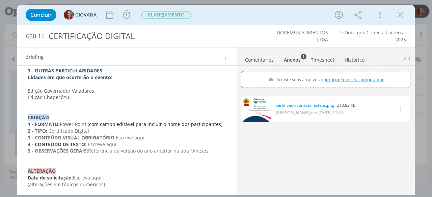
click at [354, 78] on span "procure em seu computador" at bounding box center [355, 80] width 58 height 6
click at [354, 73] on input "Arraste seus arquivos ou procure em seu computador" at bounding box center [325, 72] width 169 height 2
type input "C:\fakepath\caderno conecta lácteos (1).pdf"
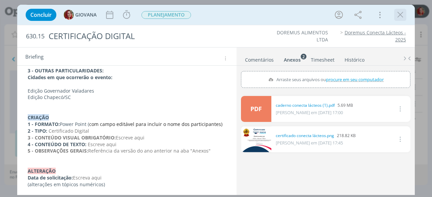
click at [398, 13] on icon "dialog" at bounding box center [400, 15] width 10 height 10
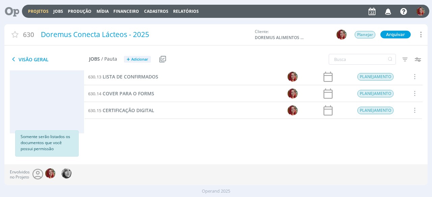
scroll to position [68, 0]
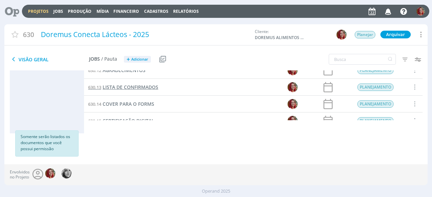
click at [152, 86] on span "LISTA DE CONFIRMADOS" at bounding box center [131, 87] width 56 height 6
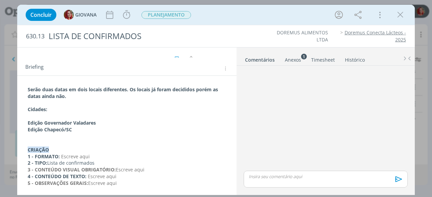
scroll to position [63, 0]
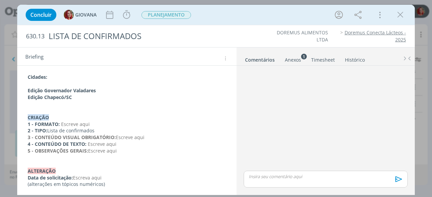
drag, startPoint x: 137, startPoint y: 151, endPoint x: 89, endPoint y: 151, distance: 48.3
click at [89, 151] on p "5 - OBSERVAÇÕES GERAIS: Escreve aqui" at bounding box center [127, 151] width 198 height 7
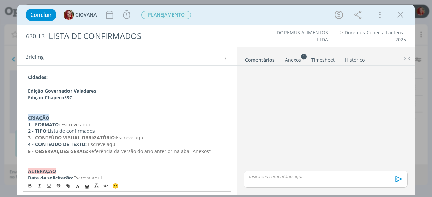
click at [296, 61] on div "Anexos 1" at bounding box center [293, 60] width 16 height 7
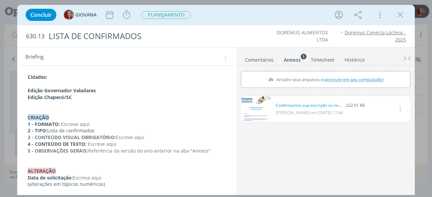
drag, startPoint x: 401, startPoint y: 15, endPoint x: 352, endPoint y: 0, distance: 50.3
click at [401, 15] on icon "dialog" at bounding box center [400, 15] width 10 height 10
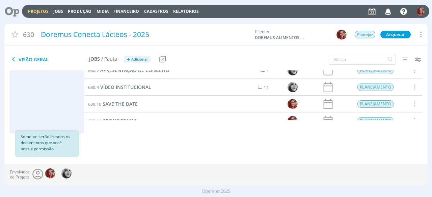
scroll to position [34, 0]
click at [135, 105] on span "AGRADECIMENTOS" at bounding box center [124, 104] width 43 height 6
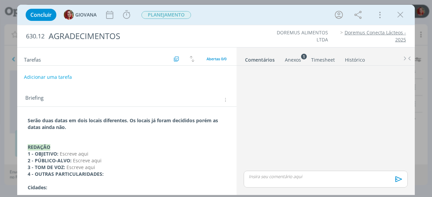
click at [290, 60] on div "Anexos 1" at bounding box center [293, 60] width 16 height 7
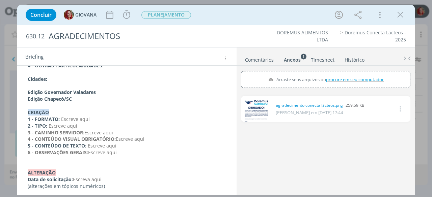
scroll to position [110, 0]
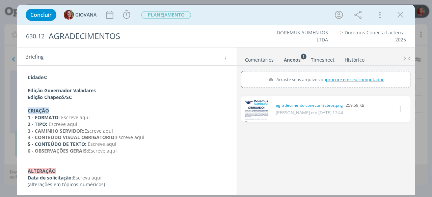
drag, startPoint x: 138, startPoint y: 149, endPoint x: 89, endPoint y: 149, distance: 48.9
click at [89, 149] on p "6 - OBSERVAÇÕES GERAIS: Escreve aqui" at bounding box center [127, 151] width 198 height 7
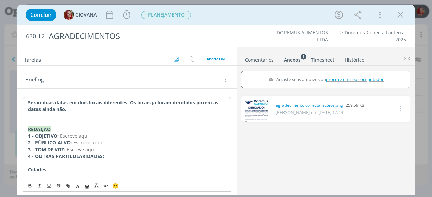
scroll to position [9, 0]
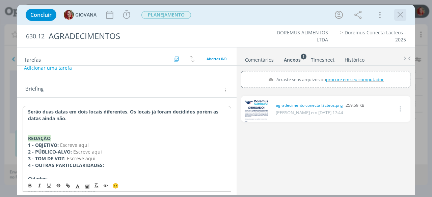
click at [399, 18] on icon "dialog" at bounding box center [400, 15] width 10 height 10
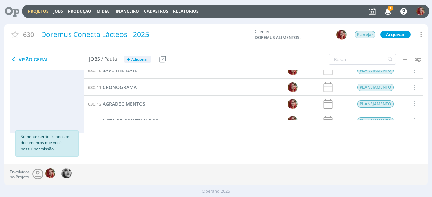
click at [393, 12] on icon "button" at bounding box center [388, 10] width 12 height 11
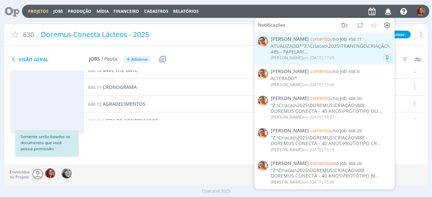
click at [295, 47] on div "ATUALIZADO*"Z:\Criacao\2025\TRANENGE\CRIAÇÃO\485 - PAPELARI..." at bounding box center [331, 49] width 120 height 11
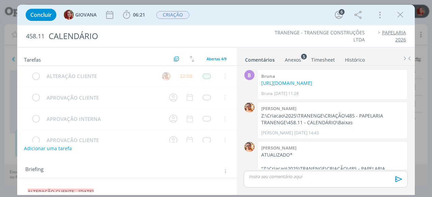
scroll to position [97, 0]
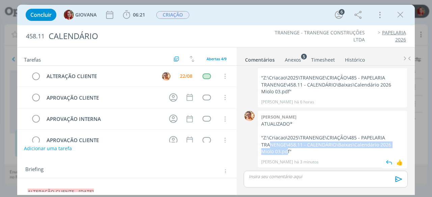
click at [277, 149] on p ""Z:\Criacao\2025\TRANENGE\CRIAÇÃO\485 - PAPELARIA TRANENGE\458.11 - CALENDÁRIO\…" at bounding box center [332, 145] width 142 height 21
drag, startPoint x: 284, startPoint y: 153, endPoint x: 263, endPoint y: 138, distance: 25.3
click at [263, 138] on p ""Z:\Criacao\2025\TRANENGE\CRIAÇÃO\485 - PAPELARIA TRANENGE\458.11 - CALENDÁRIO\…" at bounding box center [332, 145] width 142 height 21
copy p "Z:\Criacao\2025\TRANENGE\CRIAÇÃO\485 - PAPELARIA TRANENGE\458.11 - CALENDÁRIO\B…"
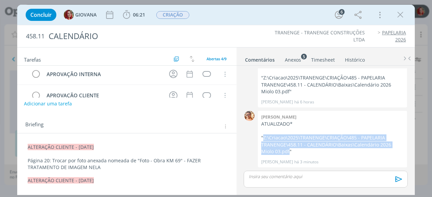
scroll to position [68, 0]
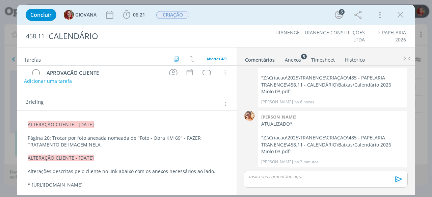
click at [118, 149] on p "dialog" at bounding box center [127, 152] width 198 height 7
click at [88, 143] on p "Página 20: Trocar por foto anexada nomeada de "Foto - Obra KM 69" - FAZER TRATA…" at bounding box center [127, 142] width 198 height 14
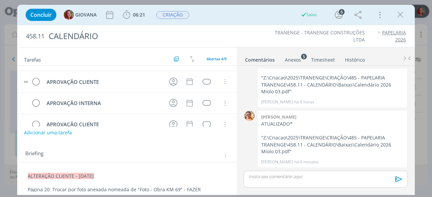
scroll to position [0, 0]
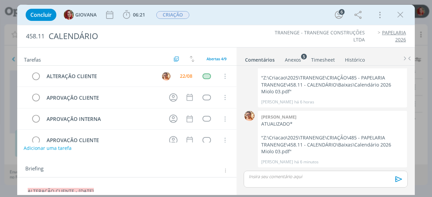
click at [63, 149] on button "Adicionar uma tarefa" at bounding box center [48, 148] width 48 height 11
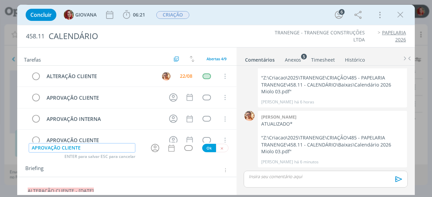
type input "APROVAÇÃO CLIENTE"
click at [206, 150] on button "Ok" at bounding box center [209, 148] width 14 height 8
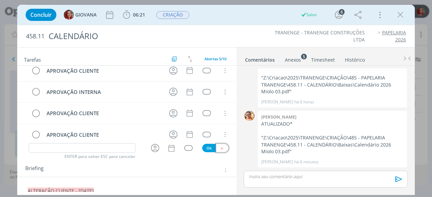
click at [222, 149] on button "dialog" at bounding box center [222, 148] width 12 height 8
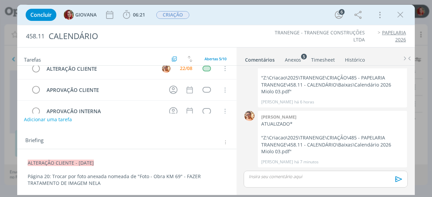
scroll to position [0, 0]
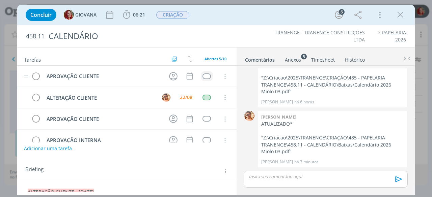
click at [206, 74] on div "dialog" at bounding box center [207, 77] width 8 height 6
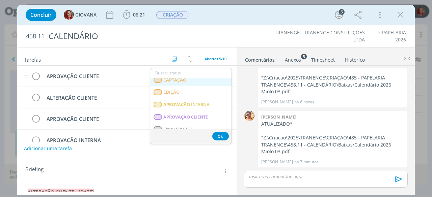
scroll to position [101, 0]
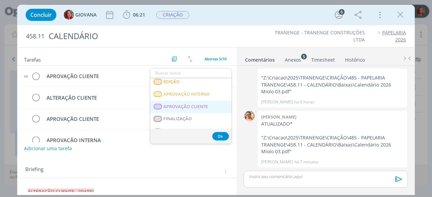
click at [193, 104] on span "APROVAÇÃO CLIENTE" at bounding box center [186, 106] width 45 height 5
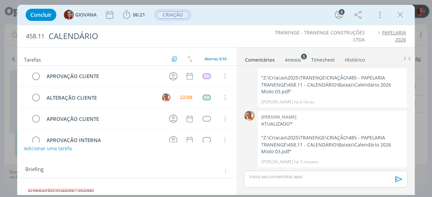
click at [184, 12] on span "CRIAÇÃO" at bounding box center [172, 15] width 33 height 8
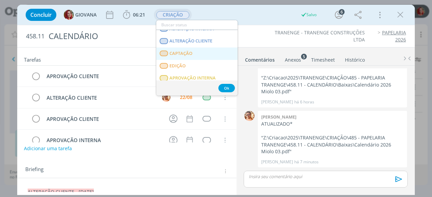
scroll to position [68, 0]
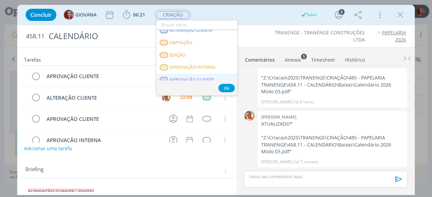
click at [196, 76] on CLIENTE "APROVAÇÃO CLIENTE" at bounding box center [196, 80] width 81 height 12
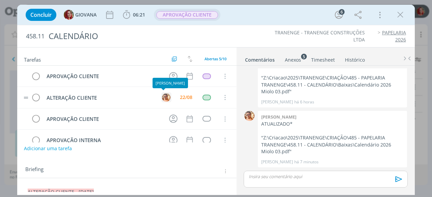
click at [165, 100] on img "dialog" at bounding box center [166, 97] width 8 height 8
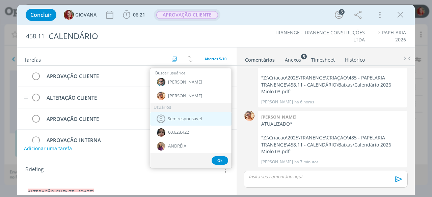
click at [184, 118] on span "Sem responsável" at bounding box center [185, 118] width 34 height 5
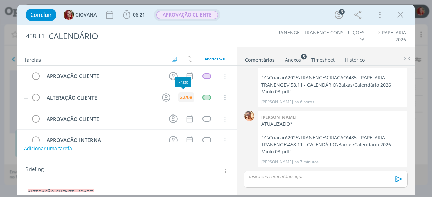
click at [184, 96] on div "22/08" at bounding box center [186, 97] width 12 height 5
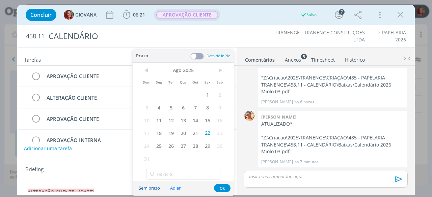
click at [158, 187] on button "Sem prazo" at bounding box center [149, 188] width 30 height 9
click at [222, 187] on button "Ok" at bounding box center [222, 188] width 17 height 8
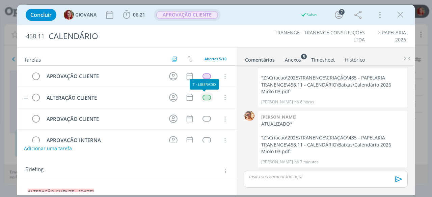
click at [203, 97] on div "dialog" at bounding box center [207, 98] width 8 height 6
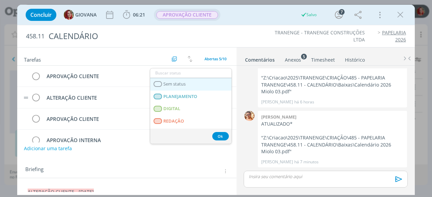
click at [202, 86] on link "Sem status" at bounding box center [190, 84] width 81 height 12
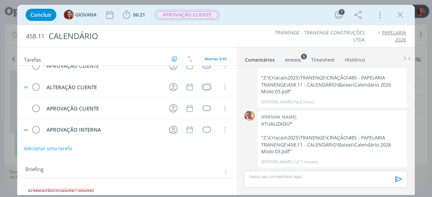
scroll to position [0, 0]
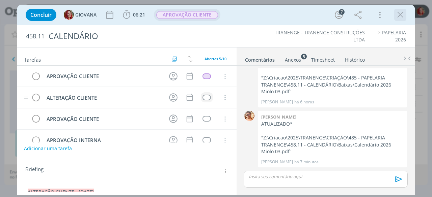
drag, startPoint x: 405, startPoint y: 13, endPoint x: 28, endPoint y: 22, distance: 376.5
click at [404, 13] on icon "dialog" at bounding box center [400, 15] width 10 height 10
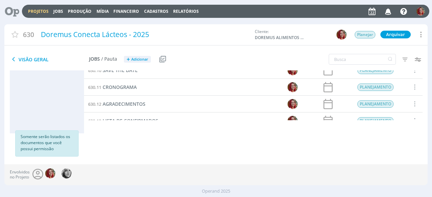
click at [8, 13] on icon at bounding box center [10, 11] width 14 height 13
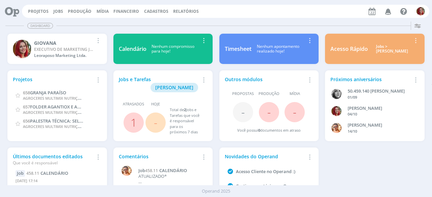
click at [29, 16] on div "Projetos Jobs Produção Mídia Financeiro Cadastros Relatórios Notificações Victo…" at bounding box center [225, 11] width 407 height 13
click at [32, 12] on link "Projetos" at bounding box center [38, 11] width 21 height 6
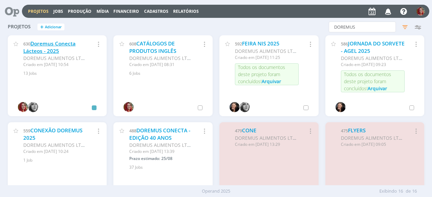
click at [33, 48] on link "Doremus Conecta Lácteos - 2025" at bounding box center [49, 47] width 52 height 15
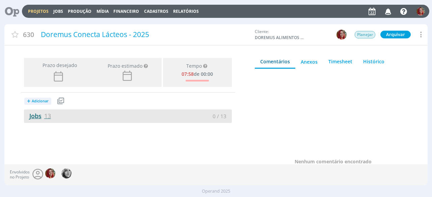
click at [35, 114] on link "Jobs 13" at bounding box center [37, 116] width 27 height 8
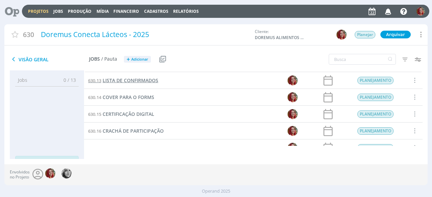
scroll to position [101, 0]
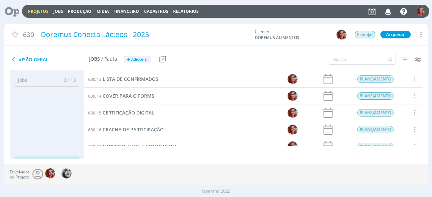
click at [124, 126] on link "630.16 CRACHÁ DE PARTICIPAÇÃO" at bounding box center [126, 129] width 76 height 7
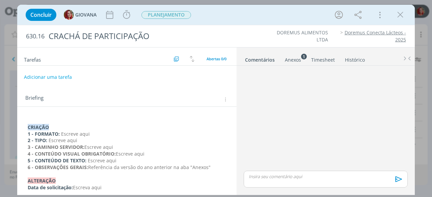
click at [37, 112] on div "CRIAÇÃO 1 - FORMATO: Escreve aqui 2 - TIPO: Escreve aqui 3 - CAMINHO SERVIDOR: …" at bounding box center [126, 155] width 219 height 96
click at [49, 113] on div "CRIAÇÃO 1 - FORMATO: Escreve aqui 2 - TIPO: Escreve aqui 3 - CAMINHO SERVIDOR: …" at bounding box center [126, 155] width 219 height 96
click at [30, 116] on div "CRIAÇÃO 1 - FORMATO: Escreve aqui 2 - TIPO: Escreve aqui 3 - CAMINHO SERVIDOR: …" at bounding box center [127, 157] width 209 height 85
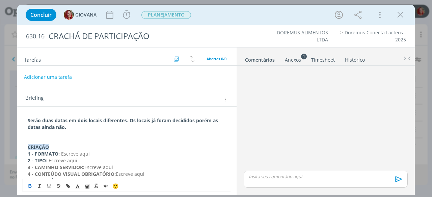
click at [91, 125] on p "Serão duas datas em dois locais diferentes. Os locais já foram decididos porém …" at bounding box center [127, 124] width 198 height 14
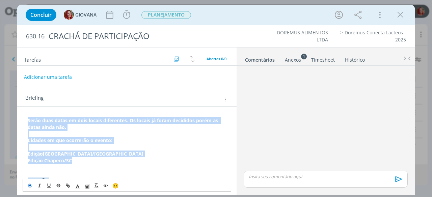
drag, startPoint x: 84, startPoint y: 159, endPoint x: 26, endPoint y: 119, distance: 71.0
click at [26, 119] on div "Serão duas datas em dois locais diferentes. Os locais já foram decididos porém …" at bounding box center [127, 184] width 209 height 139
copy div "Serão duas datas em dois locais diferentes. Os locais já foram decididos porém …"
click at [48, 141] on strong "Cidades em que ocorrerão o evento:" at bounding box center [70, 140] width 85 height 6
click at [114, 142] on p "Cidades em que ocorrerão o evento:" at bounding box center [127, 140] width 198 height 7
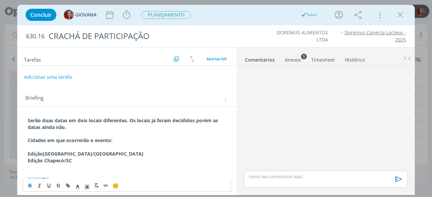
click at [24, 118] on div "Serão duas datas em dois locais diferentes. Os locais já foram decididos porém …" at bounding box center [127, 184] width 209 height 139
click at [402, 12] on icon "dialog" at bounding box center [400, 15] width 10 height 10
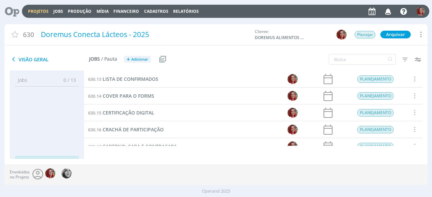
scroll to position [135, 0]
click at [147, 112] on span "CADERNO: CAPA E CONTRACAPA" at bounding box center [140, 113] width 74 height 6
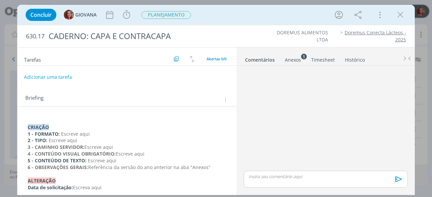
click at [26, 122] on div "CRIAÇÃO 1 - FORMATO: Escreve aqui 2 - TIPO: Escreve aqui 3 - CAMINHO SERVIDOR: …" at bounding box center [127, 157] width 209 height 85
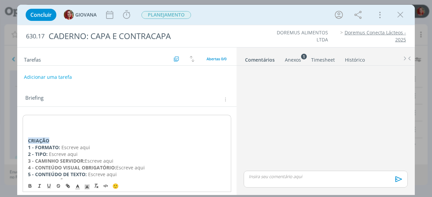
click at [27, 121] on div "CRIAÇÃO 1 - FORMATO: Escreve aqui 2 - TIPO: Escreve aqui 3 - CAMINHO SERVIDOR: …" at bounding box center [127, 164] width 209 height 99
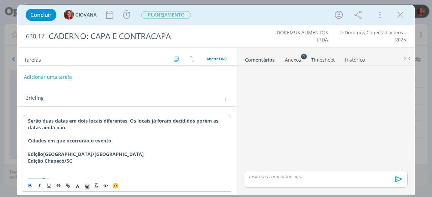
click at [278, 43] on div "630.17 CADERNO: CAPA E CONTRACAPA DOREMUS ALIMENTOS LTDA Doremus Conecta Lácteo…" at bounding box center [216, 36] width 398 height 22
click at [402, 15] on icon "dialog" at bounding box center [400, 15] width 10 height 10
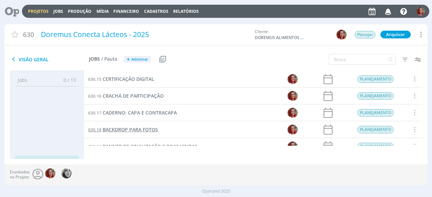
click at [137, 131] on span "BACKDROP PARA FOTOS" at bounding box center [130, 130] width 55 height 6
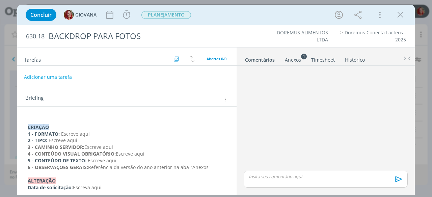
click at [46, 116] on div "CRIAÇÃO 1 - FORMATO: Escreve aqui 2 - TIPO: Escreve aqui 3 - CAMINHO SERVIDOR: …" at bounding box center [127, 157] width 209 height 85
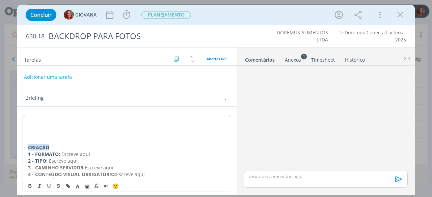
click at [45, 118] on p "dialog" at bounding box center [127, 121] width 198 height 7
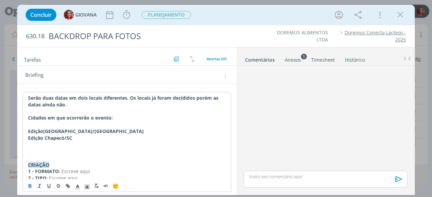
scroll to position [34, 0]
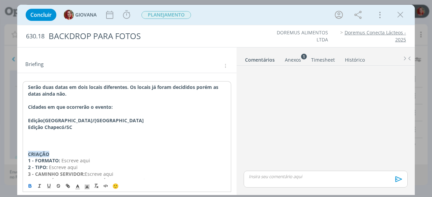
click at [67, 138] on p "dialog" at bounding box center [127, 141] width 198 height 7
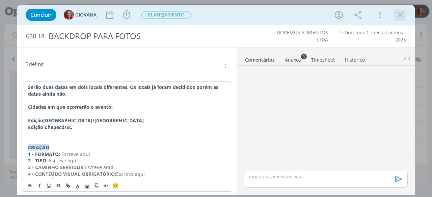
click at [405, 16] on icon "dialog" at bounding box center [400, 15] width 10 height 10
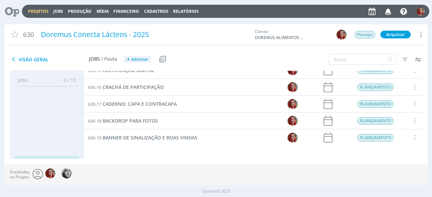
scroll to position [26, 0]
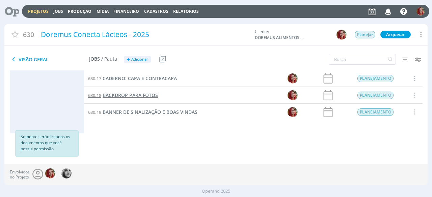
click at [145, 93] on span "BACKDROP PARA FOTOS" at bounding box center [130, 95] width 55 height 6
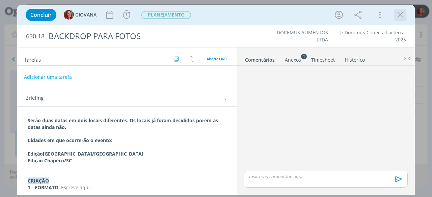
click at [396, 15] on icon "dialog" at bounding box center [400, 15] width 10 height 10
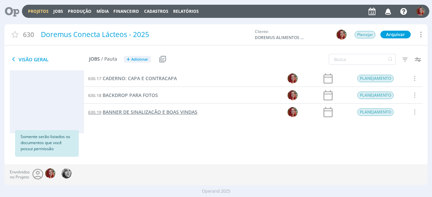
click at [143, 112] on span "BANNER DE SINALIZAÇÃO E BOAS VINDAS" at bounding box center [150, 112] width 95 height 6
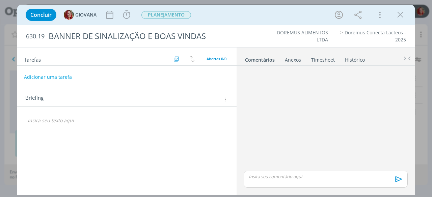
click at [70, 120] on p "dialog" at bounding box center [127, 120] width 198 height 7
click at [225, 102] on div "Briefing Briefings Predefinidos Versões do Briefing Ver Briefing do Projeto" at bounding box center [127, 100] width 205 height 9
click at [225, 101] on icon "dialog" at bounding box center [224, 100] width 5 height 6
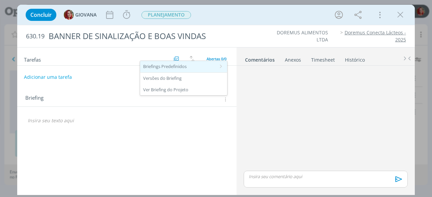
click at [210, 67] on div "Briefings Predefinidos" at bounding box center [183, 66] width 87 height 11
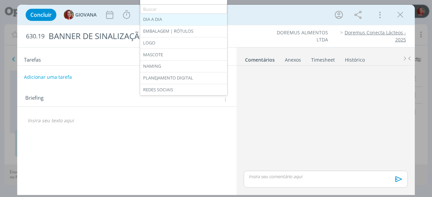
click at [205, 19] on div "DIA A DIA" at bounding box center [183, 19] width 87 height 11
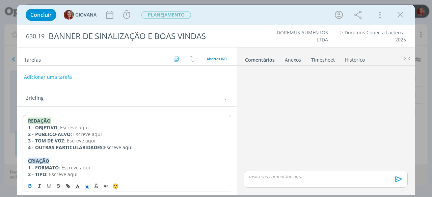
drag, startPoint x: 142, startPoint y: 149, endPoint x: 3, endPoint y: 120, distance: 142.1
click at [3, 120] on div "Concluir GIOVANA Iniciar Apontar Data * 22/08/2025 Horas * 00:00 Tarefa Selecio…" at bounding box center [216, 98] width 432 height 197
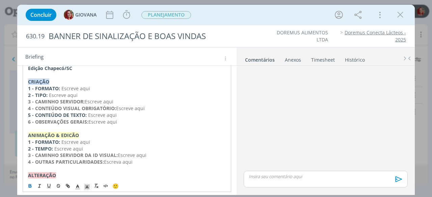
scroll to position [101, 0]
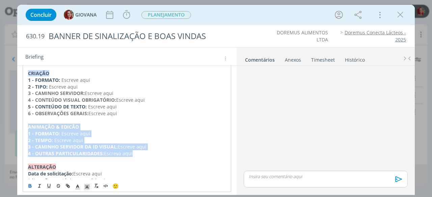
drag, startPoint x: 126, startPoint y: 153, endPoint x: 21, endPoint y: 126, distance: 109.1
click at [21, 126] on div "Serão duas datas em dois locais diferentes. Os locais já foram decididos porém …" at bounding box center [126, 104] width 219 height 196
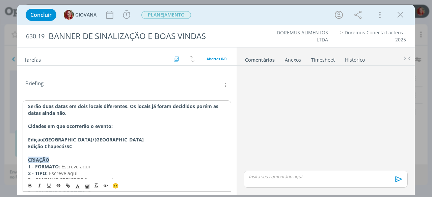
scroll to position [0, 0]
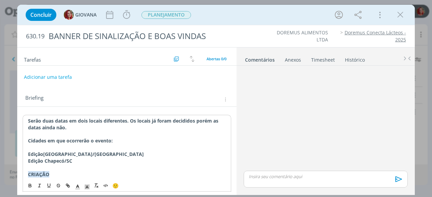
click at [269, 43] on div "630.19 BANNER DE SINALIZAÇÃO E BOAS VINDAS DOREMUS ALIMENTOS LTDA Doremus Conec…" at bounding box center [216, 36] width 398 height 22
click at [396, 12] on icon "dialog" at bounding box center [400, 15] width 10 height 10
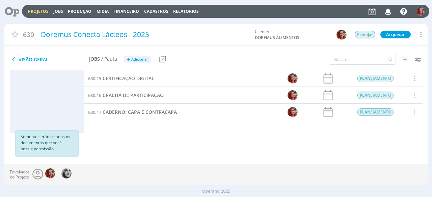
scroll to position [144, 0]
click at [142, 60] on span "Adicionar" at bounding box center [139, 59] width 17 height 4
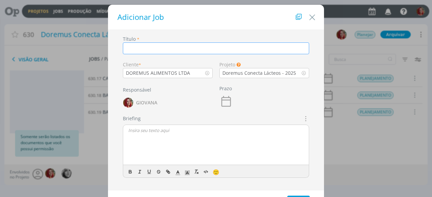
click at [164, 52] on input "dialog" at bounding box center [216, 49] width 186 height 12
type input "TEMPLATE PARA APRESENTAÇÃO"
click at [306, 118] on icon "dialog" at bounding box center [304, 119] width 7 height 8
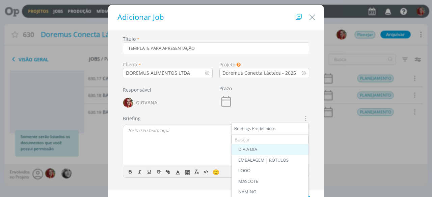
click at [269, 151] on div "DIA A DIA" at bounding box center [269, 149] width 63 height 5
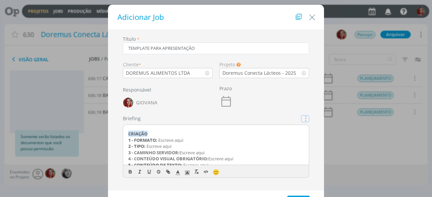
scroll to position [0, 0]
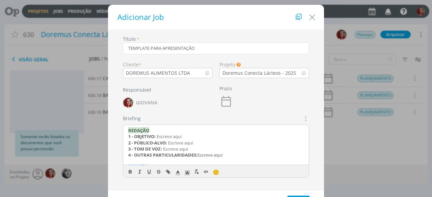
drag, startPoint x: 232, startPoint y: 155, endPoint x: 117, endPoint y: 126, distance: 118.5
click at [117, 126] on div "Título * TEMPLATE PARA APRESENTAÇÃO Cliente * DOREMUS ALIMENTOS LTDA Projeto Os…" at bounding box center [215, 112] width 209 height 154
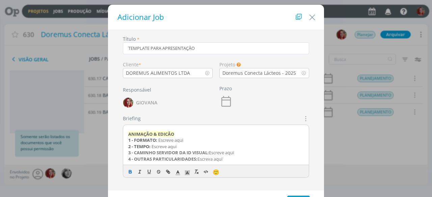
scroll to position [106, 0]
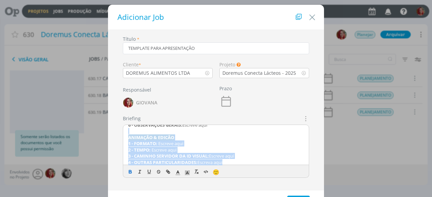
drag, startPoint x: 225, startPoint y: 150, endPoint x: 124, endPoint y: 129, distance: 103.1
click at [124, 129] on div "Serão duas datas em dois locais diferentes. Os locais já foram decididos porém …" at bounding box center [216, 145] width 186 height 41
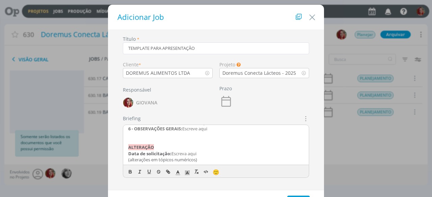
scroll to position [30, 0]
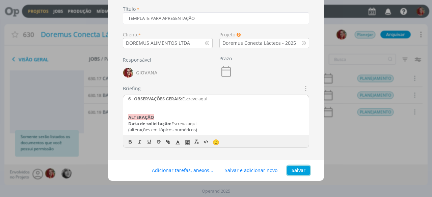
click at [293, 172] on button "Salvar" at bounding box center [298, 170] width 23 height 9
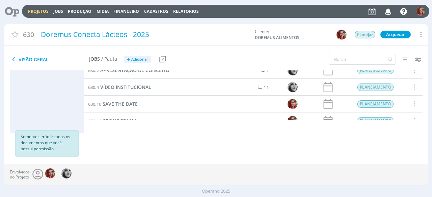
scroll to position [0, 0]
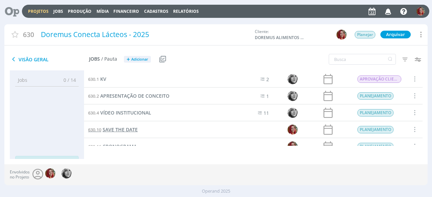
click at [132, 128] on span "SAVE THE DATE" at bounding box center [120, 130] width 35 height 6
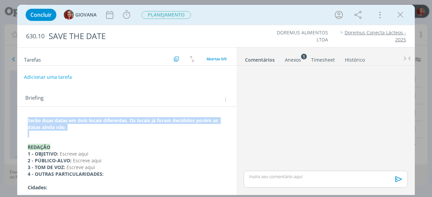
drag, startPoint x: 100, startPoint y: 131, endPoint x: 22, endPoint y: 118, distance: 78.4
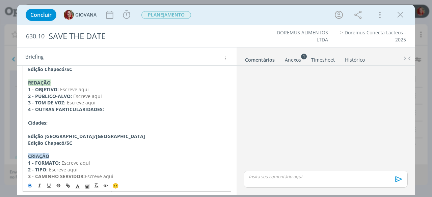
scroll to position [101, 0]
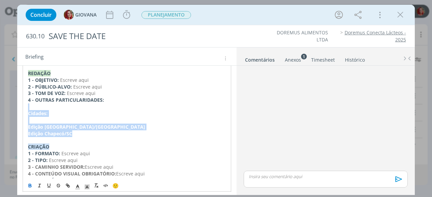
drag, startPoint x: 83, startPoint y: 135, endPoint x: 22, endPoint y: 108, distance: 66.4
click at [22, 108] on div "Serão duas datas em dois locais diferentes. Os locais já foram decididos porém …" at bounding box center [126, 141] width 219 height 270
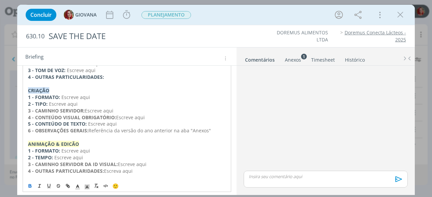
scroll to position [135, 0]
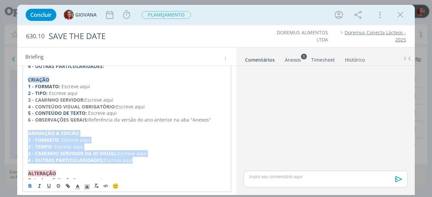
drag, startPoint x: 136, startPoint y: 159, endPoint x: 0, endPoint y: 132, distance: 139.0
click at [0, 132] on div "Concluir GIOVANA Iniciar Apontar Data * 22/08/2025 Horas * 00:00 Tarefa Selecio…" at bounding box center [216, 98] width 432 height 197
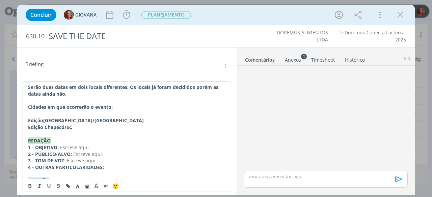
scroll to position [68, 0]
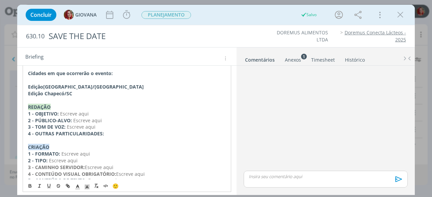
click at [295, 52] on ul "Comentários Anexos 1 Timesheet Histórico" at bounding box center [326, 57] width 178 height 18
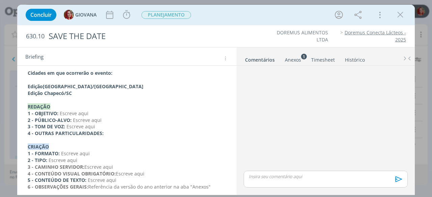
click at [293, 57] on div "Anexos 1" at bounding box center [293, 60] width 16 height 7
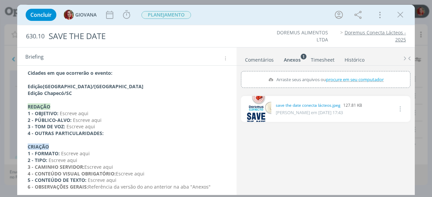
click at [260, 108] on link "dialog" at bounding box center [256, 109] width 30 height 26
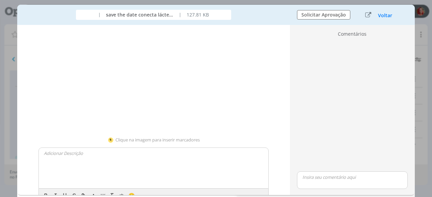
scroll to position [346, 0]
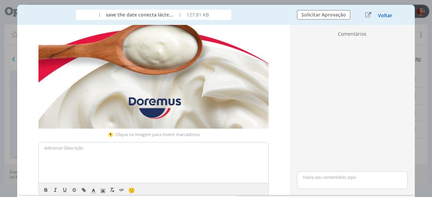
click at [385, 17] on button "Voltar" at bounding box center [385, 15] width 15 height 5
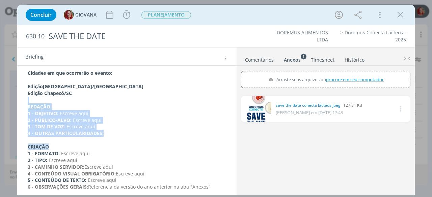
drag, startPoint x: 117, startPoint y: 131, endPoint x: 6, endPoint y: 101, distance: 114.8
click at [6, 101] on div "Concluir GIOVANA Iniciar Apontar Data * 22/08/2025 Horas * 00:00 Tarefa Selecio…" at bounding box center [216, 98] width 432 height 197
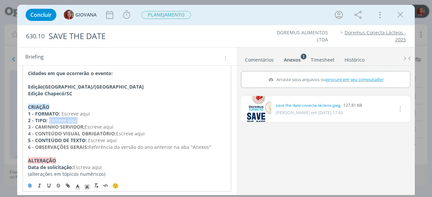
drag, startPoint x: 76, startPoint y: 118, endPoint x: 49, endPoint y: 119, distance: 26.3
click at [49, 119] on p "2 - TIPO: Escreve aqui" at bounding box center [127, 120] width 198 height 7
drag, startPoint x: 125, startPoint y: 139, endPoint x: 88, endPoint y: 141, distance: 36.6
click at [88, 141] on p "5 - CONTEÚDO DE TEXTO: Escreve aqui" at bounding box center [127, 140] width 198 height 7
click at [110, 140] on p "5 - CONTEÚDO DE TEXTO: Nome do Evento, cidade em que ocorrerá" at bounding box center [127, 140] width 198 height 7
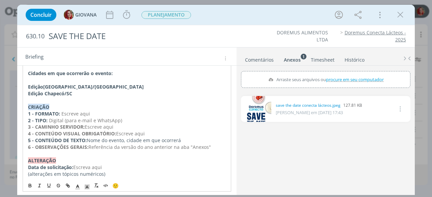
click at [199, 137] on p "5 - CONTEÚDO DE TEXTO: Nome do evento, cidade em que ocorrerá" at bounding box center [127, 140] width 198 height 7
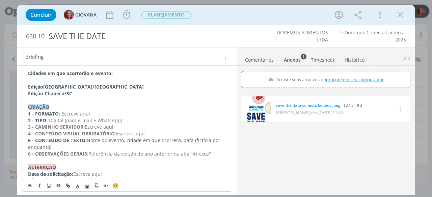
click at [263, 110] on link "dialog" at bounding box center [256, 109] width 30 height 26
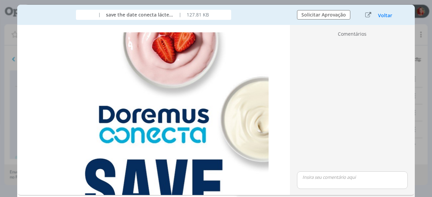
scroll to position [0, 0]
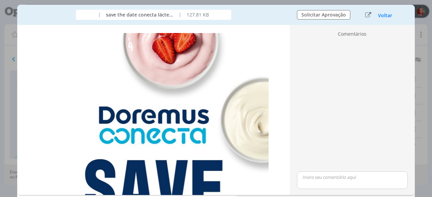
click at [385, 11] on div "Voltar" at bounding box center [385, 14] width 15 height 7
click at [384, 17] on button "Voltar" at bounding box center [385, 15] width 15 height 5
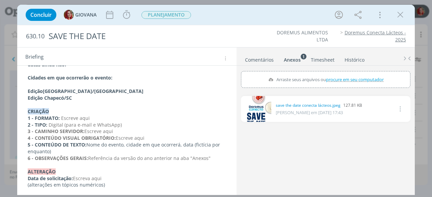
scroll to position [63, 0]
click at [78, 148] on p "5 - CONTEÚDO DE TEXTO: Nome do evento, cidade em que ocorrerá, data (fictícia p…" at bounding box center [127, 148] width 198 height 14
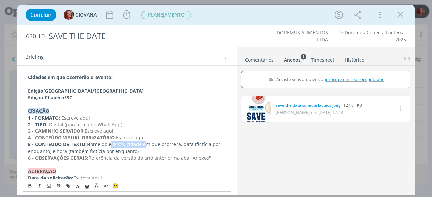
drag, startPoint x: 143, startPoint y: 147, endPoint x: 109, endPoint y: 147, distance: 33.8
click at [109, 147] on p "5 - CONTEÚDO DE TEXTO: Nome do evento, cidade em que ocorrerá, data (fictícia p…" at bounding box center [127, 148] width 198 height 14
click at [151, 152] on p "5 - CONTEÚDO DE TEXTO: Nome do evento, cidade em que ocorrerá, data (fictícia p…" at bounding box center [127, 148] width 198 height 14
drag, startPoint x: 138, startPoint y: 149, endPoint x: 88, endPoint y: 141, distance: 50.6
click at [88, 141] on p "5 - CONTEÚDO DE TEXTO: Nome do evento, cidade em que ocorrerá, data (fictícia p…" at bounding box center [127, 148] width 198 height 14
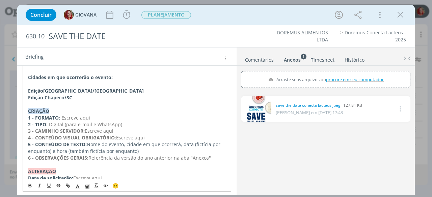
copy p "Nome do evento, cidade em que ocorrerá, data (fictícia por enquanto) e hora (ta…"
click at [163, 133] on p "3 - CAMINHO SERVIDOR: Escreve aqui" at bounding box center [127, 131] width 198 height 7
drag, startPoint x: 158, startPoint y: 138, endPoint x: 116, endPoint y: 136, distance: 41.2
click at [116, 136] on p "4 - CONTEÚDO VISUAL OBRIGATÓRIO: Escreve aqui" at bounding box center [127, 138] width 198 height 7
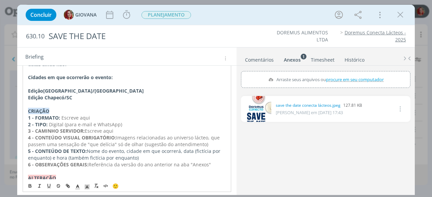
click at [175, 144] on span "Imagens relacionadas ao universo lácteo, que passem uma sensação de "que delíci…" at bounding box center [124, 141] width 193 height 13
click at [205, 143] on p "4 - CONTEÚDO VISUAL OBRIGATÓRIO: Imagens relacionadas ao universo lácteo, que p…" at bounding box center [127, 142] width 198 height 14
drag, startPoint x: 105, startPoint y: 129, endPoint x: 27, endPoint y: 130, distance: 78.0
click at [27, 130] on div "Serão duas datas em dois locais diferentes. Os locais já foram decididos porém …" at bounding box center [127, 125] width 209 height 146
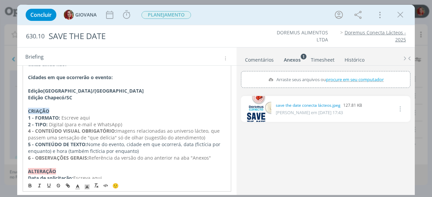
click at [30, 131] on strong "4 - CONTEÚDO VISUAL OBRIGATÓRIO:" at bounding box center [72, 131] width 88 height 6
click at [30, 144] on strong "5 - CONTEÚDO DE TEXTO:" at bounding box center [57, 144] width 59 height 6
click at [30, 158] on strong "6 - OBSERVAÇÕES GERAIS:" at bounding box center [58, 158] width 60 height 6
click at [227, 39] on div "SAVE THE DATE" at bounding box center [145, 36] width 199 height 17
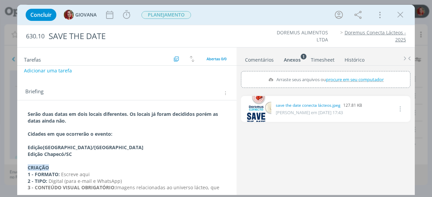
scroll to position [0, 0]
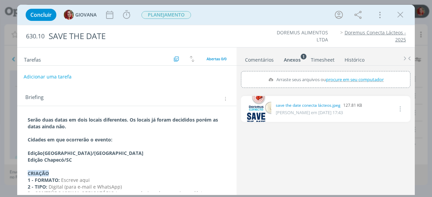
click at [61, 77] on button "Adicionar uma tarefa" at bounding box center [48, 76] width 48 height 11
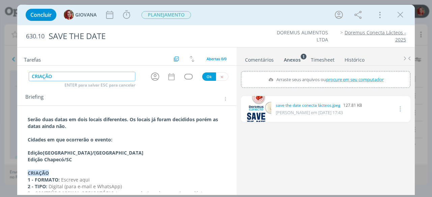
type input "CRIAÇÃO"
click at [49, 170] on strong "CRIAÇÃO" at bounding box center [38, 173] width 21 height 6
click at [49, 172] on strong "CRIAÇÃO" at bounding box center [38, 173] width 21 height 6
drag, startPoint x: 50, startPoint y: 172, endPoint x: 69, endPoint y: 163, distance: 20.7
click at [49, 172] on strong "CRIAÇÃO" at bounding box center [38, 173] width 21 height 6
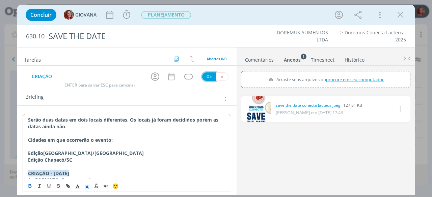
click at [202, 73] on button "Ok" at bounding box center [209, 77] width 14 height 8
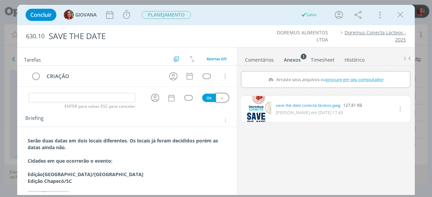
drag, startPoint x: 220, startPoint y: 98, endPoint x: 216, endPoint y: 96, distance: 4.0
click at [220, 97] on icon "dialog" at bounding box center [222, 98] width 4 height 4
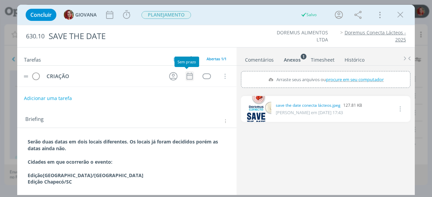
click at [185, 76] on icon "dialog" at bounding box center [189, 76] width 9 height 9
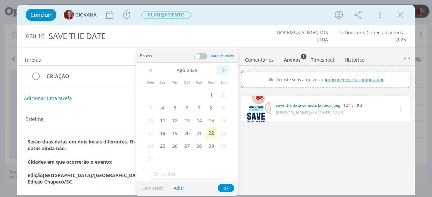
click at [222, 67] on span ">" at bounding box center [223, 70] width 12 height 10
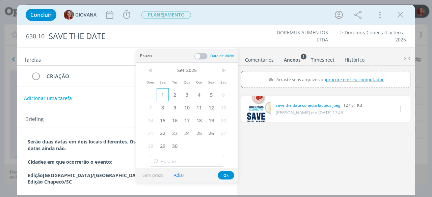
click at [163, 96] on span "1" at bounding box center [163, 94] width 12 height 13
click at [219, 173] on button "Ok" at bounding box center [226, 175] width 17 height 8
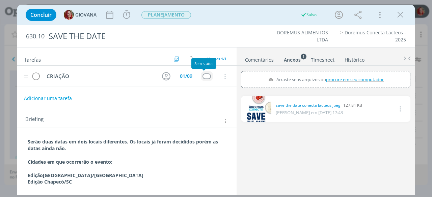
click at [203, 77] on div "dialog" at bounding box center [207, 77] width 8 height 6
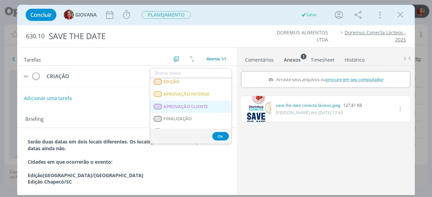
scroll to position [169, 0]
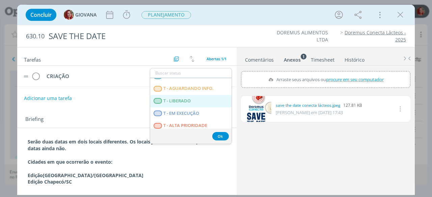
click at [205, 104] on LIBERADO "T - LIBERADO" at bounding box center [190, 101] width 81 height 12
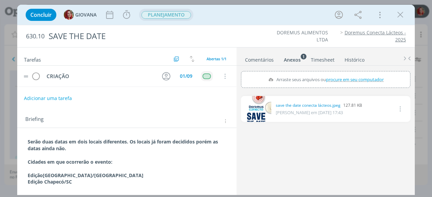
click at [181, 14] on span "PLANEJAMENTO" at bounding box center [166, 15] width 50 height 8
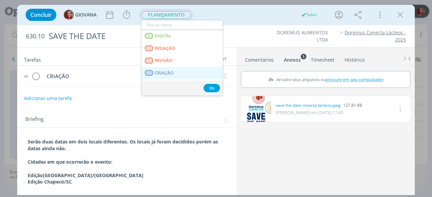
click at [186, 71] on link "CRIAÇÃO" at bounding box center [181, 73] width 81 height 12
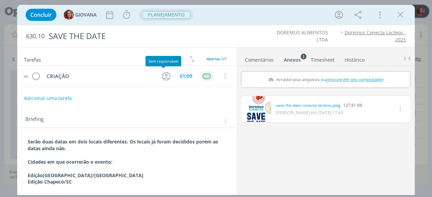
click at [164, 75] on icon "dialog" at bounding box center [166, 76] width 8 height 8
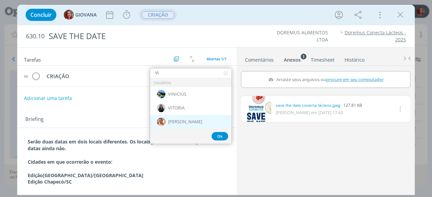
type input "VI"
click at [190, 121] on div "[PERSON_NAME]" at bounding box center [190, 122] width 81 height 14
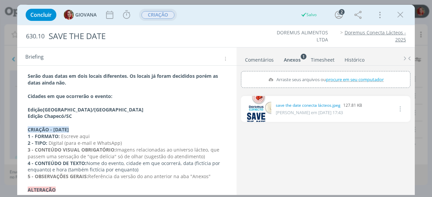
scroll to position [68, 0]
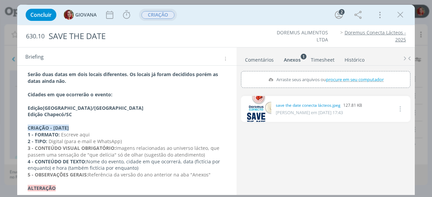
click at [204, 152] on p "3 - CONTEÚDO VISUAL OBRIGATÓRIO: Imagens relacionadas ao universo lácteo, que p…" at bounding box center [127, 152] width 198 height 14
drag, startPoint x: 94, startPoint y: 133, endPoint x: 61, endPoint y: 134, distance: 33.1
click at [61, 134] on p "1 - FORMATO: Escreve aqui" at bounding box center [127, 135] width 198 height 7
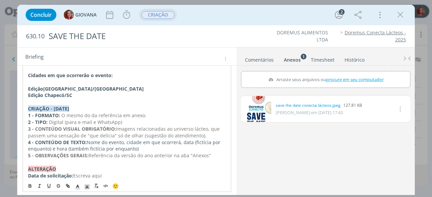
scroll to position [97, 0]
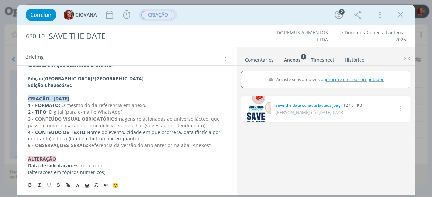
drag, startPoint x: 209, startPoint y: 144, endPoint x: 26, endPoint y: 118, distance: 184.4
click at [26, 118] on div "Serão duas datas em dois locais diferentes. Os locais já foram decididos porém …" at bounding box center [127, 108] width 209 height 139
copy div "3 - CONTEÚDO VISUAL OBRIGATÓRIO: Imagens relacionadas ao universo lácteo, que p…"
click at [255, 48] on ul "Comentários Anexos 1 Timesheet Histórico" at bounding box center [326, 57] width 178 height 18
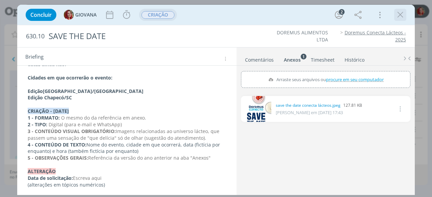
click at [396, 14] on icon "dialog" at bounding box center [400, 15] width 10 height 10
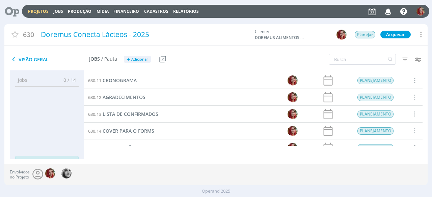
scroll to position [68, 0]
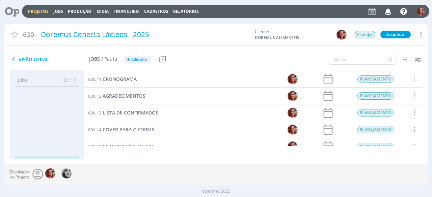
click at [132, 129] on span "COVER PARA O FORMS" at bounding box center [129, 130] width 52 height 6
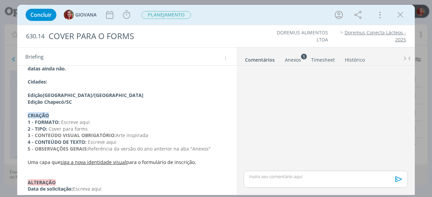
scroll to position [68, 0]
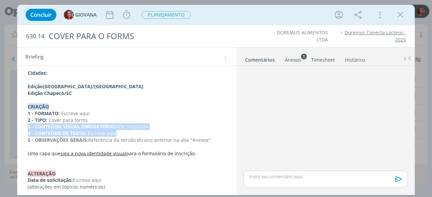
drag, startPoint x: 126, startPoint y: 133, endPoint x: 26, endPoint y: 126, distance: 100.2
click at [26, 126] on div "Serão duas datas em dois locais diferentes. Os locais já foram decididos porém …" at bounding box center [127, 120] width 209 height 145
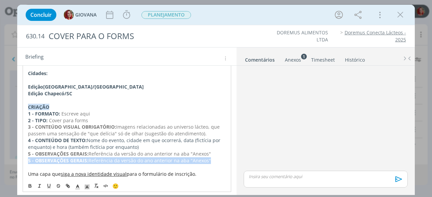
drag, startPoint x: 205, startPoint y: 160, endPoint x: 25, endPoint y: 160, distance: 180.2
click at [25, 160] on div "Serão duas datas em dois locais diferentes. Os locais já foram decididos porém …" at bounding box center [127, 131] width 209 height 166
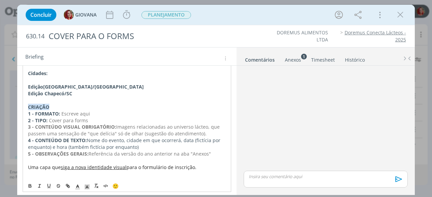
click at [300, 59] on div "Anexos 1" at bounding box center [293, 60] width 16 height 7
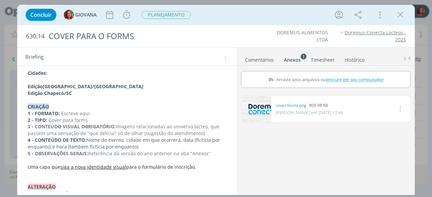
click at [260, 110] on link "dialog" at bounding box center [256, 109] width 30 height 26
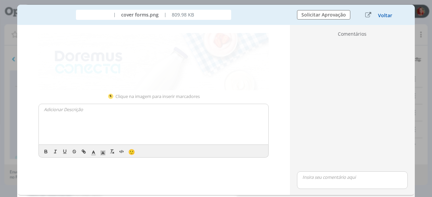
click at [390, 13] on button "Voltar" at bounding box center [385, 15] width 15 height 5
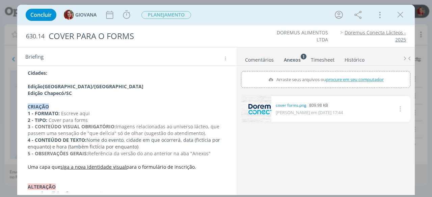
drag, startPoint x: 142, startPoint y: 145, endPoint x: 22, endPoint y: 140, distance: 119.9
click at [22, 140] on div "Serão duas datas em dois locais diferentes. Os locais já foram decididos porém …" at bounding box center [126, 124] width 219 height 170
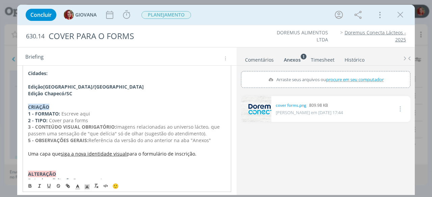
click at [30, 140] on strong "5 - OBSERVAÇÕES GERAIS:" at bounding box center [58, 140] width 60 height 6
click at [252, 51] on ul "Comentários Anexos 1 Timesheet Histórico" at bounding box center [326, 57] width 178 height 18
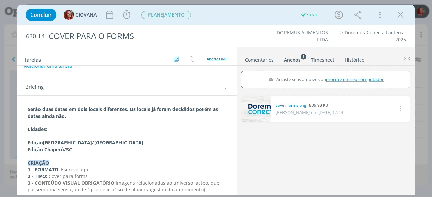
scroll to position [0, 0]
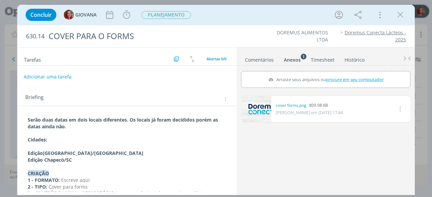
click at [65, 76] on button "Adicionar uma tarefa" at bounding box center [48, 76] width 48 height 11
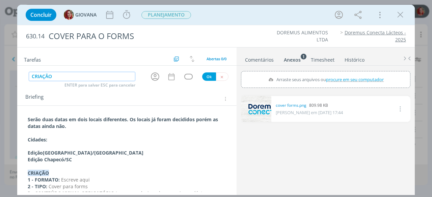
type input "CRIAÇÃO"
click at [206, 76] on button "Ok" at bounding box center [209, 77] width 14 height 8
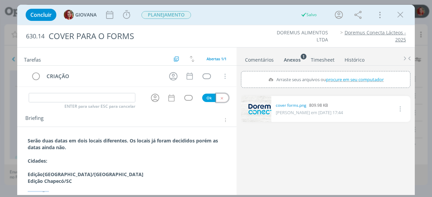
click at [218, 95] on button "dialog" at bounding box center [222, 98] width 12 height 8
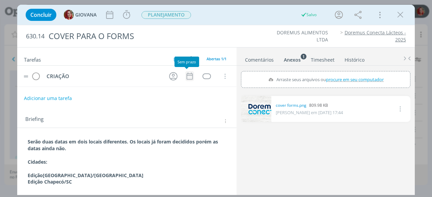
click at [188, 77] on icon "dialog" at bounding box center [189, 76] width 9 height 9
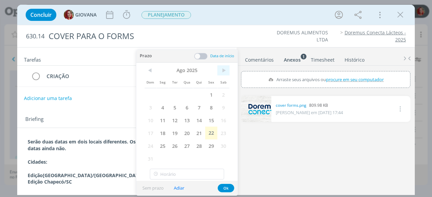
click at [221, 69] on span ">" at bounding box center [223, 70] width 12 height 10
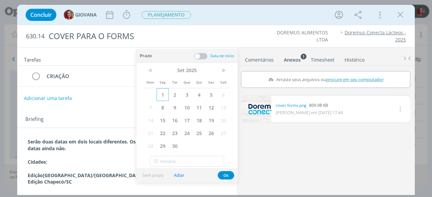
click at [163, 95] on span "1" at bounding box center [163, 94] width 12 height 13
click at [223, 172] on button "Ok" at bounding box center [226, 175] width 17 height 8
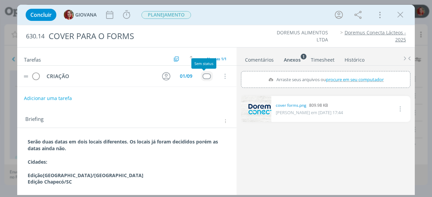
click at [204, 78] on div "dialog" at bounding box center [207, 77] width 8 height 6
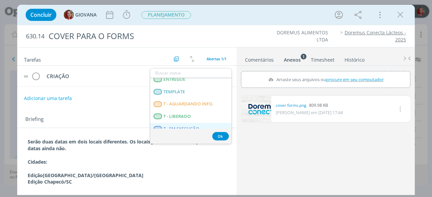
scroll to position [169, 0]
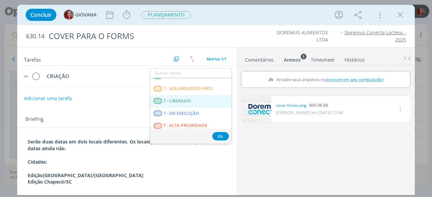
click at [186, 101] on span "T - LIBERADO" at bounding box center [177, 101] width 27 height 5
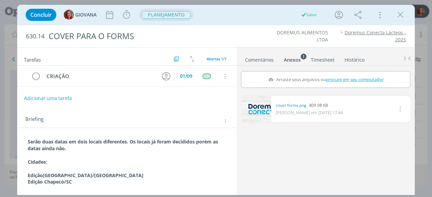
click at [173, 17] on span "PLANEJAMENTO" at bounding box center [166, 15] width 50 height 8
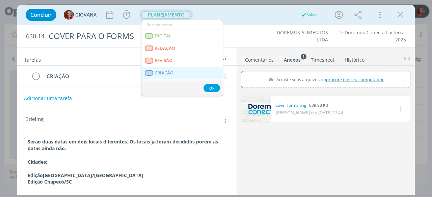
click at [191, 71] on link "CRIAÇÃO" at bounding box center [181, 73] width 81 height 12
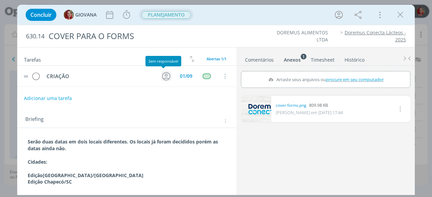
click at [168, 74] on icon "dialog" at bounding box center [166, 76] width 10 height 10
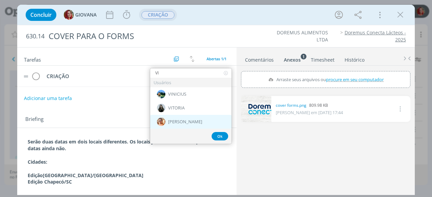
type input "VI"
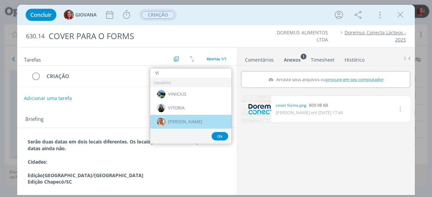
click at [195, 126] on div "[PERSON_NAME]" at bounding box center [190, 122] width 81 height 14
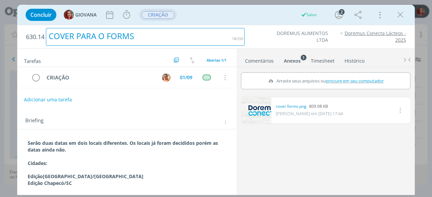
click at [237, 36] on div "COVER PARA O FORMS" at bounding box center [145, 37] width 199 height 18
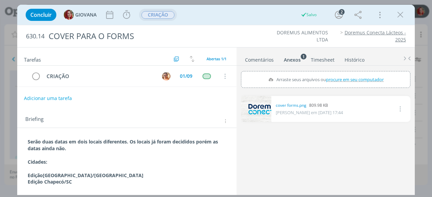
click at [256, 36] on ul "DOREMUS ALIMENTOS LTDA Doremus Conecta Lácteos - 2025" at bounding box center [328, 36] width 154 height 14
click at [401, 15] on icon "dialog" at bounding box center [400, 15] width 10 height 10
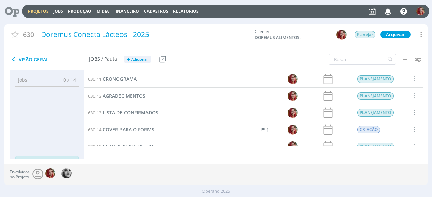
scroll to position [101, 0]
click at [145, 111] on span "CERTIFICAÇÃO DIGITAL" at bounding box center [129, 113] width 52 height 6
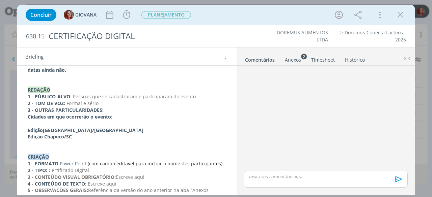
scroll to position [68, 0]
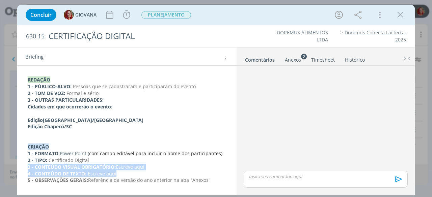
drag, startPoint x: 117, startPoint y: 172, endPoint x: 24, endPoint y: 166, distance: 94.0
click at [24, 166] on div "Serão duas datas em dois locais diferentes. Os locais já foram decididos porém …" at bounding box center [127, 134] width 209 height 172
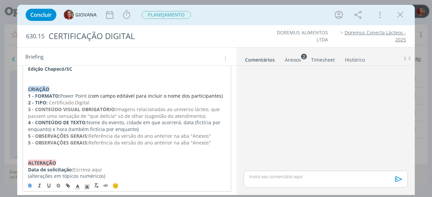
scroll to position [130, 0]
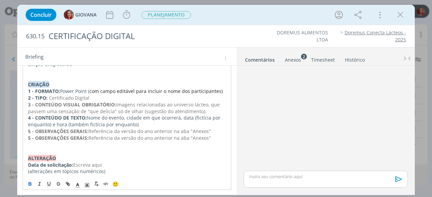
drag, startPoint x: 202, startPoint y: 139, endPoint x: 22, endPoint y: 140, distance: 179.9
click at [22, 140] on div "Serão duas datas em dois locais diferentes. Os locais já foram decididos porém …" at bounding box center [126, 85] width 219 height 217
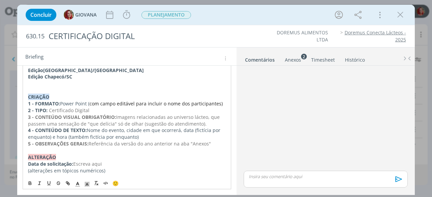
scroll to position [117, 0]
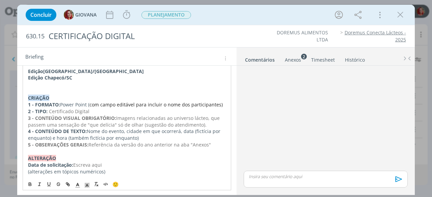
click at [296, 60] on div "Anexos 2" at bounding box center [293, 60] width 16 height 7
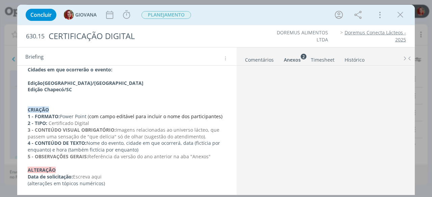
scroll to position [104, 0]
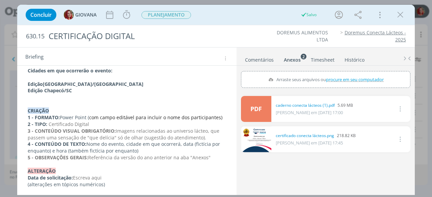
click at [248, 143] on link "dialog" at bounding box center [256, 140] width 30 height 26
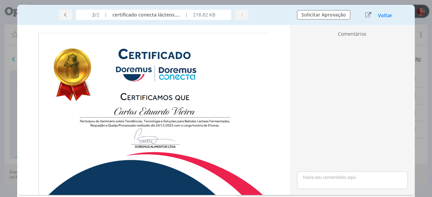
scroll to position [101, 0]
click at [383, 15] on button "Voltar" at bounding box center [385, 15] width 15 height 5
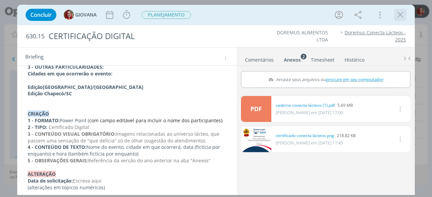
click at [402, 18] on icon "dialog" at bounding box center [400, 15] width 10 height 10
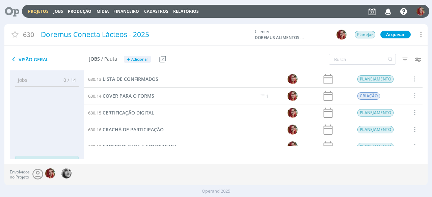
click at [138, 98] on span "COVER PARA O FORMS" at bounding box center [129, 96] width 52 height 6
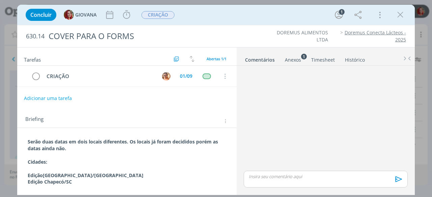
scroll to position [34, 0]
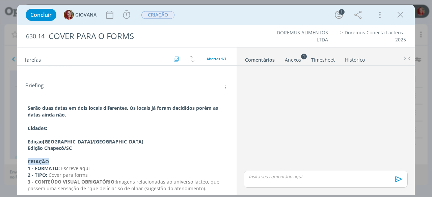
click at [49, 161] on strong "CRIAÇÃO" at bounding box center [38, 162] width 21 height 6
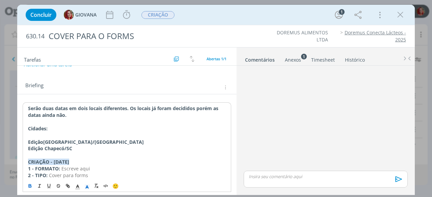
click at [69, 161] on strong "CRIAÇÃO - [DATE]" at bounding box center [48, 162] width 41 height 6
click at [272, 43] on li "DOREMUS ALIMENTOS LTDA" at bounding box center [296, 36] width 63 height 14
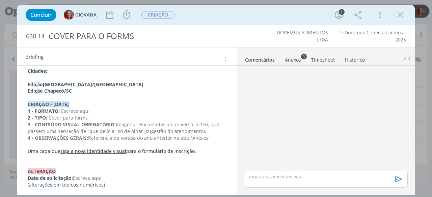
scroll to position [0, 0]
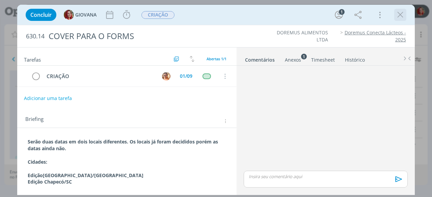
click at [399, 18] on icon "dialog" at bounding box center [400, 15] width 10 height 10
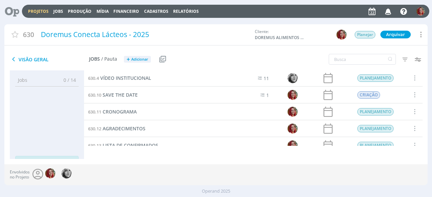
scroll to position [34, 0]
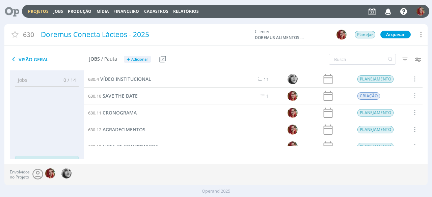
click at [117, 92] on link "630.10 SAVE THE DATE" at bounding box center [113, 95] width 50 height 7
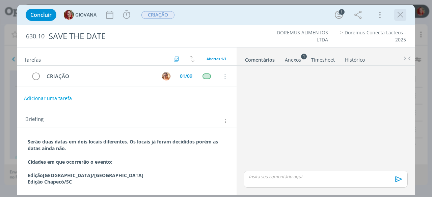
click at [399, 14] on icon "dialog" at bounding box center [400, 15] width 10 height 10
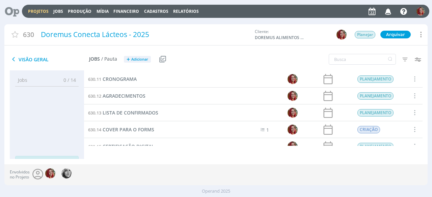
scroll to position [101, 0]
click at [17, 10] on icon at bounding box center [10, 11] width 14 height 13
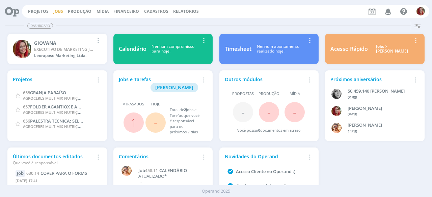
click at [57, 11] on link "Jobs" at bounding box center [58, 11] width 10 height 6
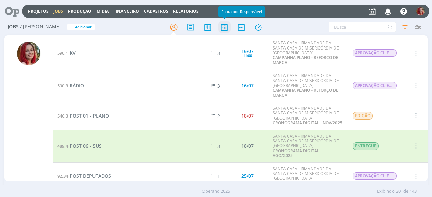
click at [226, 23] on icon at bounding box center [224, 27] width 12 height 13
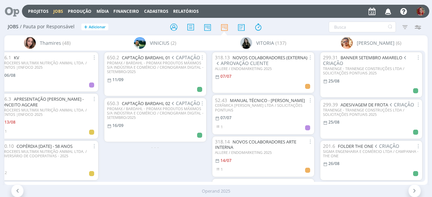
click at [302, 30] on div "Filtrar Filtrar Limpar Tipo Jobs e Tarefas Data Personalizado a Situação dos jo…" at bounding box center [357, 27] width 134 height 11
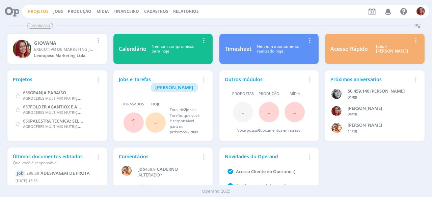
click at [43, 11] on link "Projetos" at bounding box center [38, 11] width 21 height 6
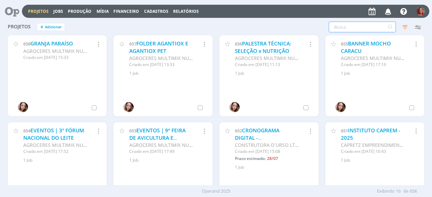
click at [350, 26] on input "text" at bounding box center [362, 27] width 67 height 11
type input "santa casa"
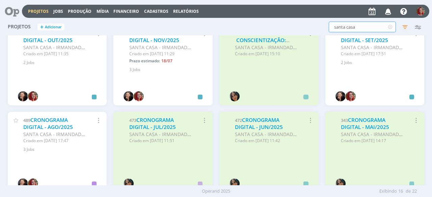
scroll to position [101, 0]
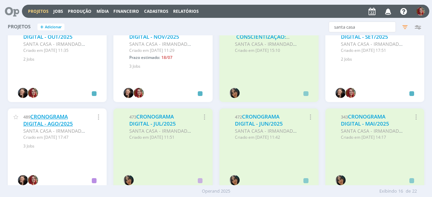
click at [41, 119] on link "CRONOGRAMA DIGITAL - AGO/2025" at bounding box center [48, 120] width 50 height 15
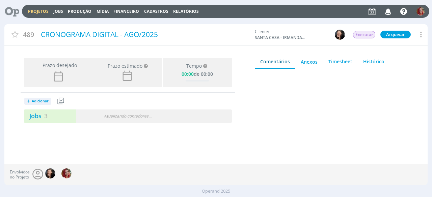
click at [41, 119] on link "Jobs 3" at bounding box center [36, 116] width 24 height 8
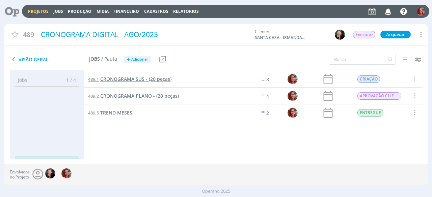
click at [161, 79] on span "CRONOGRAMA SUS - (20 peças)" at bounding box center [135, 79] width 71 height 6
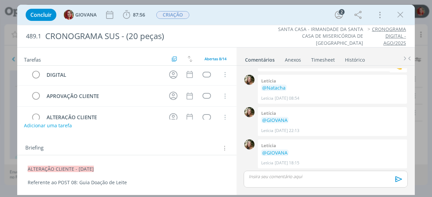
scroll to position [34, 0]
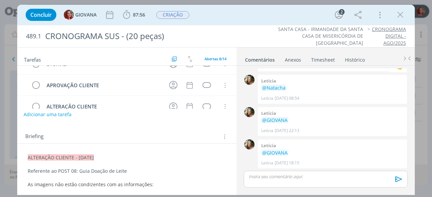
click at [49, 117] on button "Adicionar uma tarefa" at bounding box center [48, 114] width 48 height 11
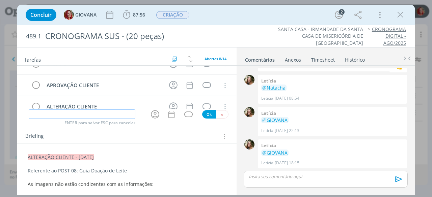
scroll to position [0, 0]
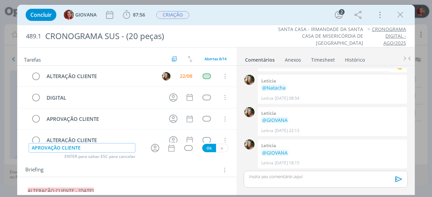
type input "APROVAÇÃO CLIENTE"
click at [202, 146] on button "Ok" at bounding box center [209, 148] width 14 height 8
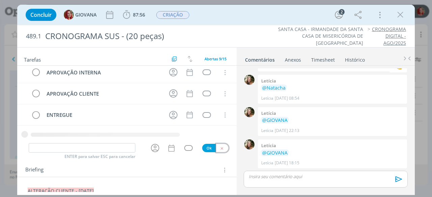
click at [220, 149] on icon "dialog" at bounding box center [222, 148] width 4 height 4
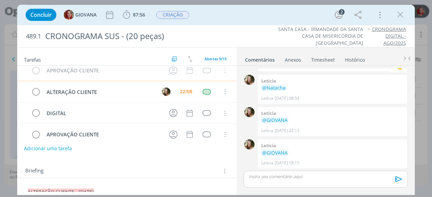
scroll to position [0, 0]
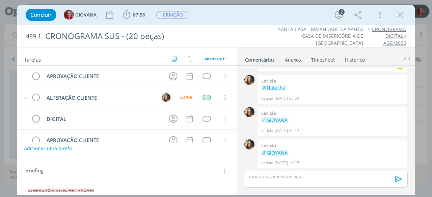
click at [165, 98] on img "dialog" at bounding box center [166, 97] width 8 height 8
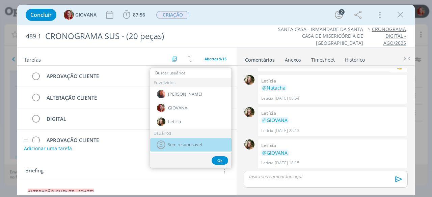
drag, startPoint x: 182, startPoint y: 143, endPoint x: 180, endPoint y: 137, distance: 6.6
click at [182, 143] on span "Sem responsável" at bounding box center [185, 144] width 34 height 5
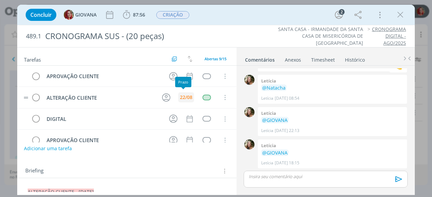
click at [181, 95] on div "22/08" at bounding box center [186, 97] width 12 height 5
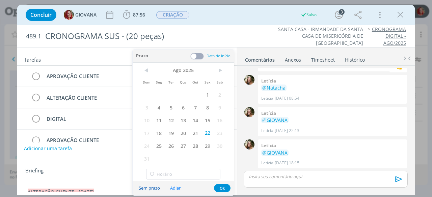
click at [149, 188] on button "Sem prazo" at bounding box center [149, 188] width 30 height 9
drag, startPoint x: 223, startPoint y: 185, endPoint x: 222, endPoint y: 172, distance: 12.6
click at [223, 185] on button "Ok" at bounding box center [222, 188] width 17 height 8
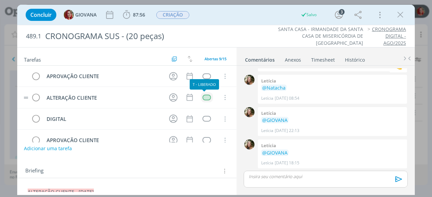
click at [204, 95] on div "dialog" at bounding box center [207, 98] width 8 height 6
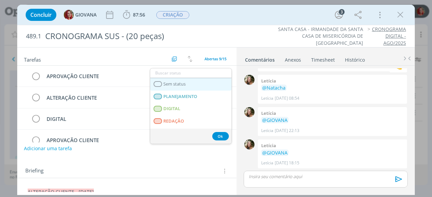
click at [203, 85] on link "Sem status" at bounding box center [190, 84] width 81 height 12
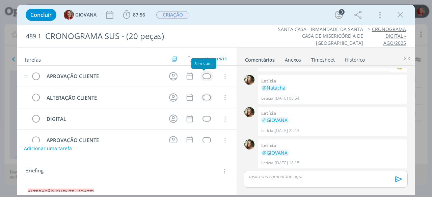
click at [203, 76] on div "dialog" at bounding box center [207, 77] width 8 height 6
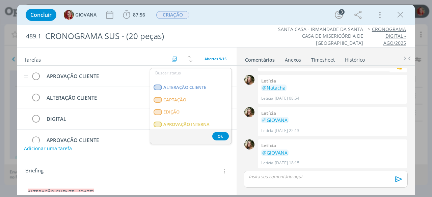
scroll to position [105, 0]
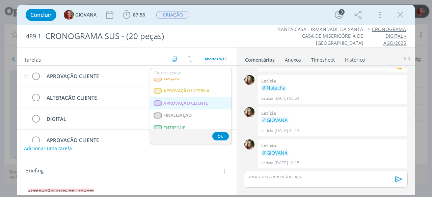
click at [206, 99] on CLIENTE "APROVAÇÃO CLIENTE" at bounding box center [190, 104] width 81 height 12
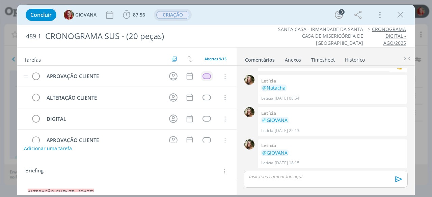
click at [178, 17] on span "CRIAÇÃO" at bounding box center [172, 15] width 33 height 8
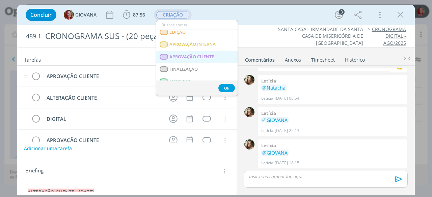
scroll to position [101, 0]
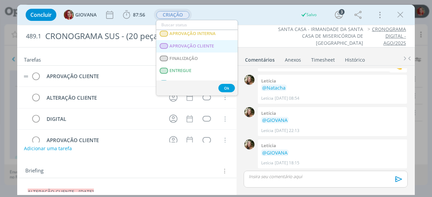
click at [206, 47] on span "APROVAÇÃO CLIENTE" at bounding box center [192, 46] width 45 height 5
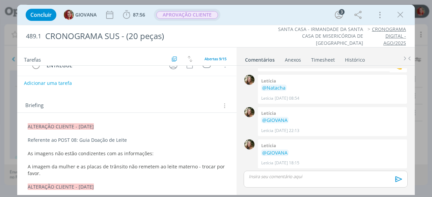
scroll to position [0, 0]
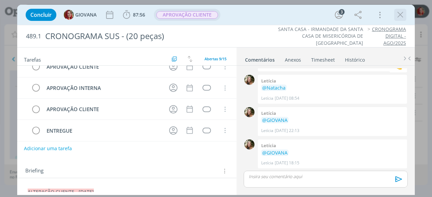
click at [402, 16] on icon "dialog" at bounding box center [400, 15] width 10 height 10
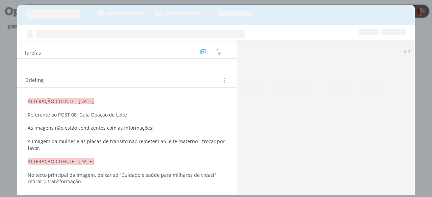
scroll to position [35, 0]
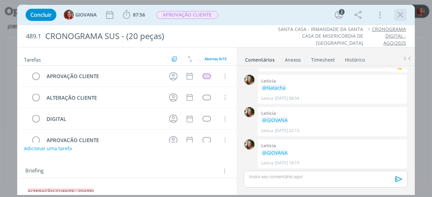
click at [397, 16] on icon "dialog" at bounding box center [400, 15] width 10 height 10
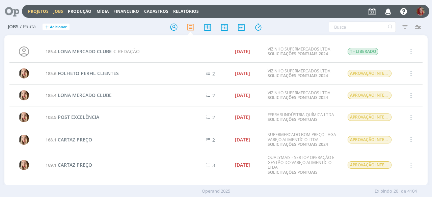
click at [30, 11] on link "Projetos" at bounding box center [38, 11] width 21 height 6
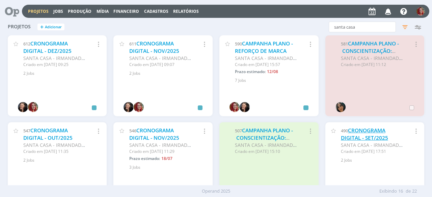
click at [361, 138] on link "CRONOGRAMA DIGITAL - SET/2025" at bounding box center [364, 134] width 47 height 15
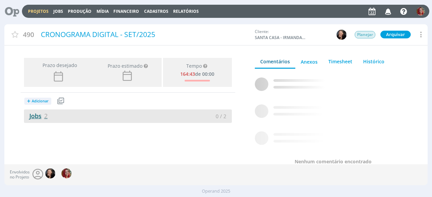
click at [40, 116] on link "Jobs 2" at bounding box center [36, 116] width 24 height 8
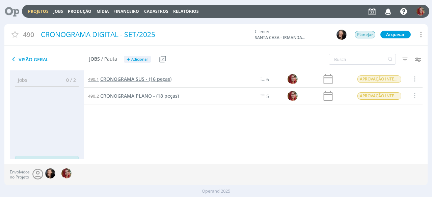
click at [160, 80] on span "CRONOGRAMA SUS - (16 peças)" at bounding box center [135, 79] width 71 height 6
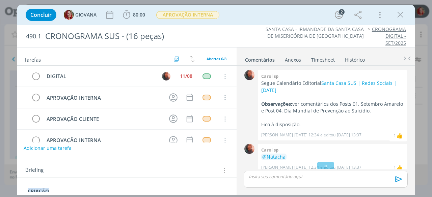
click at [49, 149] on button "Adicionar uma tarefa" at bounding box center [48, 148] width 48 height 11
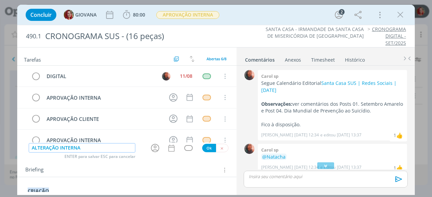
type input "ALTERAÇÃO INTERNA"
click at [208, 147] on button "Ok" at bounding box center [209, 148] width 14 height 8
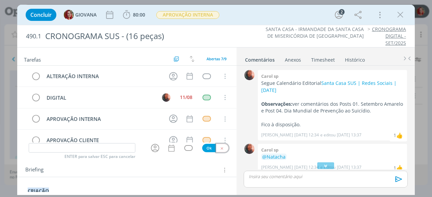
click at [220, 150] on icon "dialog" at bounding box center [222, 148] width 4 height 4
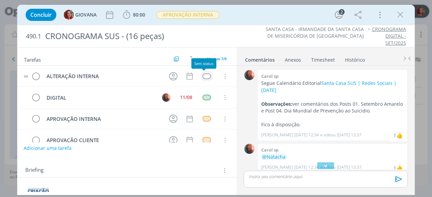
click at [204, 75] on div "dialog" at bounding box center [207, 77] width 8 height 6
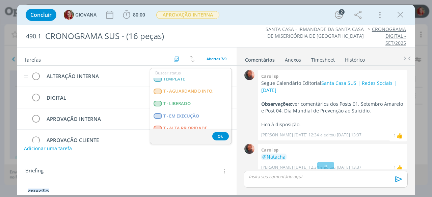
scroll to position [169, 0]
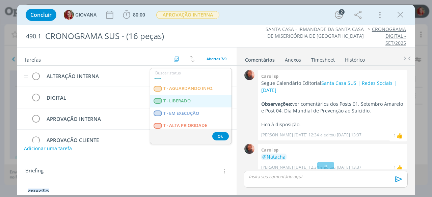
click at [185, 101] on span "T - LIBERADO" at bounding box center [177, 101] width 27 height 5
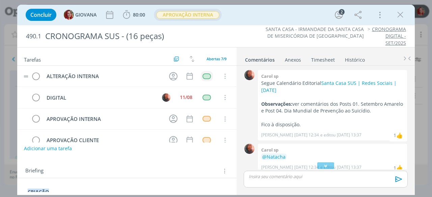
click at [206, 18] on span "APROVAÇÃO INTERNA" at bounding box center [187, 15] width 63 height 8
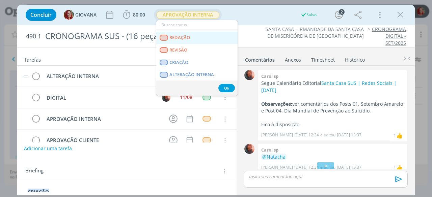
scroll to position [34, 0]
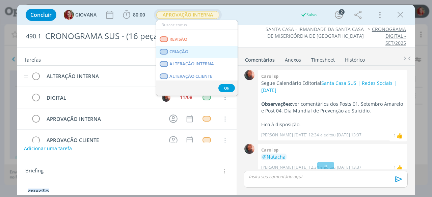
click at [202, 52] on link "CRIAÇÃO" at bounding box center [196, 52] width 81 height 12
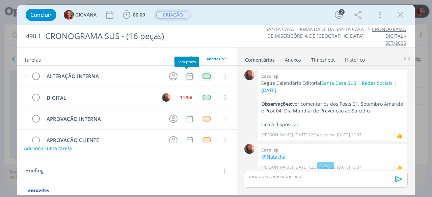
click at [186, 77] on icon "dialog" at bounding box center [189, 76] width 9 height 9
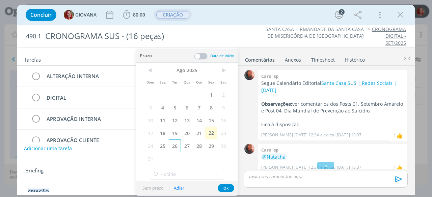
click at [172, 143] on span "26" at bounding box center [175, 146] width 12 height 13
click at [219, 187] on button "Ok" at bounding box center [226, 188] width 17 height 8
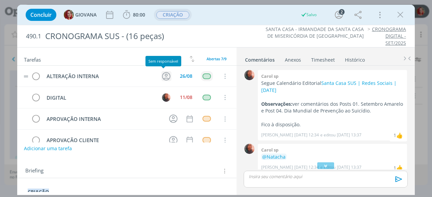
click at [168, 76] on icon "dialog" at bounding box center [166, 76] width 10 height 10
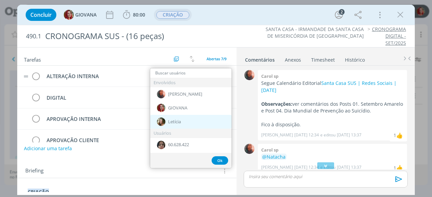
click at [190, 122] on div "Letícia" at bounding box center [190, 122] width 81 height 14
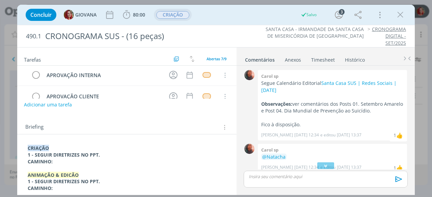
scroll to position [68, 0]
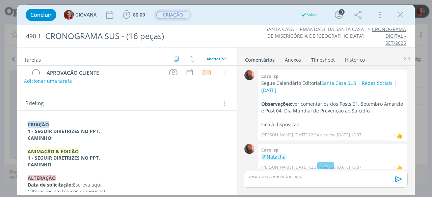
click at [28, 122] on strong "CRIAÇÃO" at bounding box center [38, 125] width 21 height 6
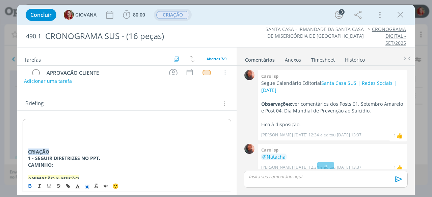
click at [45, 124] on p "dialog" at bounding box center [127, 125] width 198 height 7
click at [57, 139] on p "dialog" at bounding box center [127, 138] width 198 height 7
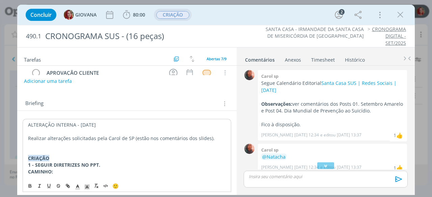
drag, startPoint x: 128, startPoint y: 126, endPoint x: 28, endPoint y: 122, distance: 100.3
click at [28, 122] on p "ALTERAÇÃO INTERNA - [DATE]" at bounding box center [127, 125] width 198 height 7
click at [85, 186] on rect "dialog" at bounding box center [85, 186] width 0 height 0
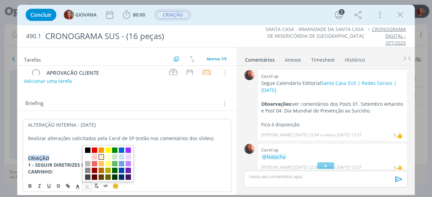
click at [101, 156] on span "dialog" at bounding box center [101, 157] width 5 height 5
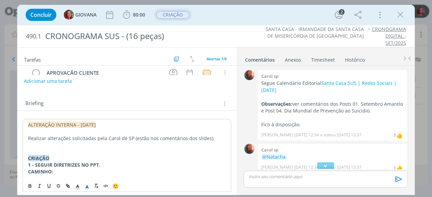
click at [128, 137] on p "Realizar alterações solicitadas pela Carol de SP (estão nos comentários dos sli…" at bounding box center [127, 138] width 198 height 7
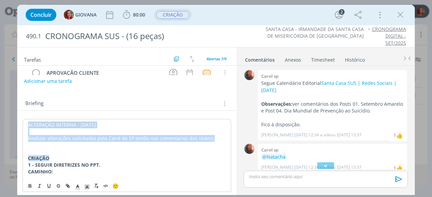
drag, startPoint x: 211, startPoint y: 139, endPoint x: 21, endPoint y: 123, distance: 190.4
click at [21, 123] on div "ALTERAÇÃO INTERNA - [DATE] Realizar alterações solicitadas pela [PERSON_NAME] (…" at bounding box center [126, 179] width 219 height 136
copy div "ALTERAÇÃO INTERNA - [DATE] Realizar alterações solicitadas pela [PERSON_NAME] (…"
click at [117, 138] on p "Realizar alterações solicitadas pela Carol de SP (estão nos comentários dos sli…" at bounding box center [127, 138] width 198 height 7
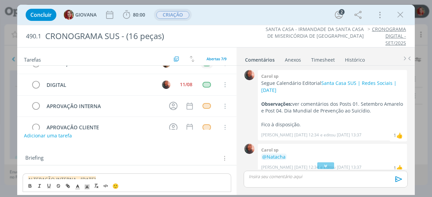
scroll to position [0, 0]
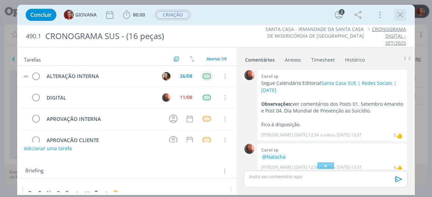
click at [401, 13] on icon "dialog" at bounding box center [400, 15] width 10 height 10
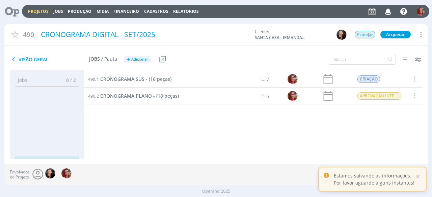
click at [162, 95] on span "CRONOGRAMA PLANO - (18 peças)" at bounding box center [139, 96] width 79 height 6
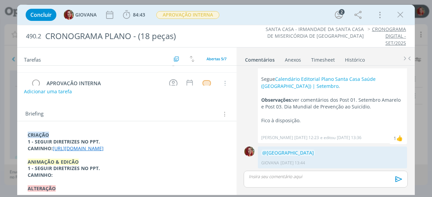
scroll to position [68, 0]
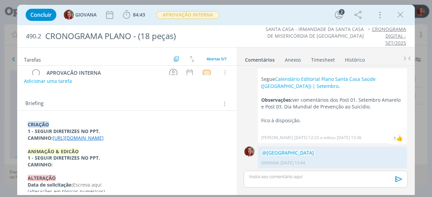
click at [27, 124] on div "CRIAÇÃO 1 - SEGUIR DIRETRIZES NO PPT. CAMINHO: [URL][DOMAIN_NAME] ANIMAÇÃO & ED…" at bounding box center [127, 158] width 209 height 79
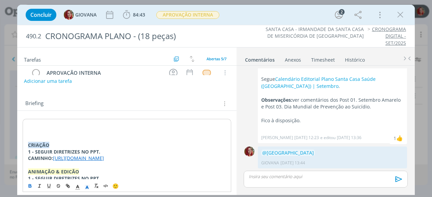
click at [30, 125] on p "dialog" at bounding box center [127, 125] width 198 height 7
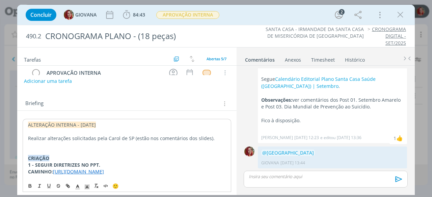
click at [37, 147] on p "dialog" at bounding box center [127, 145] width 198 height 7
click at [207, 117] on div "ALTERAÇÃO INTERNA - 22/08/25 Realizar alterações solicitadas pela Carol de SP (…" at bounding box center [126, 179] width 219 height 136
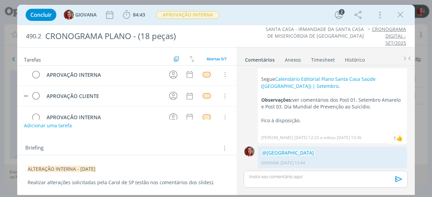
scroll to position [0, 0]
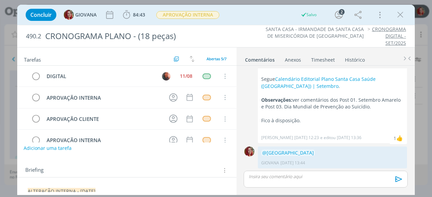
click at [34, 150] on button "Adicionar uma tarefa" at bounding box center [48, 148] width 48 height 11
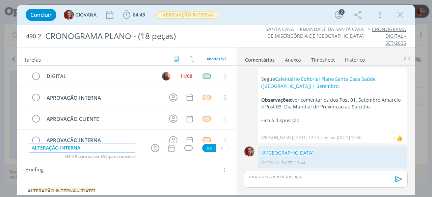
type input "ALTERAÇÃO INTERNA"
click at [204, 148] on button "Ok" at bounding box center [209, 148] width 14 height 8
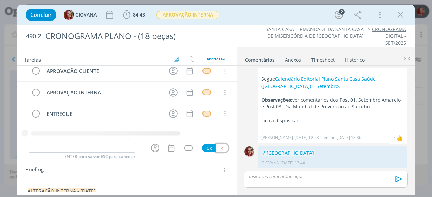
click at [221, 149] on icon "dialog" at bounding box center [222, 148] width 4 height 4
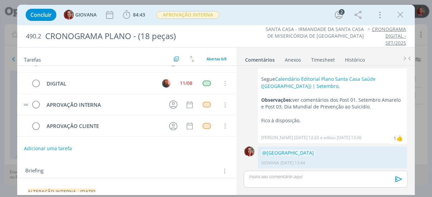
scroll to position [0, 0]
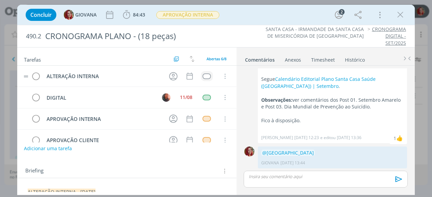
click at [201, 72] on td "dialog" at bounding box center [207, 76] width 12 height 10
click at [204, 78] on div "dialog" at bounding box center [207, 77] width 8 height 6
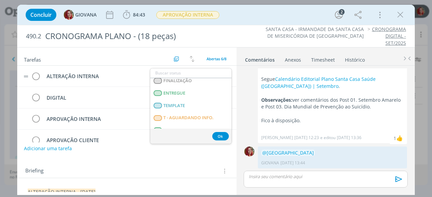
scroll to position [169, 0]
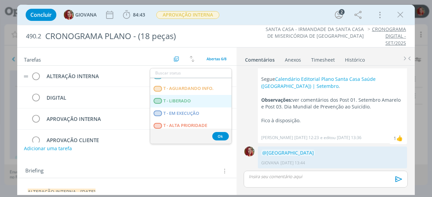
click at [193, 99] on LIBERADO "T - LIBERADO" at bounding box center [190, 101] width 81 height 12
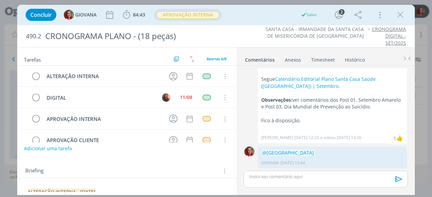
click at [208, 16] on span "APROVAÇÃO INTERNA" at bounding box center [187, 15] width 63 height 8
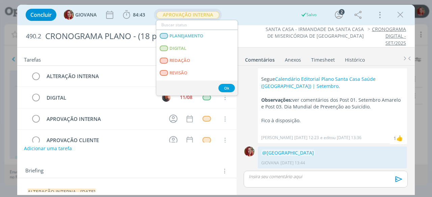
scroll to position [34, 0]
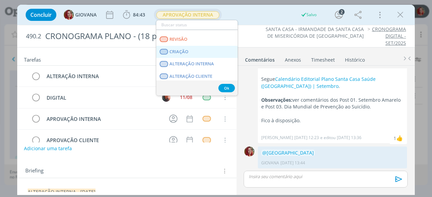
click at [205, 49] on link "CRIAÇÃO" at bounding box center [196, 52] width 81 height 12
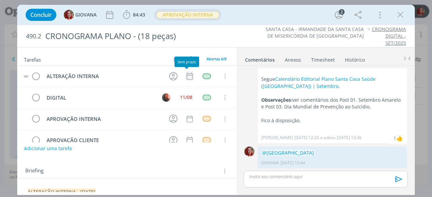
click at [189, 73] on icon "dialog" at bounding box center [190, 76] width 6 height 7
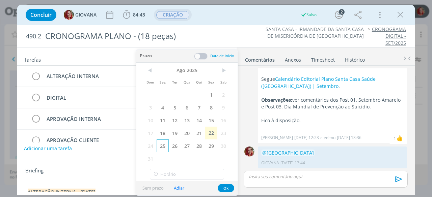
click at [162, 142] on span "25" at bounding box center [163, 146] width 12 height 13
click at [170, 145] on span "26" at bounding box center [175, 146] width 12 height 13
click at [226, 188] on button "Ok" at bounding box center [226, 188] width 17 height 8
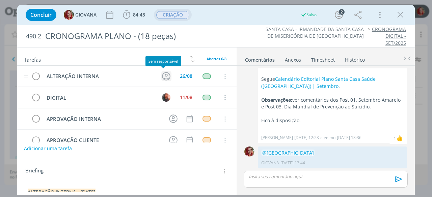
click at [166, 73] on icon "dialog" at bounding box center [166, 76] width 8 height 8
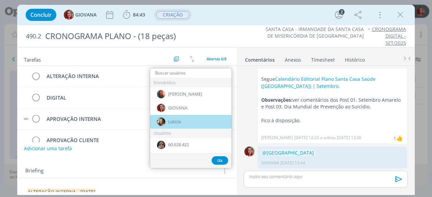
drag, startPoint x: 185, startPoint y: 121, endPoint x: 184, endPoint y: 108, distance: 13.2
click at [184, 121] on div "Letícia" at bounding box center [190, 122] width 81 height 14
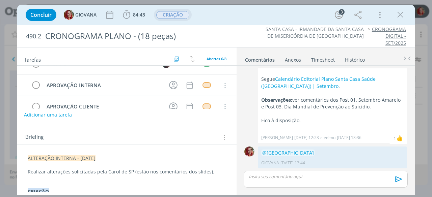
scroll to position [0, 0]
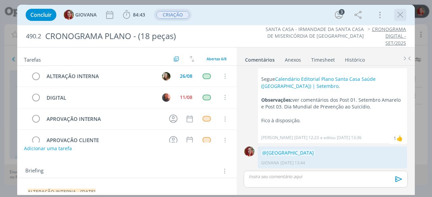
click at [405, 17] on button "dialog" at bounding box center [400, 15] width 10 height 10
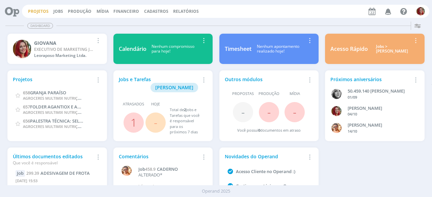
click at [30, 9] on link "Projetos" at bounding box center [38, 11] width 21 height 6
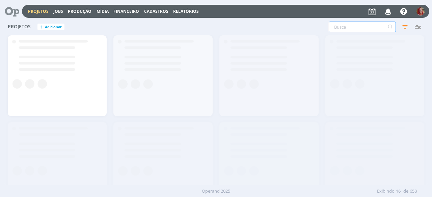
click at [352, 26] on input "text" at bounding box center [362, 27] width 67 height 11
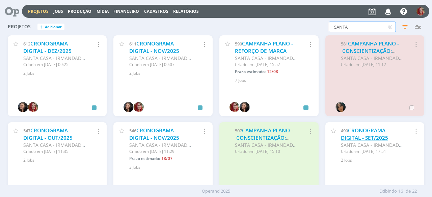
type input "SANTA"
click at [382, 132] on link "CRONOGRAMA DIGITAL - SET/2025" at bounding box center [364, 134] width 47 height 15
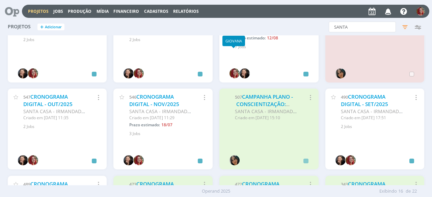
scroll to position [68, 0]
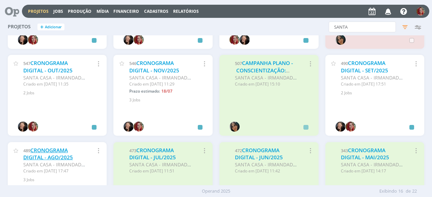
click at [62, 155] on link "CRONOGRAMA DIGITAL - AGO/2025" at bounding box center [48, 154] width 50 height 15
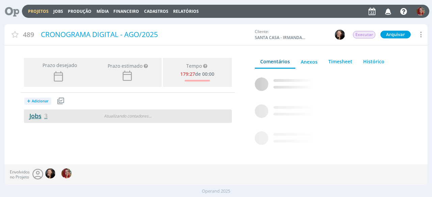
click at [47, 115] on span "3" at bounding box center [45, 116] width 3 height 8
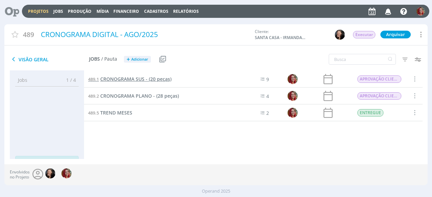
click at [157, 80] on span "CRONOGRAMA SUS - (20 peças)" at bounding box center [135, 79] width 71 height 6
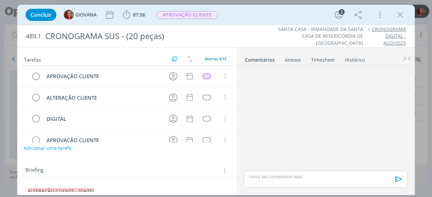
click at [56, 145] on button "Adicionar uma tarefa" at bounding box center [48, 148] width 48 height 11
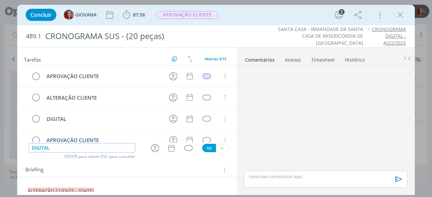
type input "DIGITAL"
click at [208, 150] on button "Ok" at bounding box center [209, 148] width 14 height 8
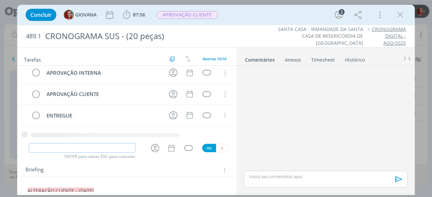
scroll to position [35, 0]
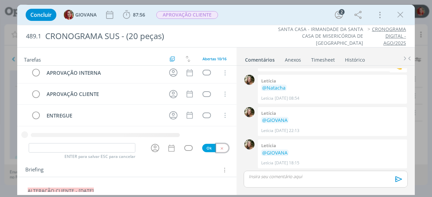
click at [222, 151] on button "dialog" at bounding box center [222, 148] width 12 height 8
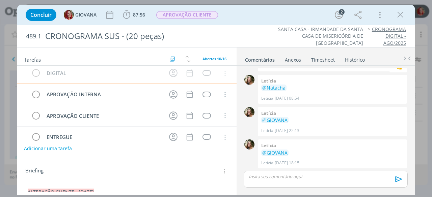
scroll to position [120, 0]
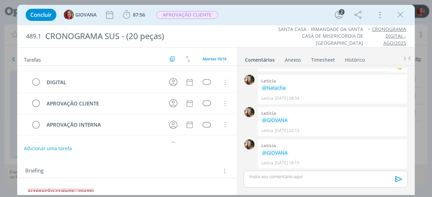
click at [35, 72] on tr "DIGITAL Cancelar" at bounding box center [126, 82] width 219 height 21
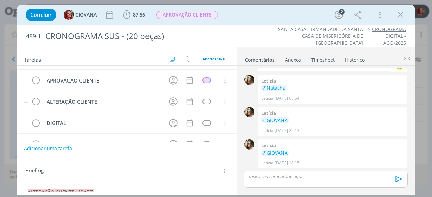
scroll to position [0, 0]
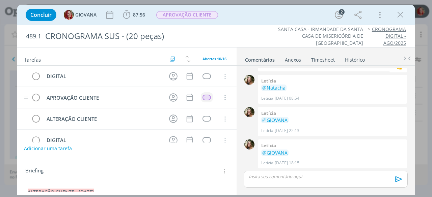
click at [207, 96] on div "dialog" at bounding box center [207, 98] width 8 height 6
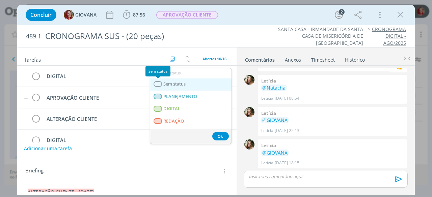
click at [165, 82] on span "Sem status" at bounding box center [175, 84] width 22 height 5
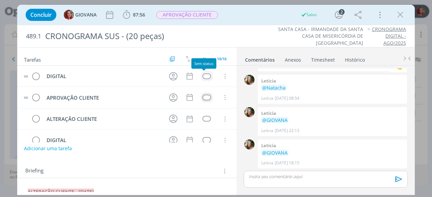
click at [204, 74] on div "dialog" at bounding box center [207, 77] width 8 height 6
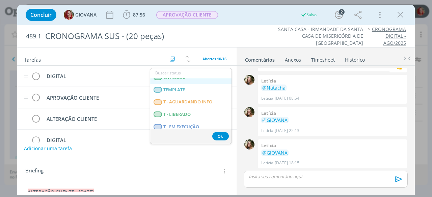
scroll to position [172, 0]
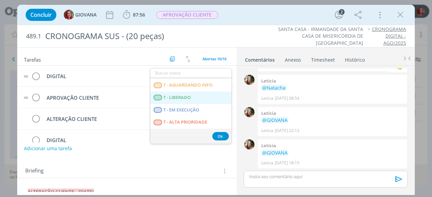
click at [196, 98] on LIBERADO "T - LIBERADO" at bounding box center [190, 98] width 81 height 12
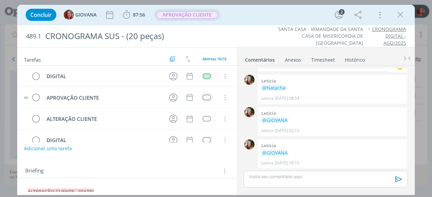
click at [194, 15] on span "APROVAÇÃO CLIENTE" at bounding box center [187, 15] width 62 height 8
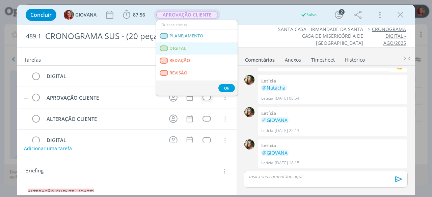
click at [209, 49] on link "DIGITAL" at bounding box center [196, 49] width 81 height 12
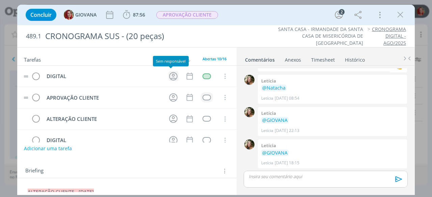
click at [169, 75] on icon "dialog" at bounding box center [173, 76] width 8 height 8
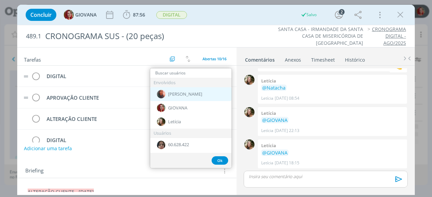
click at [190, 94] on div "[PERSON_NAME]" at bounding box center [190, 94] width 81 height 14
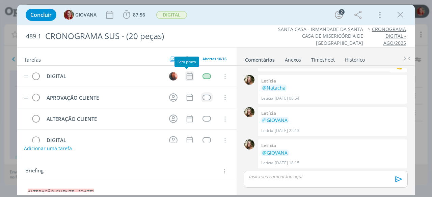
click at [187, 75] on icon "dialog" at bounding box center [190, 76] width 6 height 7
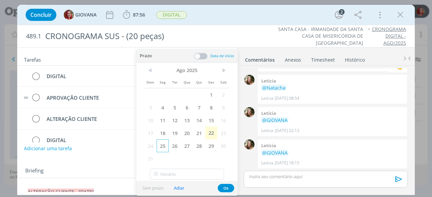
click at [163, 144] on span "25" at bounding box center [163, 146] width 12 height 13
click at [223, 186] on button "Ok" at bounding box center [226, 188] width 17 height 8
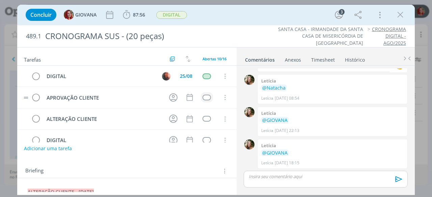
click at [304, 178] on p "dialog" at bounding box center [325, 177] width 153 height 6
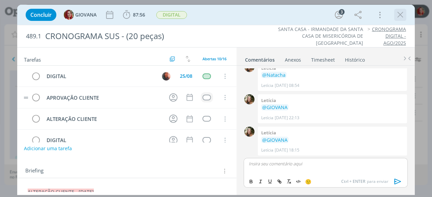
click at [403, 12] on icon "dialog" at bounding box center [400, 15] width 10 height 10
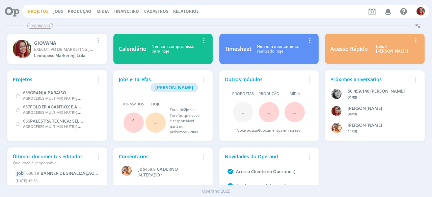
click at [39, 13] on link "Projetos" at bounding box center [38, 11] width 21 height 6
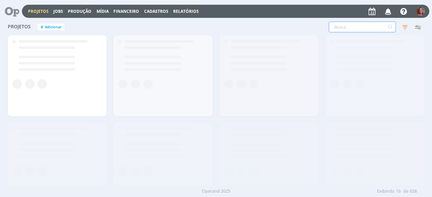
click at [364, 29] on input "text" at bounding box center [362, 27] width 67 height 11
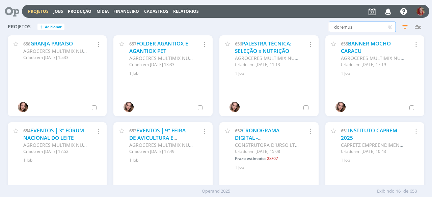
type input "doremus"
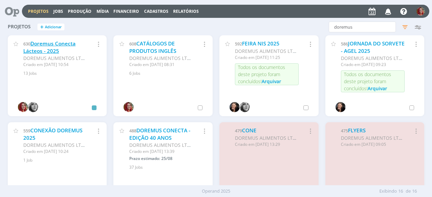
click at [54, 47] on link "Doremus Conecta Lácteos - 2025" at bounding box center [49, 47] width 52 height 15
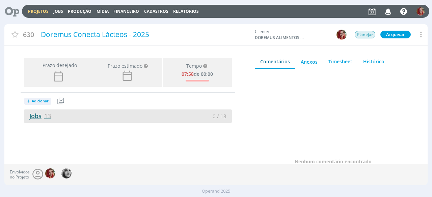
click at [43, 115] on link "Jobs 13" at bounding box center [37, 116] width 27 height 8
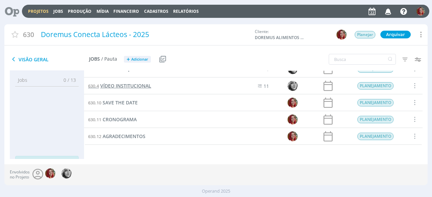
scroll to position [34, 0]
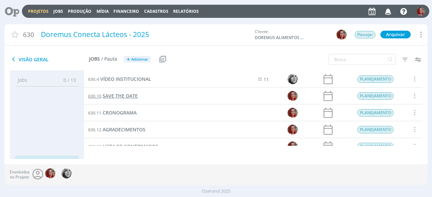
click at [132, 99] on span "SAVE THE DATE" at bounding box center [120, 96] width 35 height 6
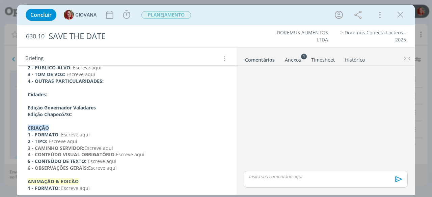
scroll to position [101, 0]
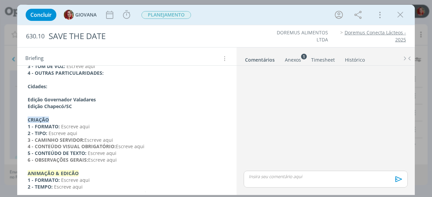
drag, startPoint x: 121, startPoint y: 160, endPoint x: 89, endPoint y: 158, distance: 31.8
click at [89, 158] on p "6 - OBSERVAÇÕES GERAIS: Escreve aqui" at bounding box center [127, 160] width 198 height 7
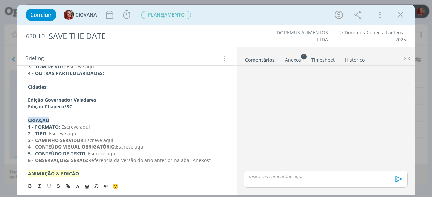
click at [296, 60] on div "Anexos 1" at bounding box center [293, 60] width 16 height 7
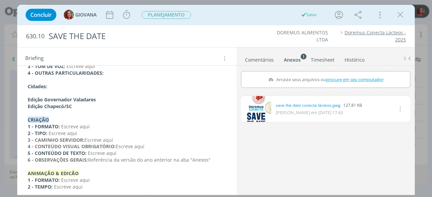
click at [262, 112] on link "dialog" at bounding box center [256, 109] width 30 height 26
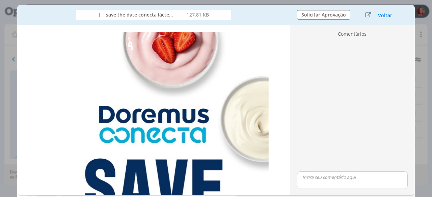
scroll to position [0, 0]
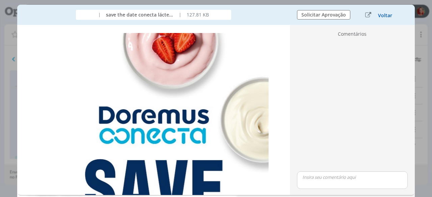
click at [391, 15] on button "Voltar" at bounding box center [385, 15] width 15 height 5
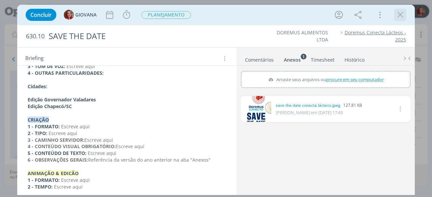
click at [401, 11] on icon "dialog" at bounding box center [400, 15] width 10 height 10
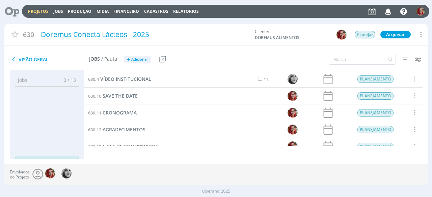
click at [125, 110] on span "CRONOGRAMA" at bounding box center [120, 113] width 34 height 6
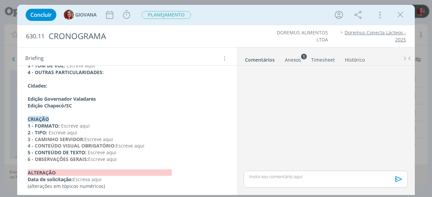
scroll to position [104, 0]
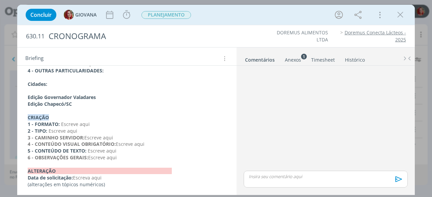
drag, startPoint x: 126, startPoint y: 155, endPoint x: 89, endPoint y: 156, distance: 36.5
click at [89, 156] on p "6 - OBSERVAÇÕES GERAIS: Escreve aqui" at bounding box center [127, 158] width 198 height 7
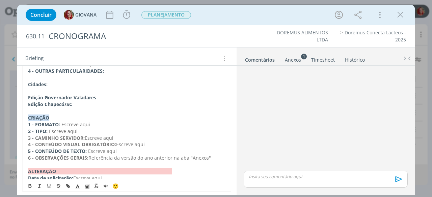
click at [302, 58] on sup "1" at bounding box center [304, 57] width 6 height 6
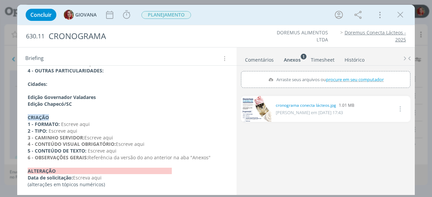
click at [258, 110] on link "dialog" at bounding box center [256, 109] width 30 height 26
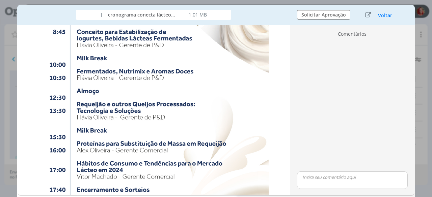
scroll to position [169, 0]
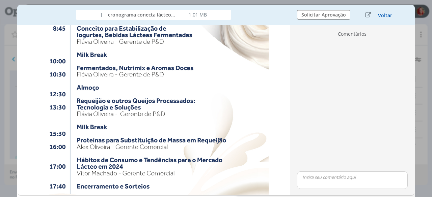
click at [385, 17] on button "Voltar" at bounding box center [385, 15] width 15 height 5
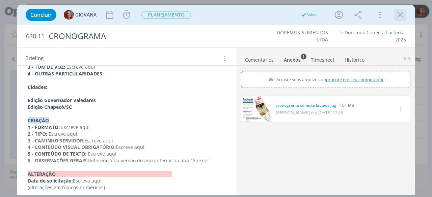
click at [397, 17] on icon "dialog" at bounding box center [400, 15] width 10 height 10
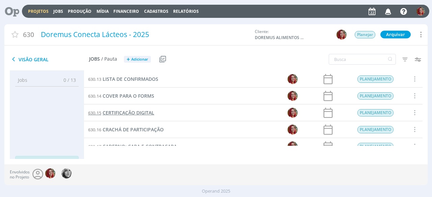
scroll to position [135, 0]
click at [144, 95] on span "CRACHÁ DE PARTICIPAÇÃO" at bounding box center [133, 96] width 61 height 6
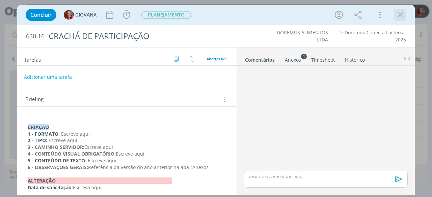
click at [401, 17] on icon "dialog" at bounding box center [400, 15] width 10 height 10
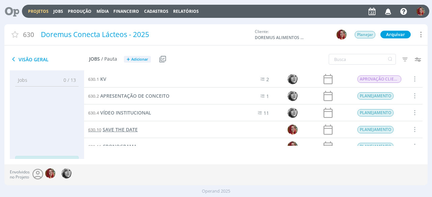
click at [132, 130] on span "SAVE THE DATE" at bounding box center [120, 130] width 35 height 6
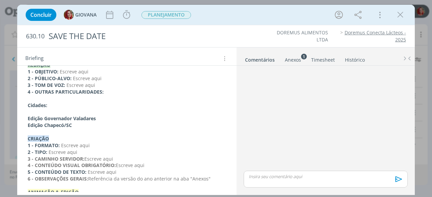
scroll to position [101, 0]
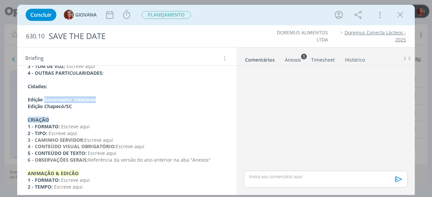
drag, startPoint x: 104, startPoint y: 100, endPoint x: 45, endPoint y: 99, distance: 59.1
click at [45, 99] on p "Edição Governador Valadares" at bounding box center [127, 100] width 198 height 7
drag, startPoint x: 91, startPoint y: 99, endPoint x: 44, endPoint y: 100, distance: 46.9
click at [44, 100] on p "Edição Belo Horizonte/MG" at bounding box center [127, 100] width 198 height 7
copy strong "Belo Horizonte/MG"
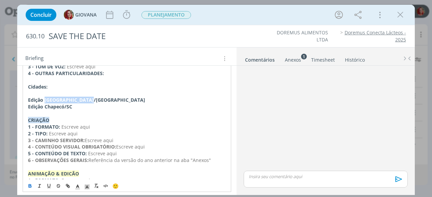
click at [155, 102] on p "Edição Belo Horizonte/MG" at bounding box center [127, 100] width 198 height 7
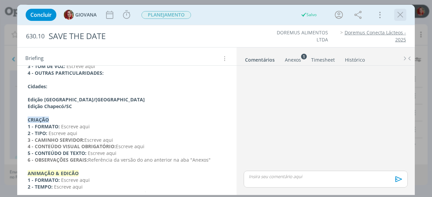
click at [401, 15] on icon "dialog" at bounding box center [400, 15] width 10 height 10
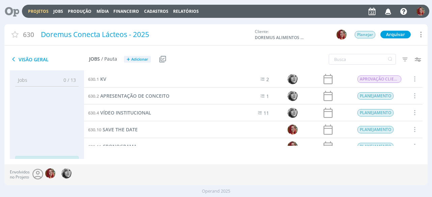
scroll to position [34, 0]
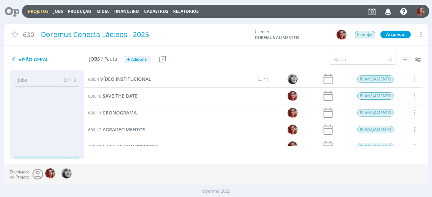
click at [133, 114] on span "CRONOGRAMA" at bounding box center [120, 113] width 34 height 6
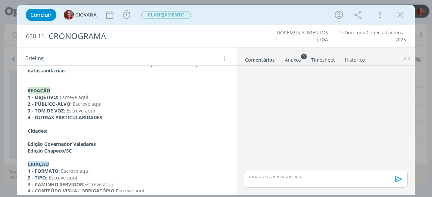
scroll to position [68, 0]
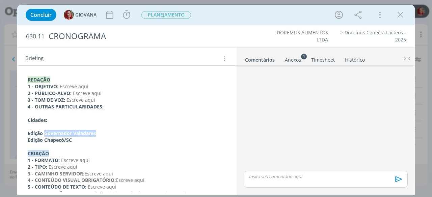
drag, startPoint x: 108, startPoint y: 132, endPoint x: 45, endPoint y: 132, distance: 63.5
click at [45, 132] on p "Edição Governador Valadares" at bounding box center [127, 133] width 198 height 7
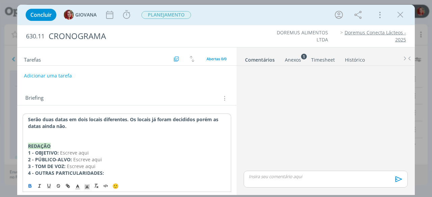
scroll to position [0, 0]
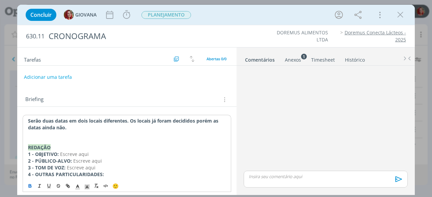
click at [250, 38] on div "DOREMUS ALIMENTOS LTDA Doremus Conecta Lácteos - 2025" at bounding box center [328, 36] width 161 height 14
click at [400, 12] on icon "dialog" at bounding box center [400, 15] width 10 height 10
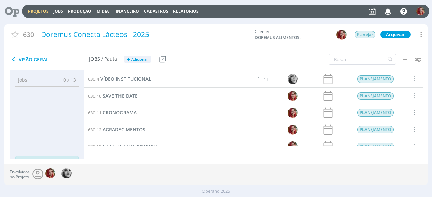
click at [132, 128] on span "AGRADECIMENTOS" at bounding box center [124, 130] width 43 height 6
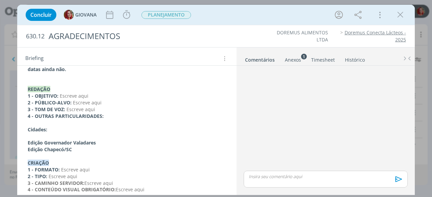
scroll to position [68, 0]
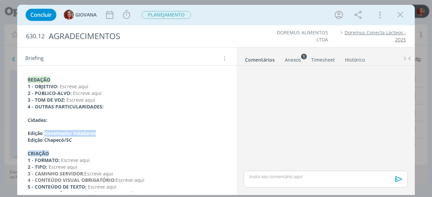
drag, startPoint x: 108, startPoint y: 132, endPoint x: 44, endPoint y: 133, distance: 64.1
click at [44, 133] on p "Edição Governador Valadares" at bounding box center [127, 133] width 198 height 7
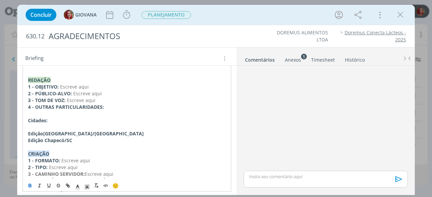
click at [267, 40] on li "DOREMUS ALIMENTOS LTDA" at bounding box center [296, 36] width 63 height 14
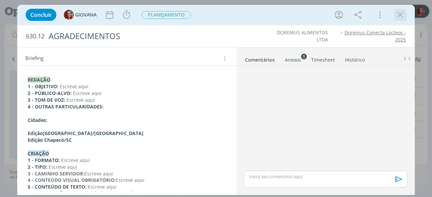
click at [399, 18] on icon "dialog" at bounding box center [400, 15] width 10 height 10
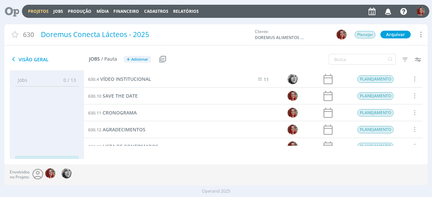
scroll to position [68, 0]
click at [125, 114] on span "LISTA DE CONFIRMADOS" at bounding box center [131, 113] width 56 height 6
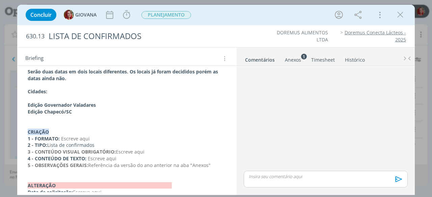
scroll to position [63, 0]
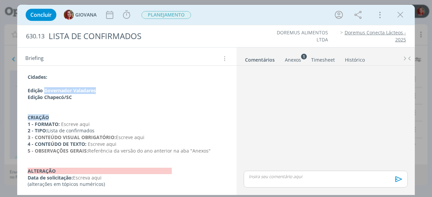
drag, startPoint x: 106, startPoint y: 89, endPoint x: 45, endPoint y: 89, distance: 60.8
click at [45, 89] on p "Edição Governador Valadares" at bounding box center [127, 90] width 198 height 7
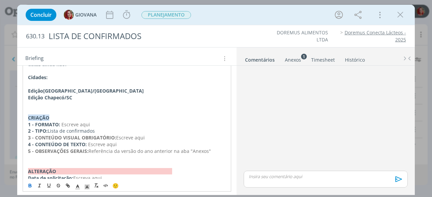
click at [251, 38] on div "DOREMUS ALIMENTOS LTDA Doremus Conecta Lácteos - 2025" at bounding box center [328, 36] width 161 height 14
click at [396, 17] on icon "dialog" at bounding box center [400, 15] width 10 height 10
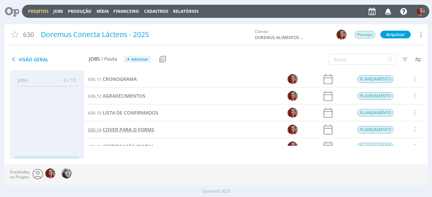
click at [143, 129] on span "COVER PARA O FORMS" at bounding box center [129, 130] width 52 height 6
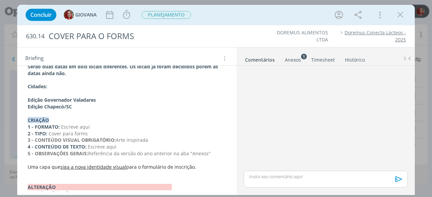
scroll to position [68, 0]
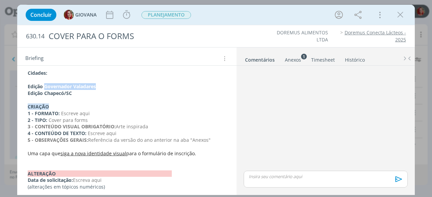
drag, startPoint x: 105, startPoint y: 84, endPoint x: 45, endPoint y: 87, distance: 59.5
click at [45, 87] on p "Edição Governador Valadares" at bounding box center [127, 86] width 198 height 7
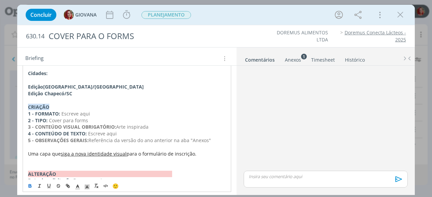
click at [252, 41] on ul "DOREMUS ALIMENTOS LTDA Doremus Conecta Lácteos - 2025" at bounding box center [328, 36] width 154 height 14
click at [400, 13] on icon "dialog" at bounding box center [400, 15] width 10 height 10
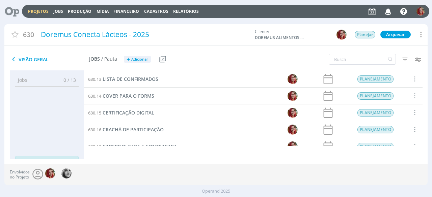
scroll to position [135, 0]
click at [138, 80] on span "CERTIFICAÇÃO DIGITAL" at bounding box center [129, 79] width 52 height 6
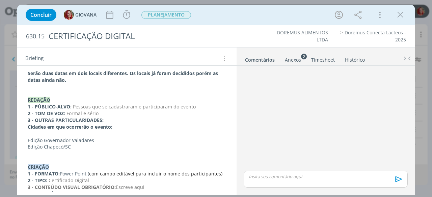
scroll to position [68, 0]
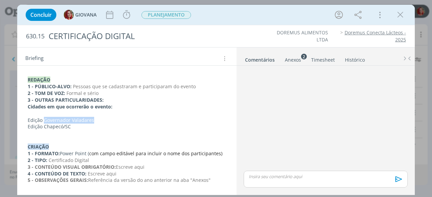
drag, startPoint x: 103, startPoint y: 120, endPoint x: 44, endPoint y: 117, distance: 58.8
click at [44, 117] on p "Edição Governador Valadares" at bounding box center [127, 120] width 198 height 7
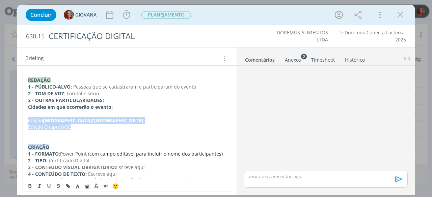
drag, startPoint x: 72, startPoint y: 125, endPoint x: 26, endPoint y: 122, distance: 46.0
click at [26, 122] on div "Serão duas datas em dois locais diferentes. Os locais já foram decididos porém …" at bounding box center [127, 134] width 209 height 173
click at [29, 184] on icon "dialog" at bounding box center [29, 186] width 5 height 5
click at [60, 129] on strong "Edição Chapecó/SC" at bounding box center [50, 127] width 44 height 6
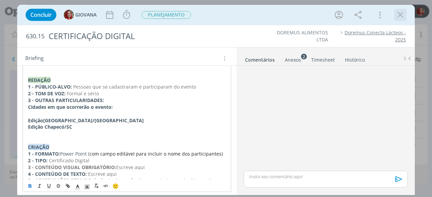
click at [396, 15] on icon "dialog" at bounding box center [400, 15] width 10 height 10
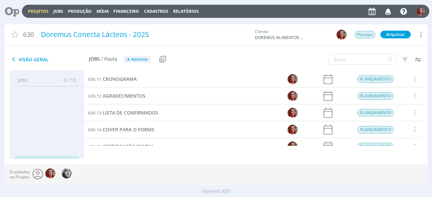
scroll to position [34, 0]
click at [127, 96] on span "SAVE THE DATE" at bounding box center [120, 96] width 35 height 6
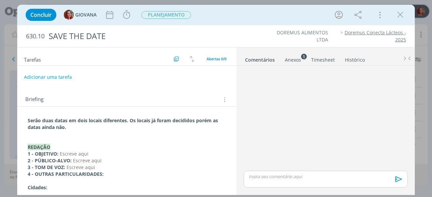
scroll to position [34, 0]
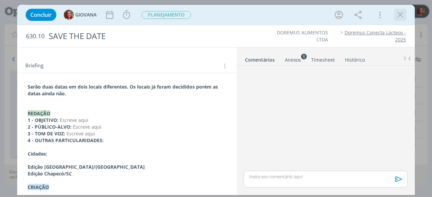
click at [398, 16] on icon "dialog" at bounding box center [400, 15] width 10 height 10
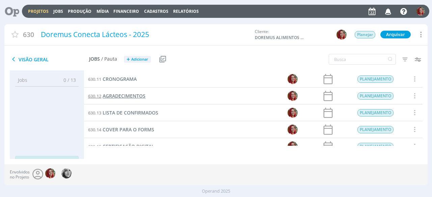
scroll to position [101, 0]
click at [136, 112] on span "CERTIFICAÇÃO DIGITAL" at bounding box center [129, 113] width 52 height 6
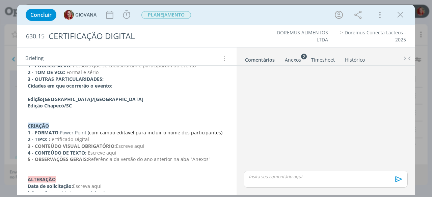
scroll to position [97, 0]
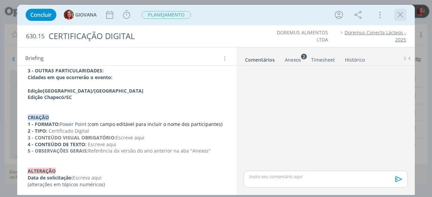
click at [399, 13] on icon "dialog" at bounding box center [400, 15] width 10 height 10
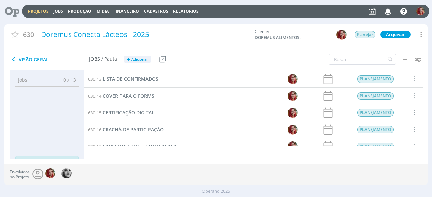
click at [136, 130] on span "CRACHÁ DE PARTICIPAÇÃO" at bounding box center [133, 130] width 61 height 6
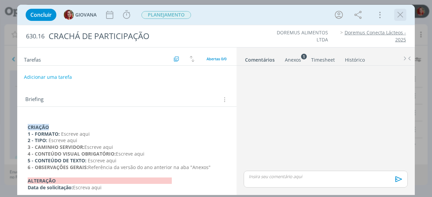
click at [396, 13] on icon "dialog" at bounding box center [400, 15] width 10 height 10
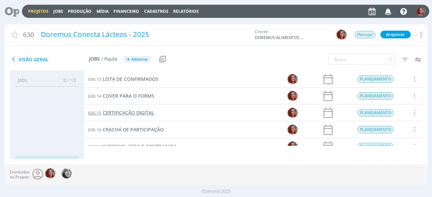
click at [130, 113] on span "CERTIFICAÇÃO DIGITAL" at bounding box center [129, 113] width 52 height 6
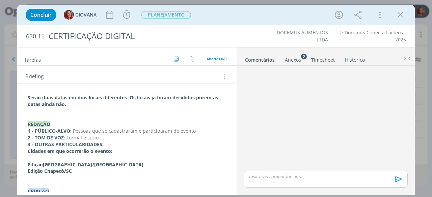
scroll to position [34, 0]
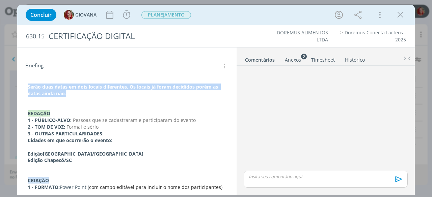
drag, startPoint x: 28, startPoint y: 86, endPoint x: 80, endPoint y: 92, distance: 52.6
click at [80, 92] on p "Serão duas datas em dois locais diferentes. Os locais já foram decididos porém …" at bounding box center [127, 91] width 198 height 14
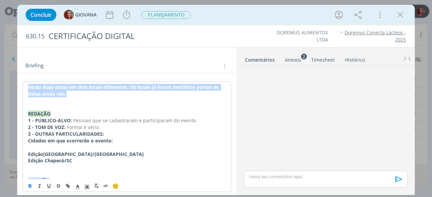
copy strong "Serão duas datas em dois locais diferentes. Os locais já foram decididos porém …"
click at [98, 94] on p "Serão duas datas em dois locais diferentes. Os locais já foram decididos porém …" at bounding box center [127, 91] width 198 height 14
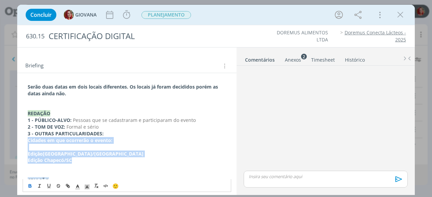
drag, startPoint x: 82, startPoint y: 159, endPoint x: 13, endPoint y: 140, distance: 71.5
click at [13, 140] on div "Concluir GIOVANA Iniciar Apontar Data * 22/08/2025 Horas * 00:00 Tarefa Selecio…" at bounding box center [216, 98] width 432 height 197
copy div "Cidades em que ocorrerão o evento: Edição Belo Horizonte/MG Edição Chapecó/SC"
click at [69, 157] on strong "Edição Chapecó/SC" at bounding box center [50, 160] width 44 height 6
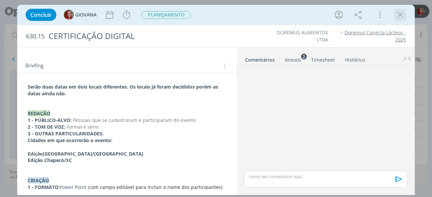
click at [400, 17] on icon "dialog" at bounding box center [400, 15] width 10 height 10
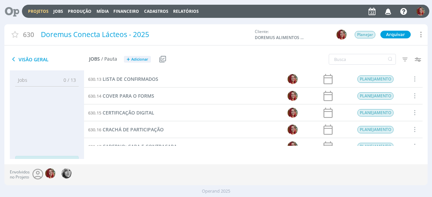
click at [17, 11] on icon at bounding box center [10, 11] width 14 height 13
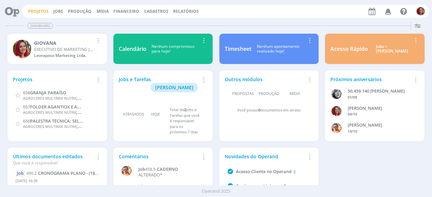
click at [39, 12] on link "Projetos" at bounding box center [38, 11] width 21 height 6
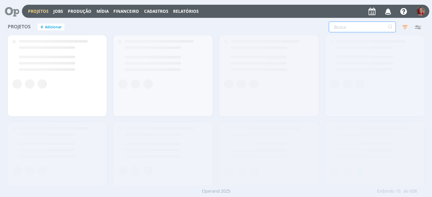
click at [365, 28] on input "text" at bounding box center [362, 27] width 67 height 11
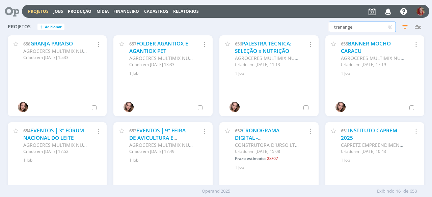
type input "tranenge"
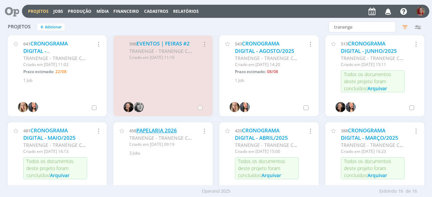
click at [150, 130] on link "PAPELARIA 2026" at bounding box center [156, 130] width 41 height 7
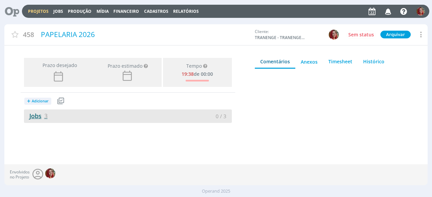
click at [43, 114] on link "Jobs 3" at bounding box center [36, 116] width 24 height 8
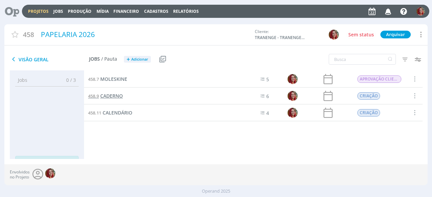
click at [113, 98] on span "CADERNO" at bounding box center [111, 96] width 23 height 6
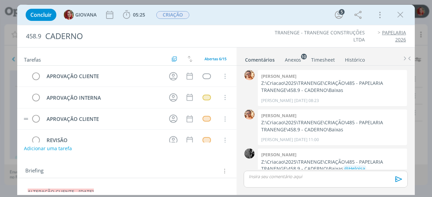
scroll to position [88, 0]
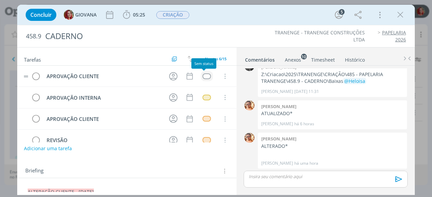
click at [205, 76] on div "dialog" at bounding box center [207, 77] width 8 height 6
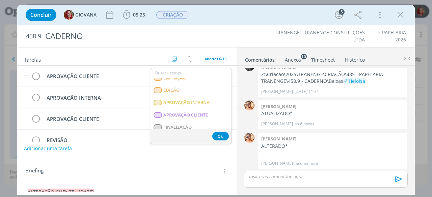
scroll to position [101, 0]
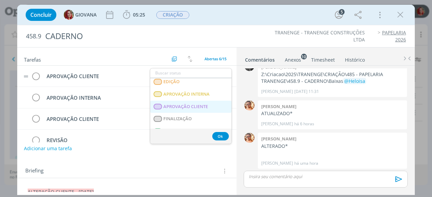
click at [203, 104] on span "APROVAÇÃO CLIENTE" at bounding box center [186, 106] width 45 height 5
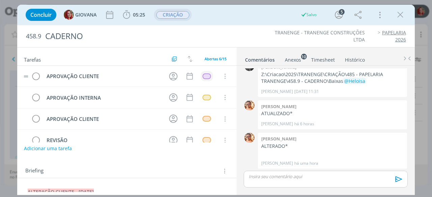
click at [178, 16] on span "CRIAÇÃO" at bounding box center [172, 15] width 33 height 8
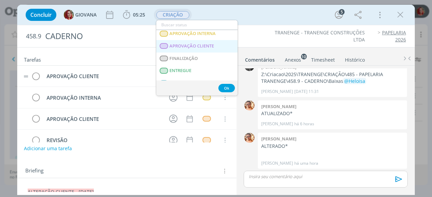
click at [192, 44] on span "APROVAÇÃO CLIENTE" at bounding box center [192, 46] width 45 height 5
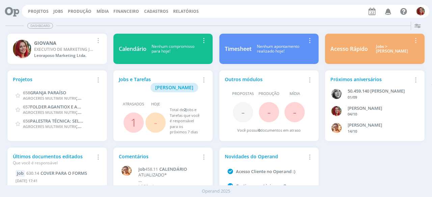
click at [390, 11] on icon "button" at bounding box center [388, 10] width 12 height 11
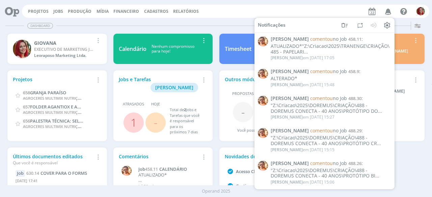
click at [245, 17] on div "Projetos Jobs Produção [GEOGRAPHIC_DATA] Financeiro Cadastros Relatórios Notifi…" at bounding box center [225, 11] width 407 height 13
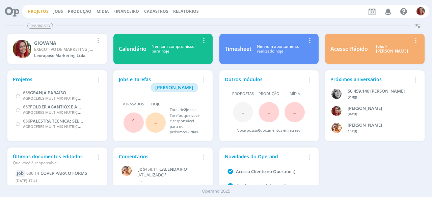
click at [45, 11] on link "Projetos" at bounding box center [38, 11] width 21 height 6
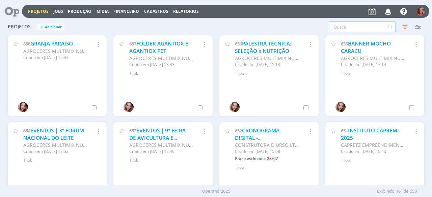
click at [345, 27] on input "text" at bounding box center [362, 27] width 67 height 11
click at [60, 9] on link "Jobs" at bounding box center [58, 11] width 10 height 6
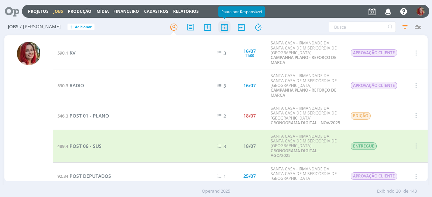
click at [227, 30] on icon at bounding box center [224, 27] width 12 height 13
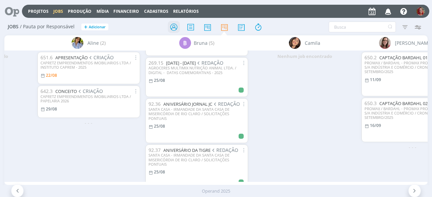
scroll to position [53, 0]
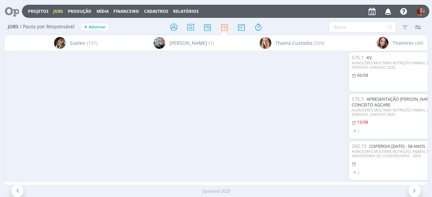
scroll to position [0, 2498]
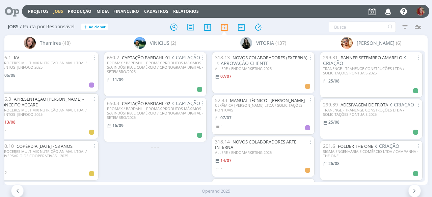
click at [186, 160] on div "650.2 CAPTAÇÃO BARDAHL 01 CAPTAÇÃO PROMAX / BARDAHL - PROMAX PRODUTOS MÁXIMOS S…" at bounding box center [155, 116] width 108 height 131
click at [37, 11] on link "Projetos" at bounding box center [38, 11] width 21 height 6
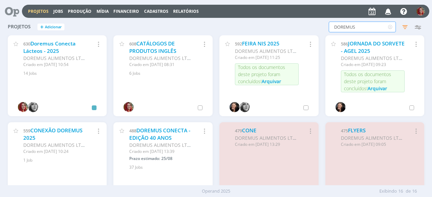
drag, startPoint x: 365, startPoint y: 30, endPoint x: 198, endPoint y: 9, distance: 167.3
click at [198, 9] on div "Projetos Jobs Produção [GEOGRAPHIC_DATA] Financeiro Cadastros Relatórios Notifi…" at bounding box center [216, 98] width 432 height 197
type input "SANTA CASA"
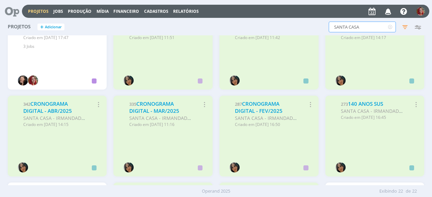
scroll to position [288, 0]
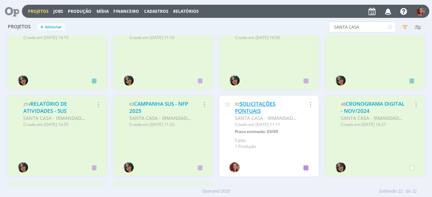
click at [245, 108] on link "SOLICITAÇÕES PONTUAIS" at bounding box center [255, 108] width 41 height 15
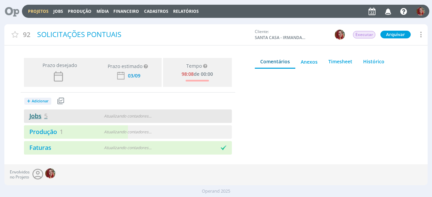
click at [35, 113] on link "Jobs 5" at bounding box center [36, 116] width 24 height 8
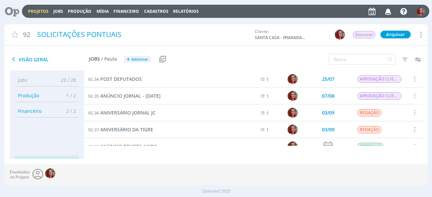
scroll to position [9, 0]
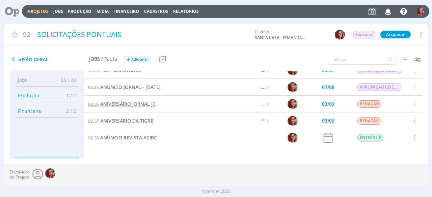
click at [145, 102] on span "ANIVERSÁRIO JORNAL JC" at bounding box center [127, 104] width 55 height 6
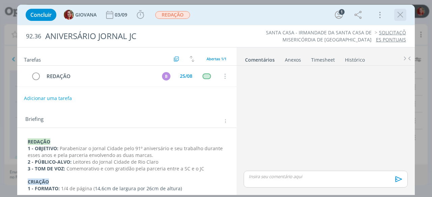
click at [397, 15] on icon "dialog" at bounding box center [400, 15] width 10 height 10
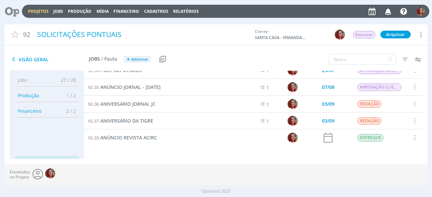
click at [10, 9] on icon at bounding box center [10, 11] width 14 height 13
